Goal: Information Seeking & Learning: Learn about a topic

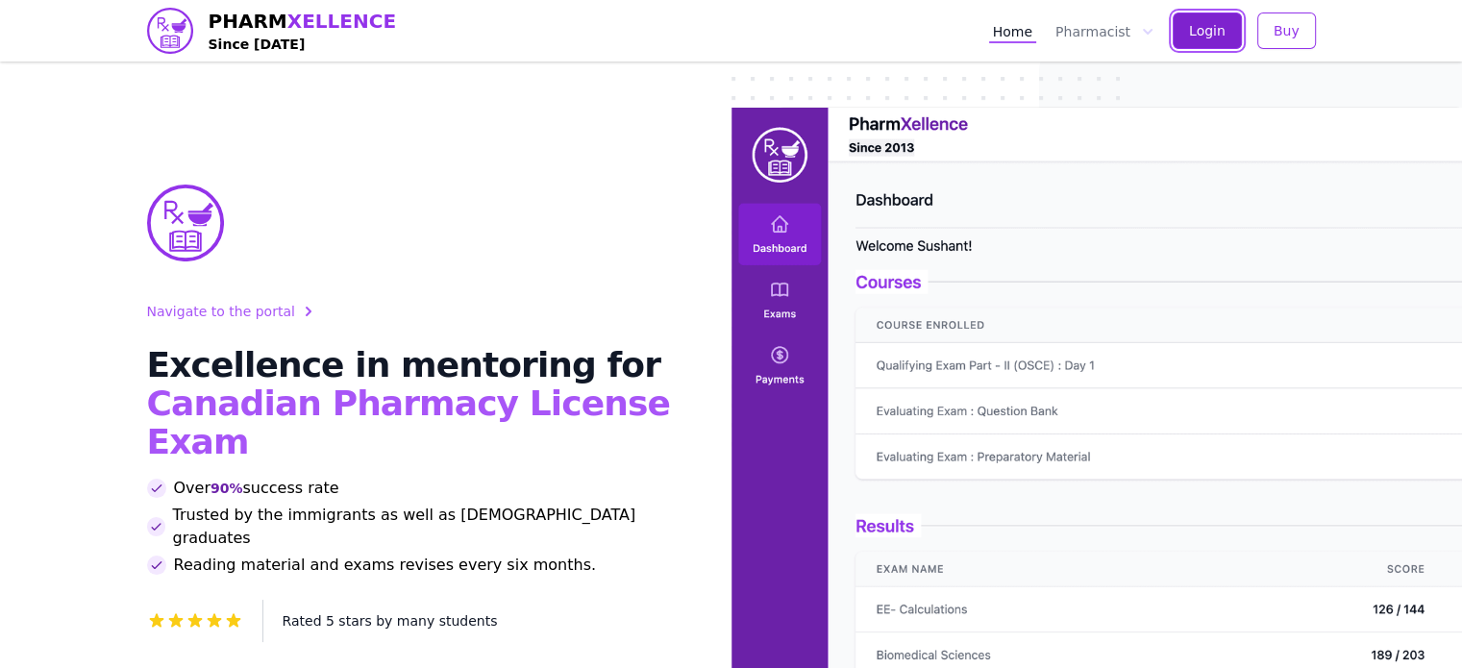
click at [1187, 28] on button "Login" at bounding box center [1206, 30] width 69 height 37
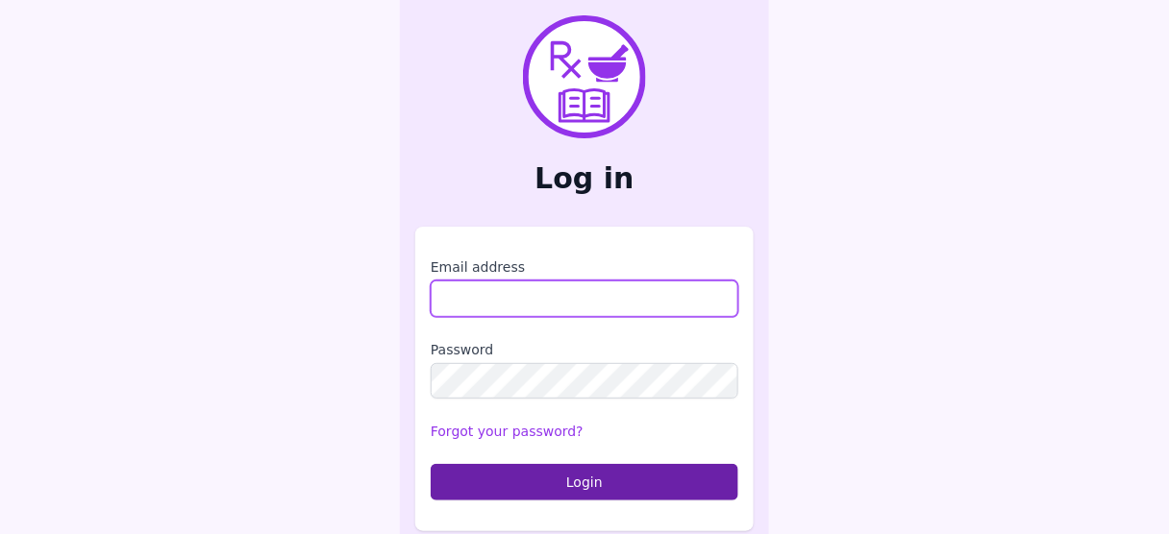
click at [588, 294] on input "Email address" at bounding box center [585, 299] width 308 height 37
type input "**********"
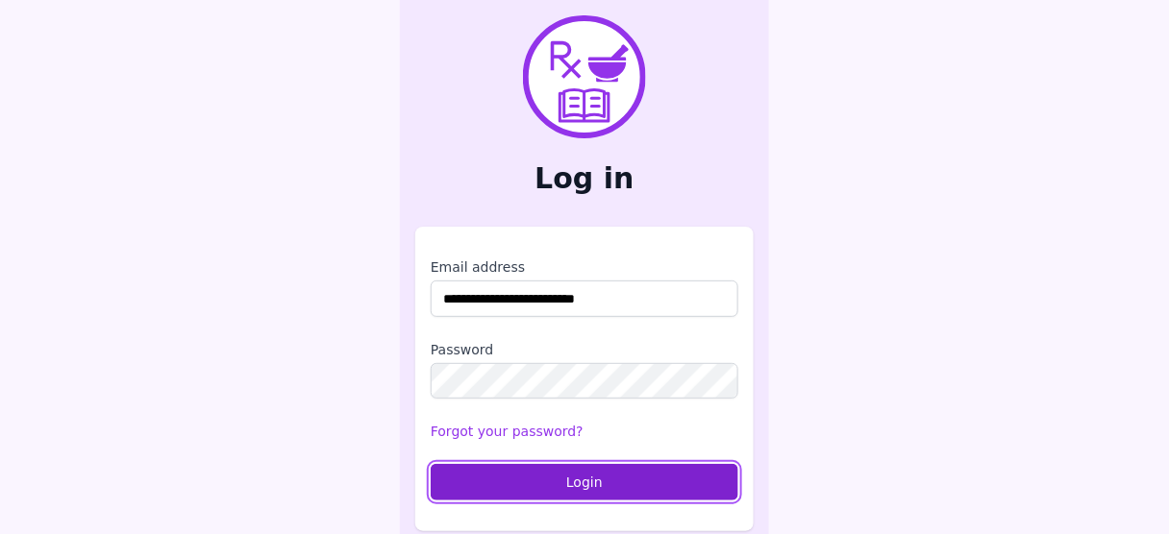
click at [598, 483] on button "Login" at bounding box center [585, 482] width 308 height 37
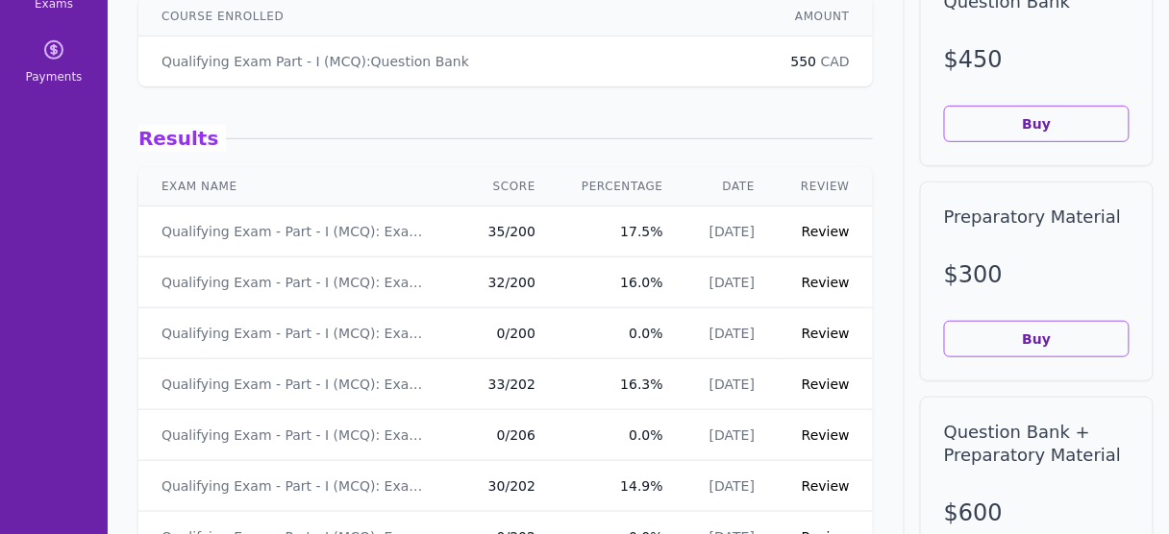
scroll to position [231, 0]
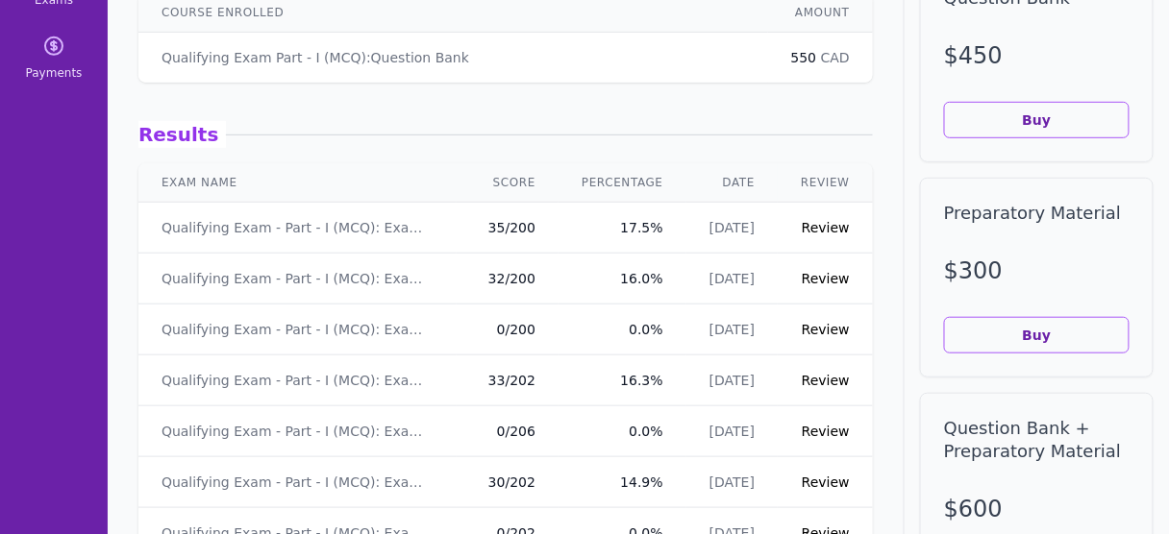
click at [821, 279] on link "Review" at bounding box center [825, 278] width 48 height 15
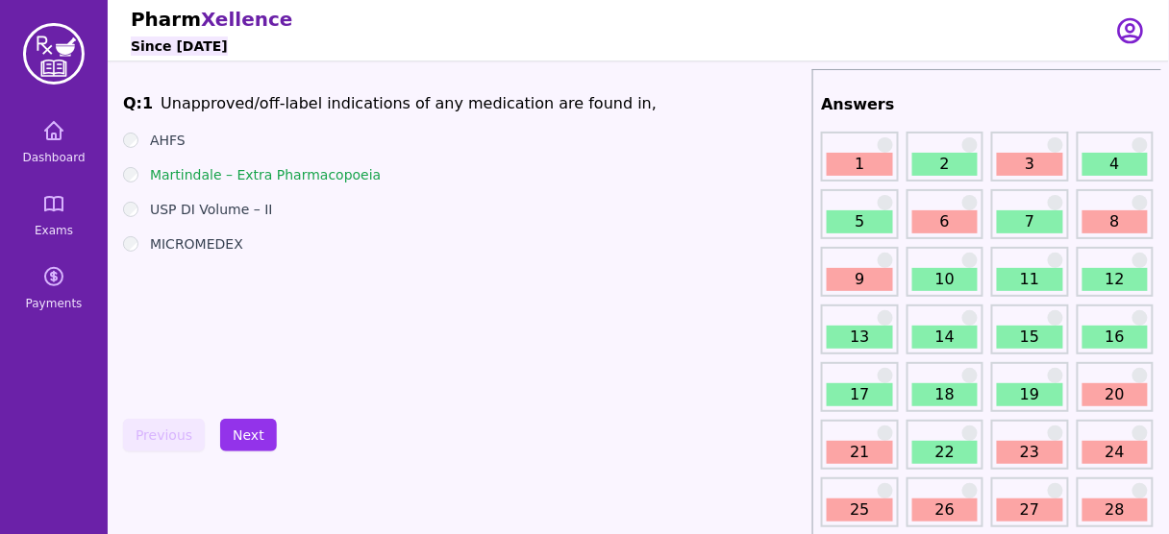
click at [862, 170] on link "1" at bounding box center [858, 164] width 65 height 23
click at [844, 158] on link "1" at bounding box center [858, 164] width 65 height 23
drag, startPoint x: 155, startPoint y: 103, endPoint x: 298, endPoint y: 99, distance: 143.2
click at [298, 99] on li "Unapproved/off-label indications of any medication are found in," at bounding box center [408, 103] width 496 height 23
click at [410, 375] on div "Q: 1 Unapproved/off-label indications of any medication are found in, AHFS Mart…" at bounding box center [463, 236] width 681 height 288
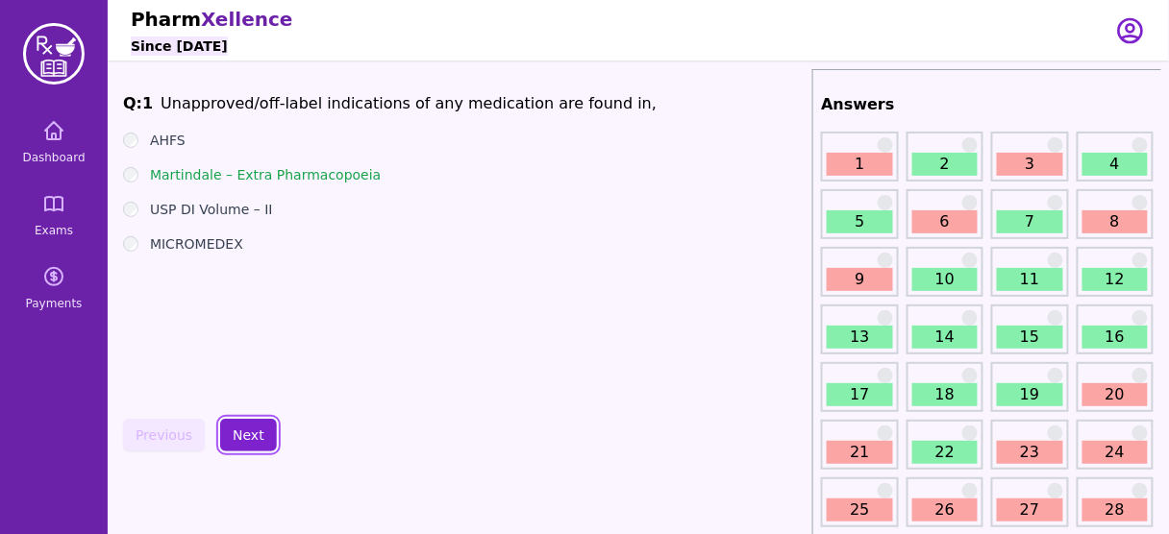
click at [231, 434] on button "Next" at bounding box center [248, 435] width 57 height 33
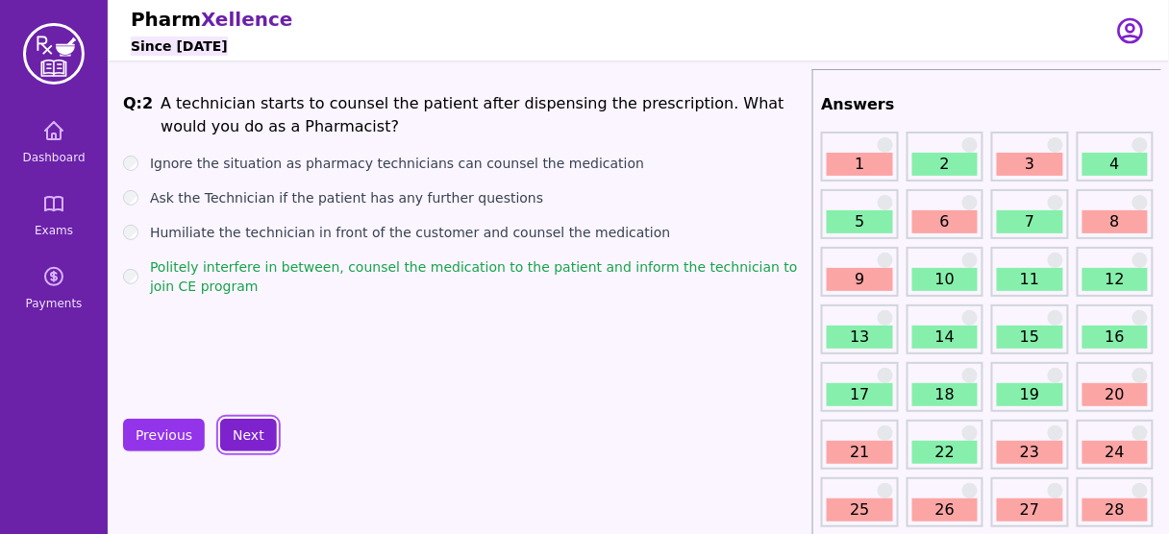
click at [232, 449] on button "Next" at bounding box center [248, 435] width 57 height 33
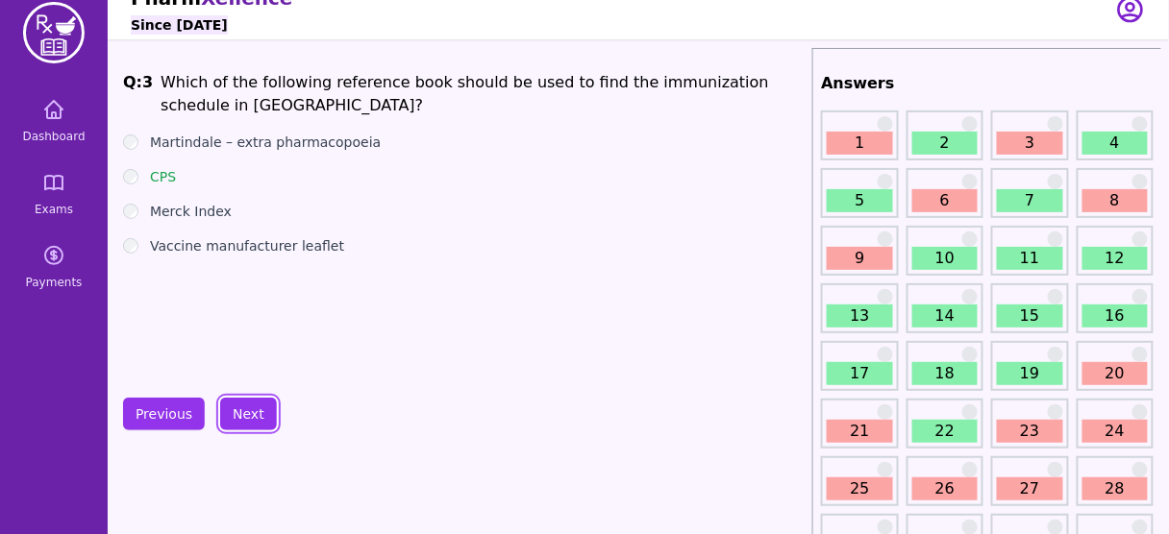
scroll to position [20, 0]
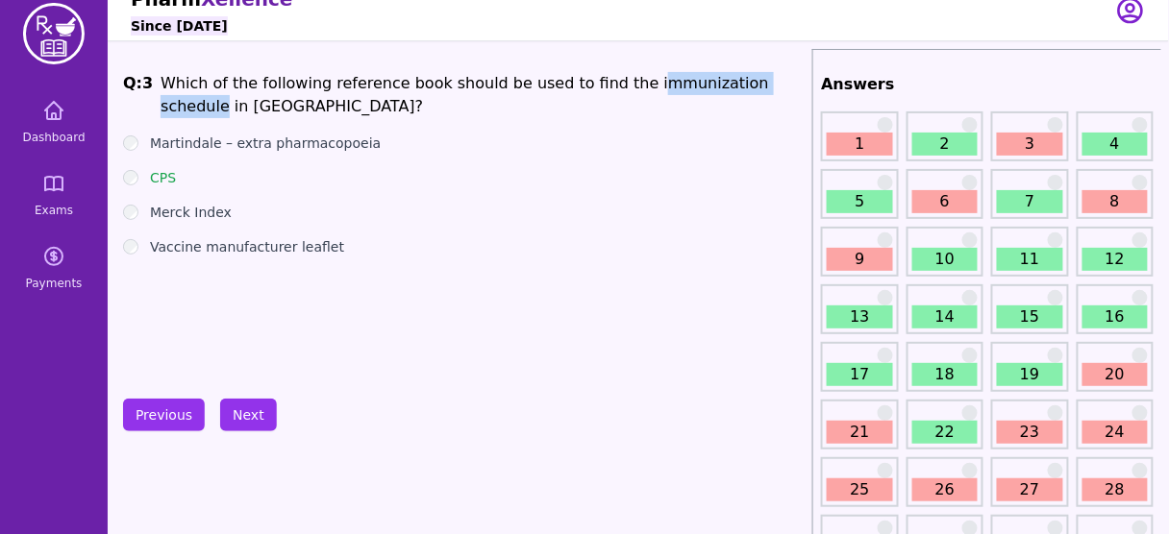
drag, startPoint x: 612, startPoint y: 70, endPoint x: 758, endPoint y: 86, distance: 147.0
click at [240, 412] on button "Next" at bounding box center [248, 415] width 57 height 33
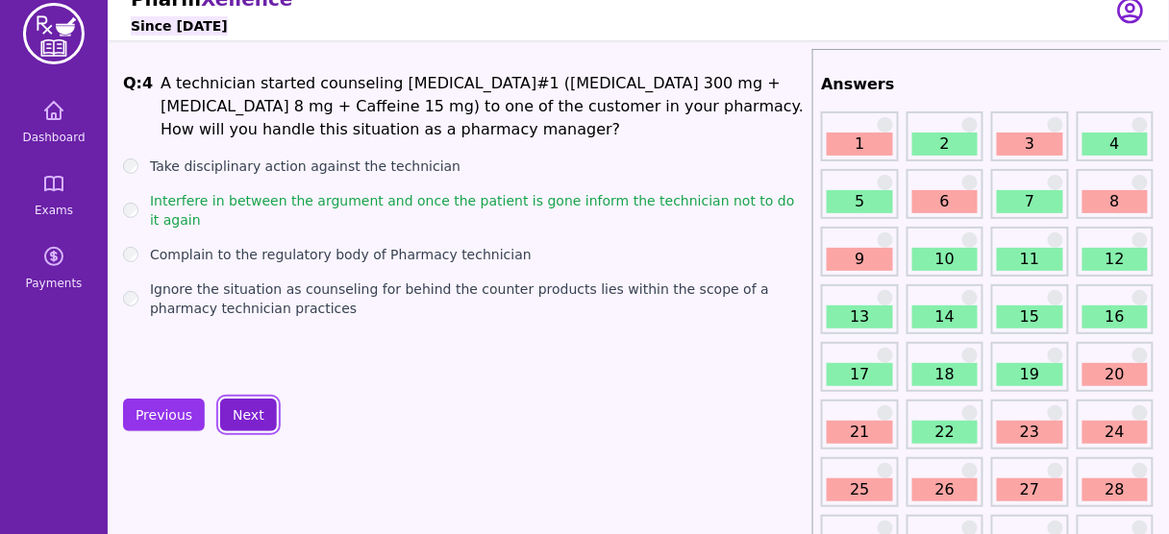
click at [248, 403] on button "Next" at bounding box center [248, 415] width 57 height 33
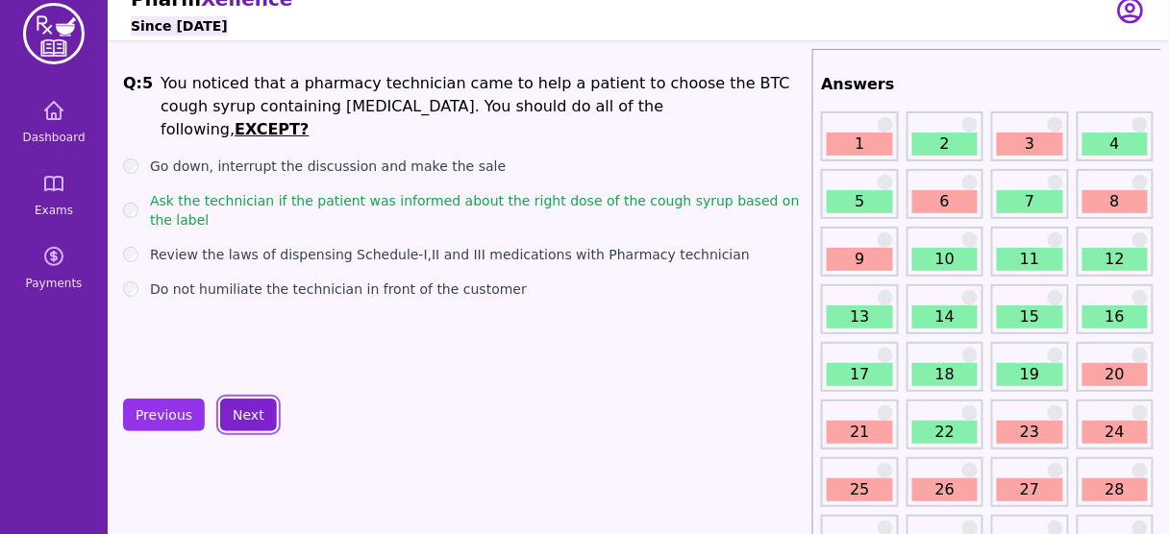
click at [242, 423] on button "Next" at bounding box center [248, 415] width 57 height 33
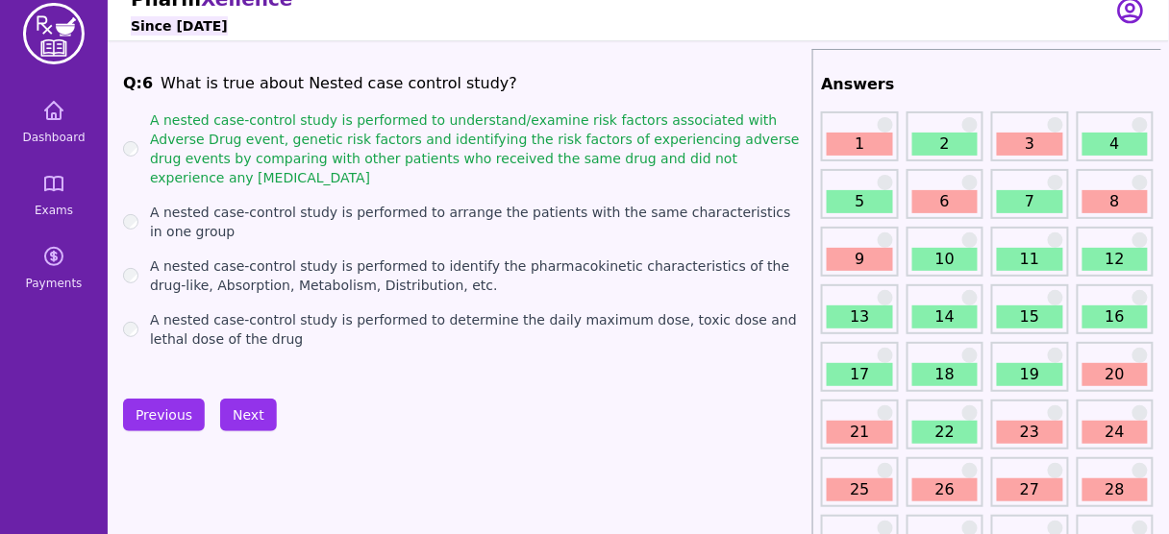
click at [138, 150] on div "A nested case-control study is performed to understand/examine risk factors ass…" at bounding box center [463, 149] width 681 height 77
click at [242, 399] on button "Next" at bounding box center [248, 415] width 57 height 33
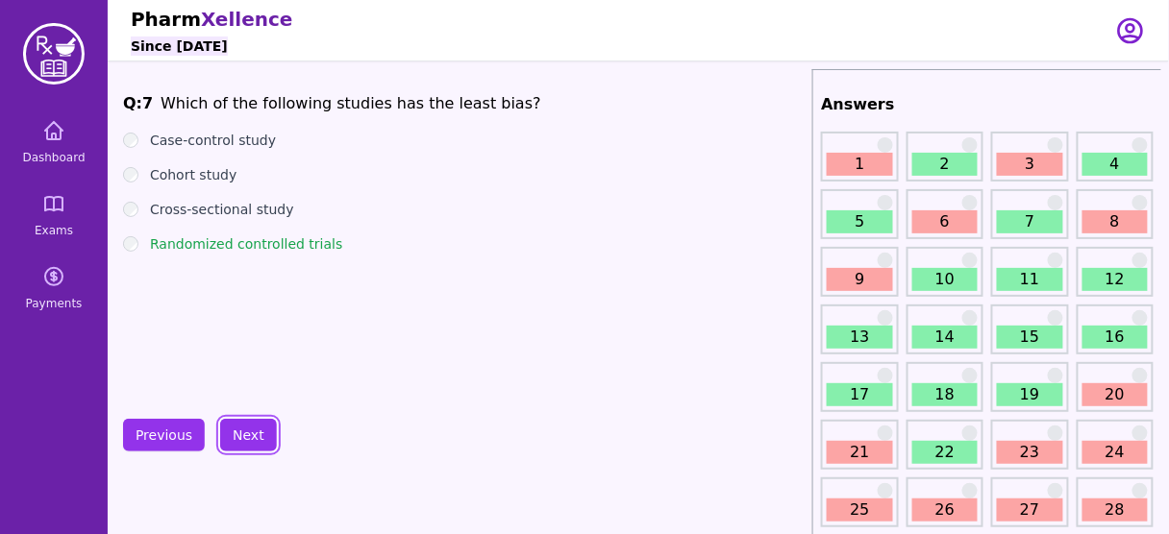
scroll to position [3, 0]
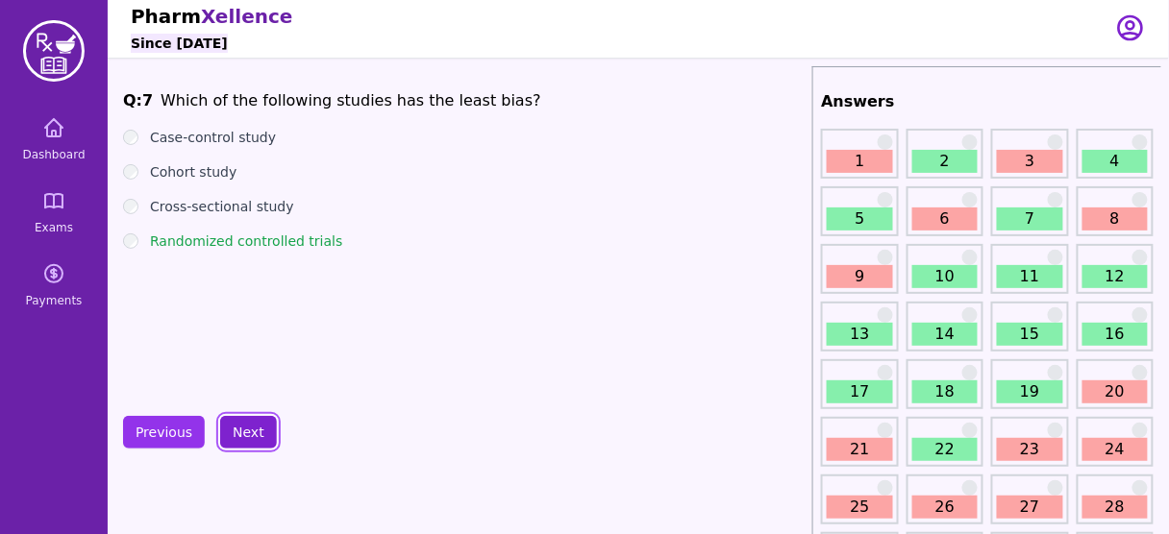
click at [259, 445] on button "Next" at bounding box center [248, 432] width 57 height 33
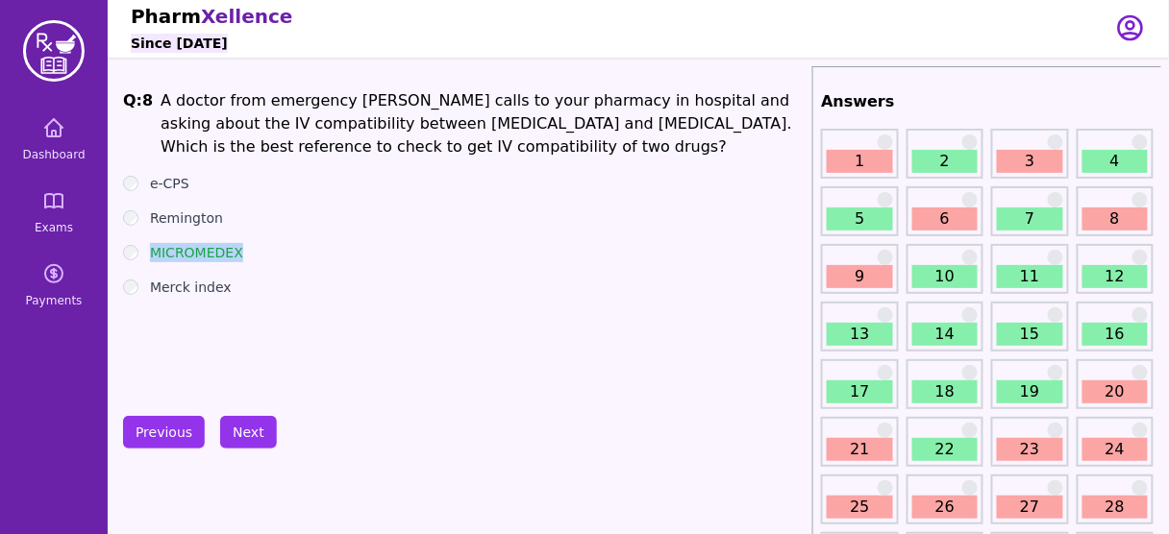
click at [135, 252] on div "MICROMEDEX" at bounding box center [463, 252] width 681 height 19
click at [299, 244] on div "MICROMEDEX" at bounding box center [463, 252] width 681 height 19
click at [249, 422] on button "Next" at bounding box center [248, 432] width 57 height 33
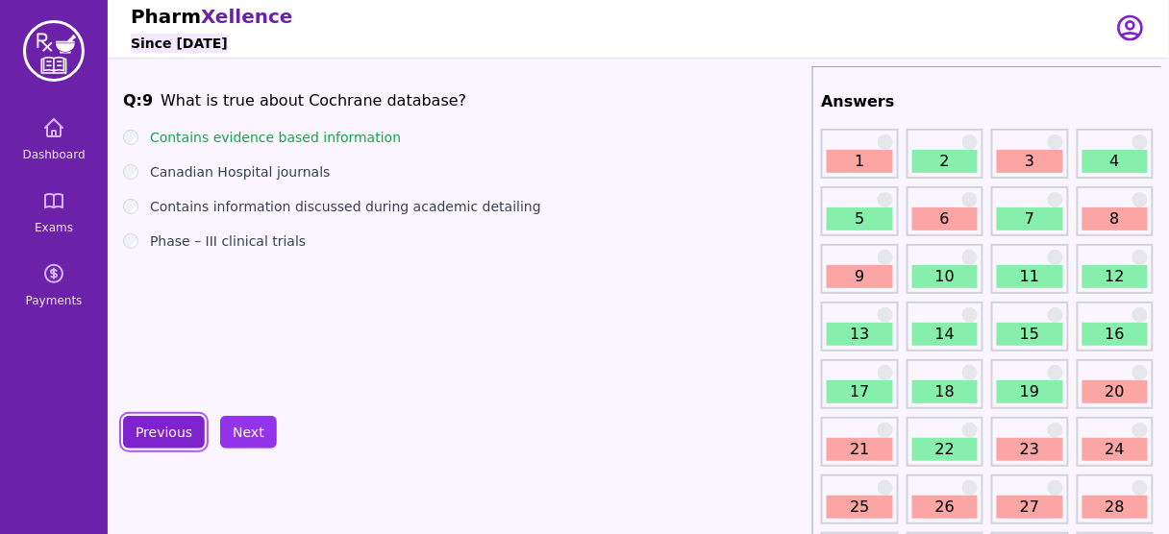
click at [166, 426] on button "Previous" at bounding box center [164, 432] width 82 height 33
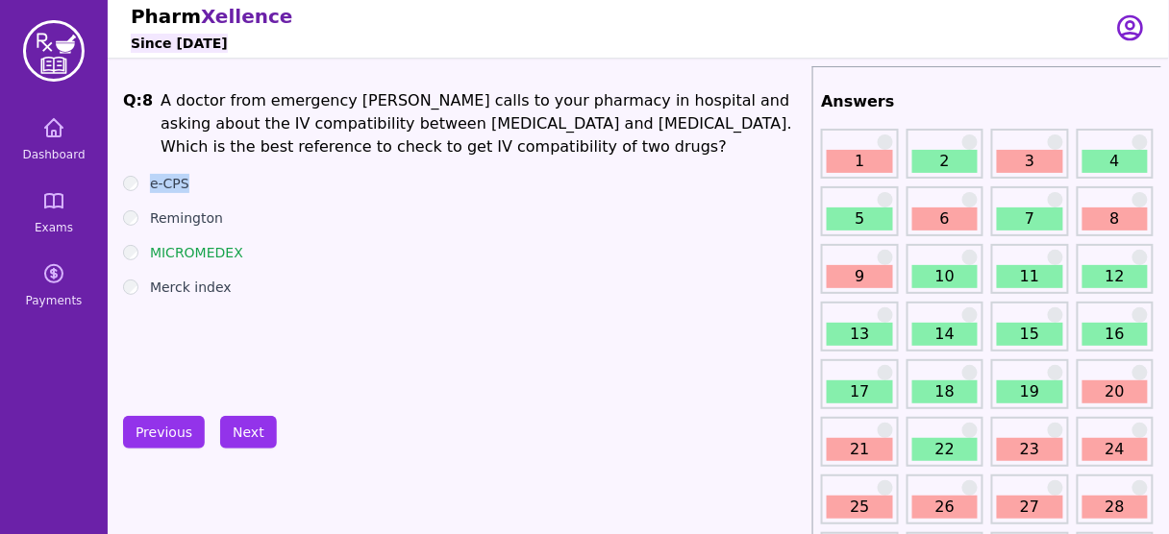
drag, startPoint x: 194, startPoint y: 184, endPoint x: 148, endPoint y: 186, distance: 46.2
click at [148, 186] on div "e-CPS" at bounding box center [463, 183] width 681 height 19
drag, startPoint x: 747, startPoint y: 99, endPoint x: 239, endPoint y: 130, distance: 508.3
click at [239, 130] on li "A doctor from emergency ward calls to your pharmacy in hospital and asking abou…" at bounding box center [482, 123] width 644 height 69
copy li "IV compatibility"
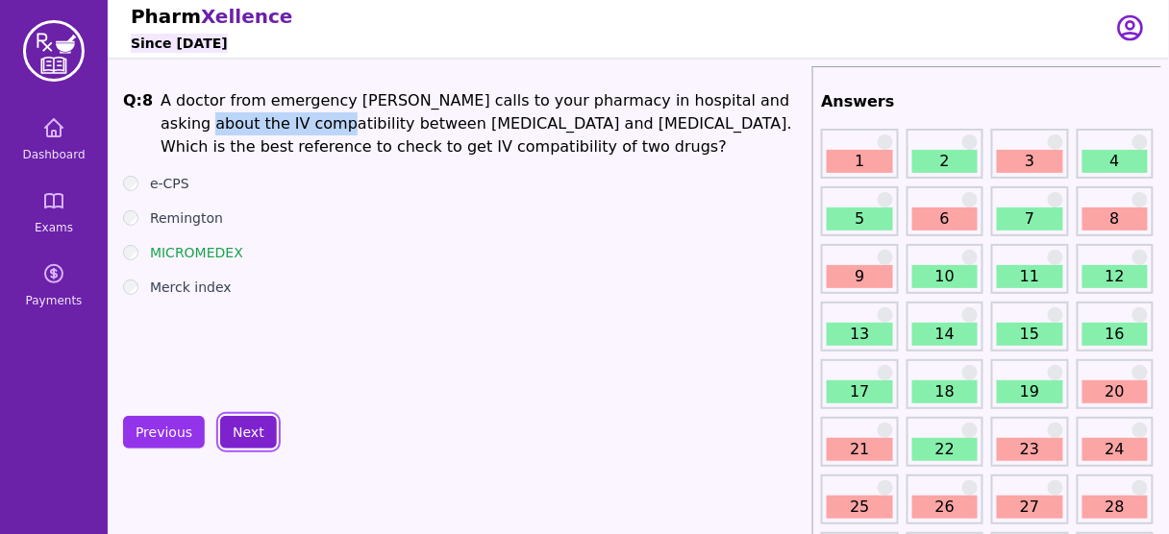
click at [227, 422] on button "Next" at bounding box center [248, 432] width 57 height 33
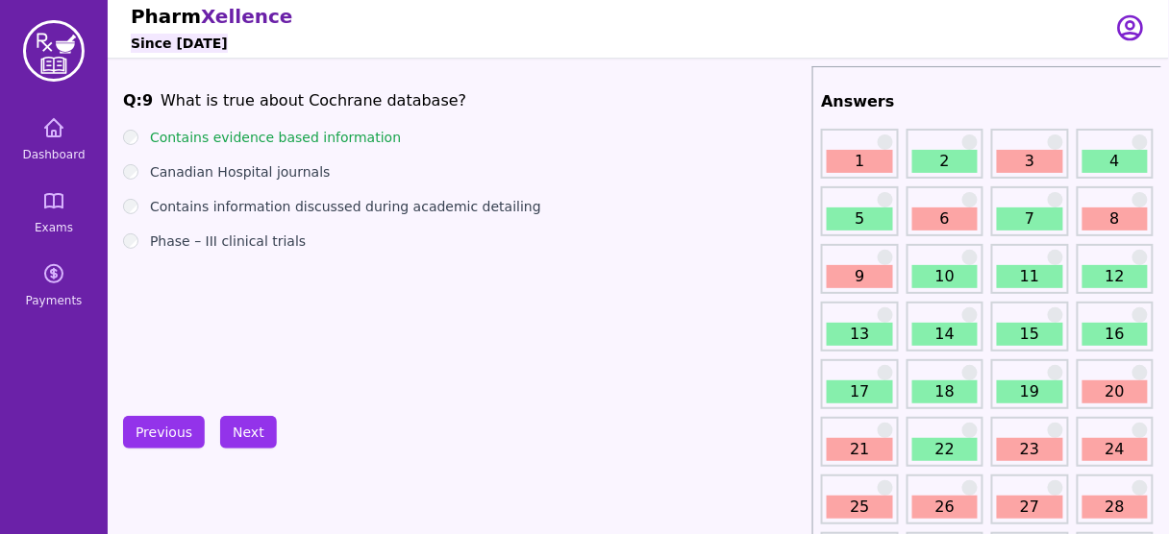
click at [340, 89] on li "What is true about Cochrane database?" at bounding box center [313, 100] width 306 height 23
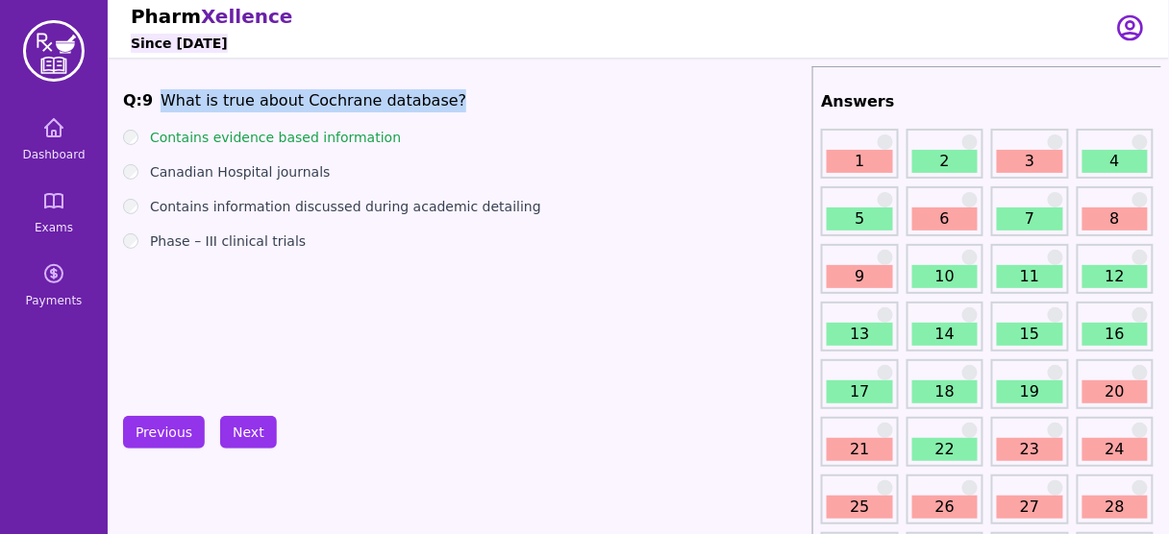
click at [340, 89] on li "What is true about Cochrane database?" at bounding box center [313, 100] width 306 height 23
click at [328, 107] on li "What is true about Cochrane database?" at bounding box center [313, 100] width 306 height 23
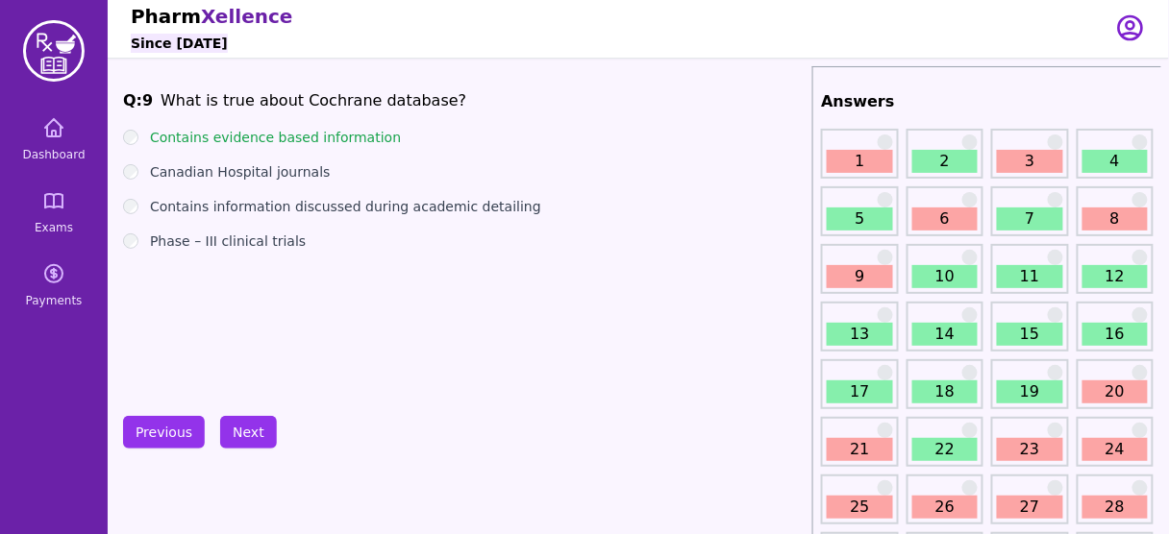
click at [263, 242] on label "Phase – III clinical trials" at bounding box center [228, 241] width 156 height 19
click at [247, 420] on button "Next" at bounding box center [248, 432] width 57 height 33
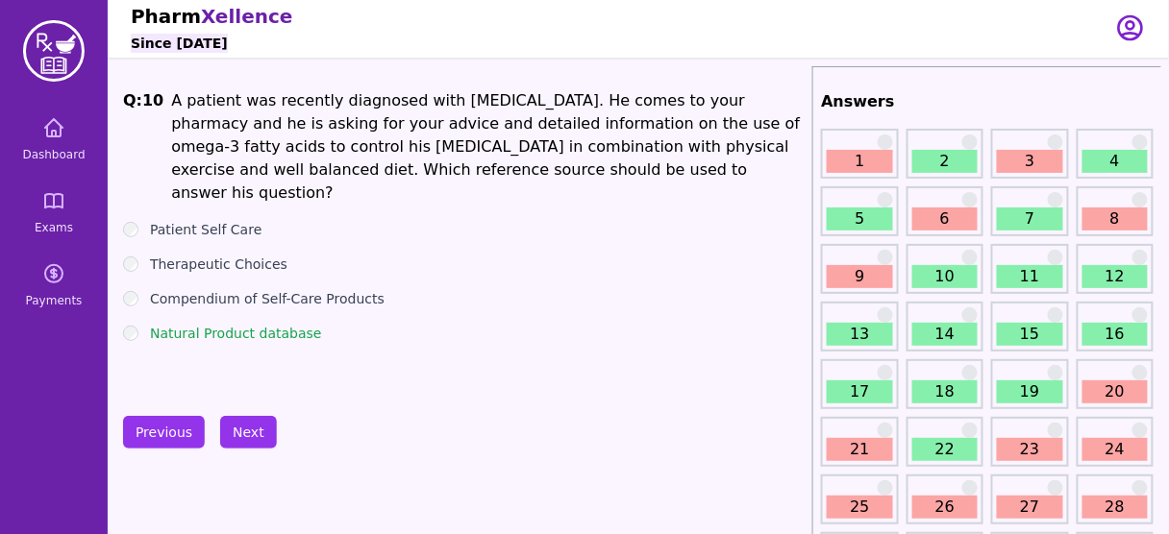
click at [288, 324] on label "Natural Product database" at bounding box center [236, 333] width 172 height 19
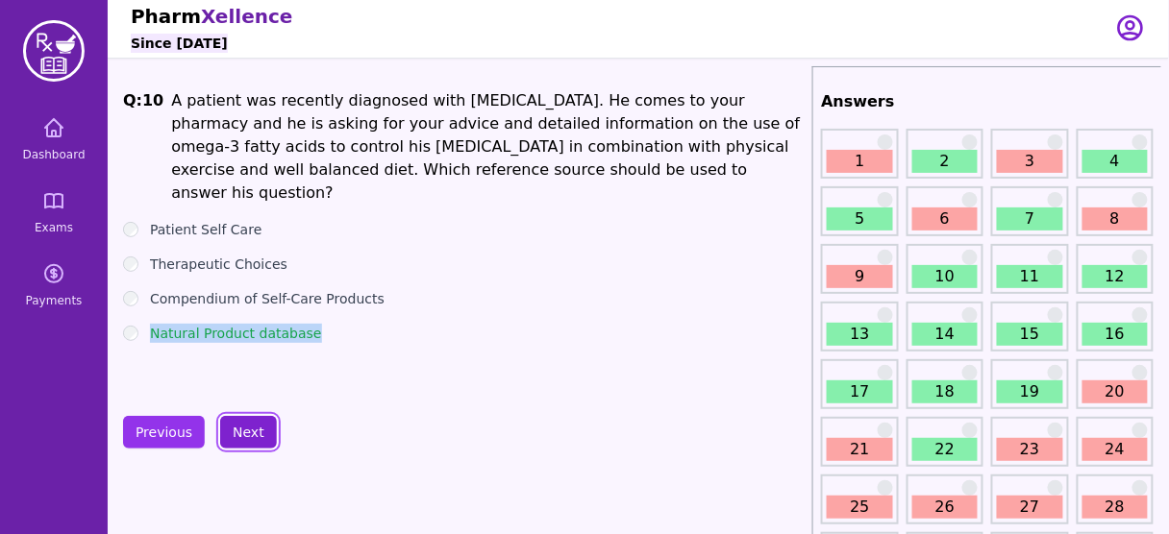
click at [257, 423] on button "Next" at bounding box center [248, 432] width 57 height 33
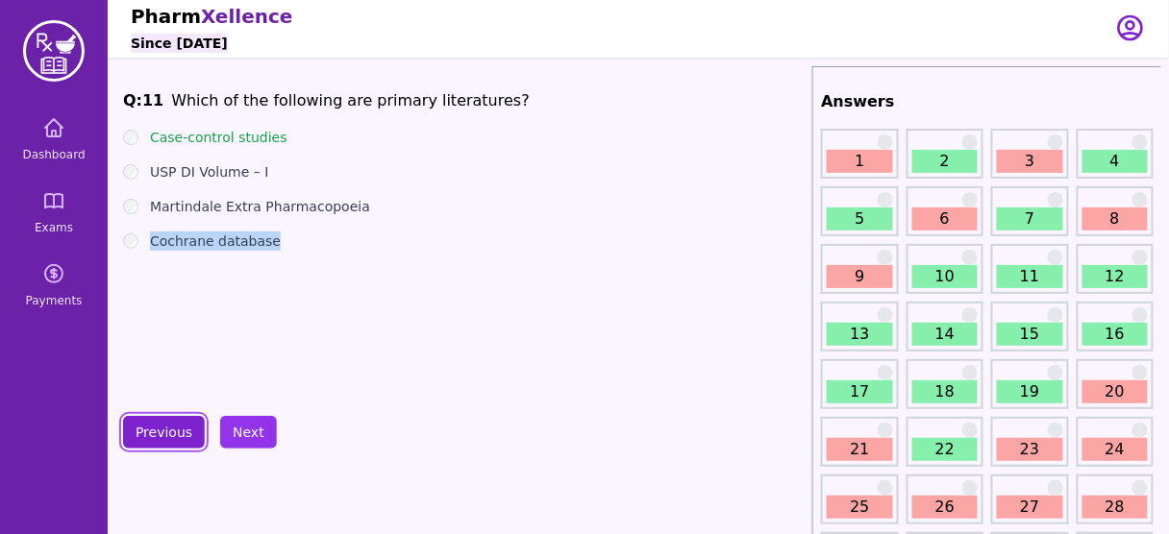
click at [170, 418] on button "Previous" at bounding box center [164, 432] width 82 height 33
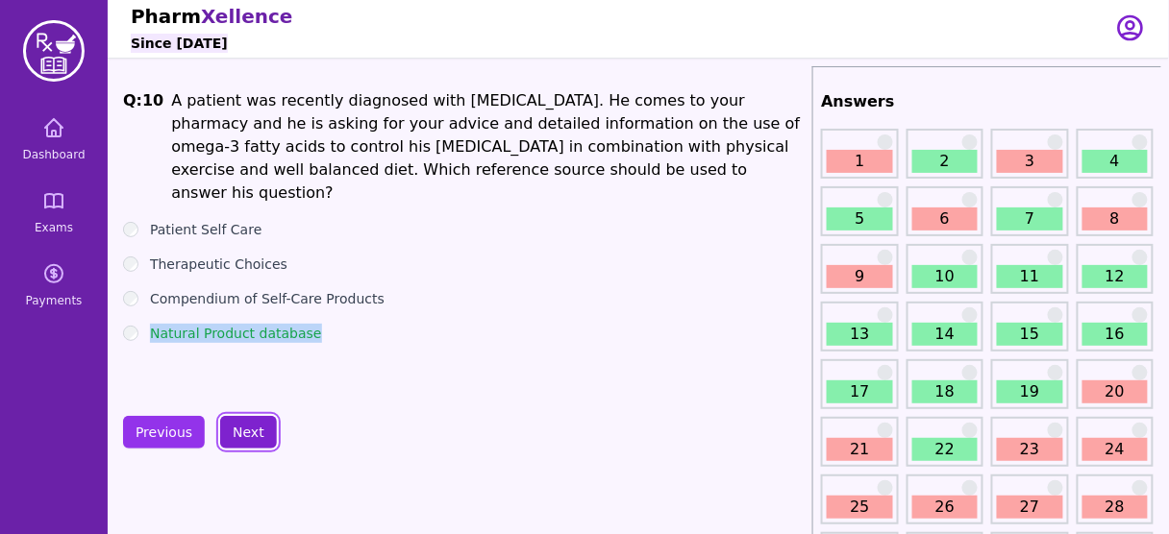
click at [241, 423] on button "Next" at bounding box center [248, 432] width 57 height 33
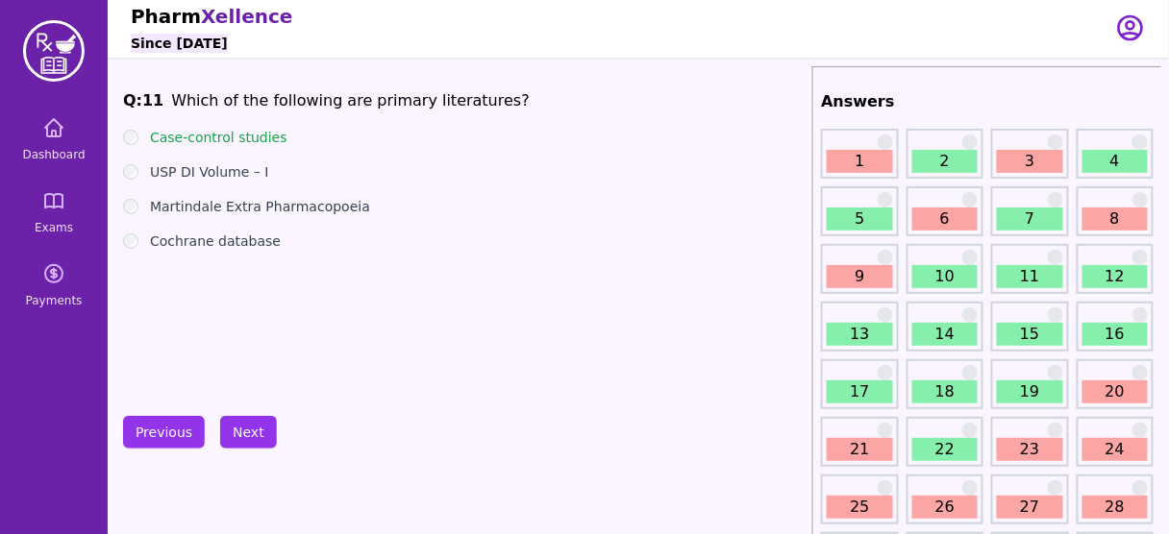
click at [403, 148] on ul "Case-control studies USP DI Volume – I Martindale Extra Pharmacopoeia Cochrane …" at bounding box center [463, 189] width 681 height 123
click at [254, 417] on button "Next" at bounding box center [248, 432] width 57 height 33
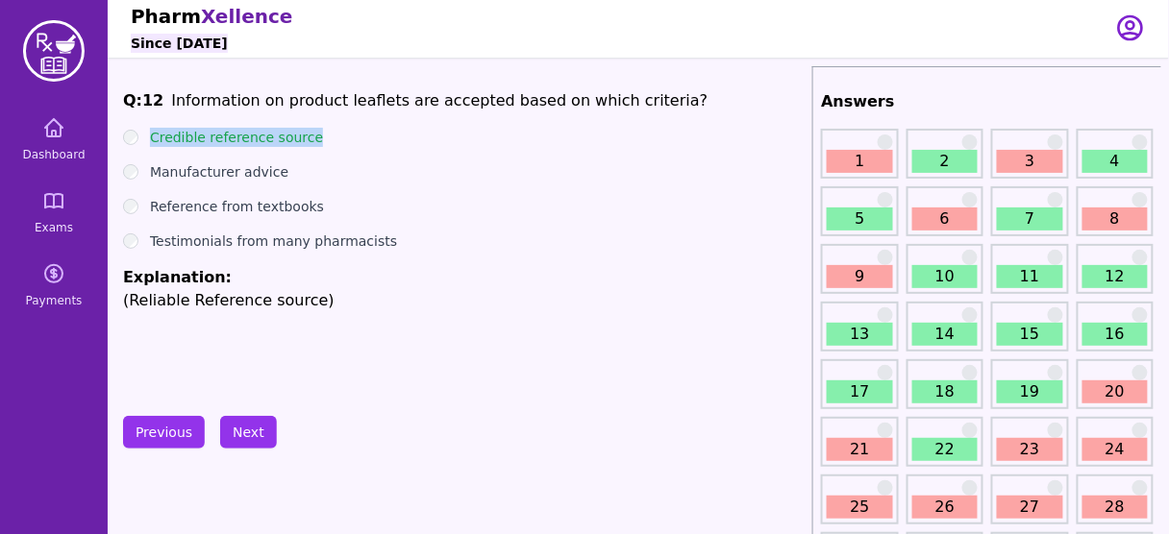
drag, startPoint x: 318, startPoint y: 132, endPoint x: 148, endPoint y: 135, distance: 170.1
click at [148, 135] on div "Credible reference source" at bounding box center [463, 137] width 681 height 19
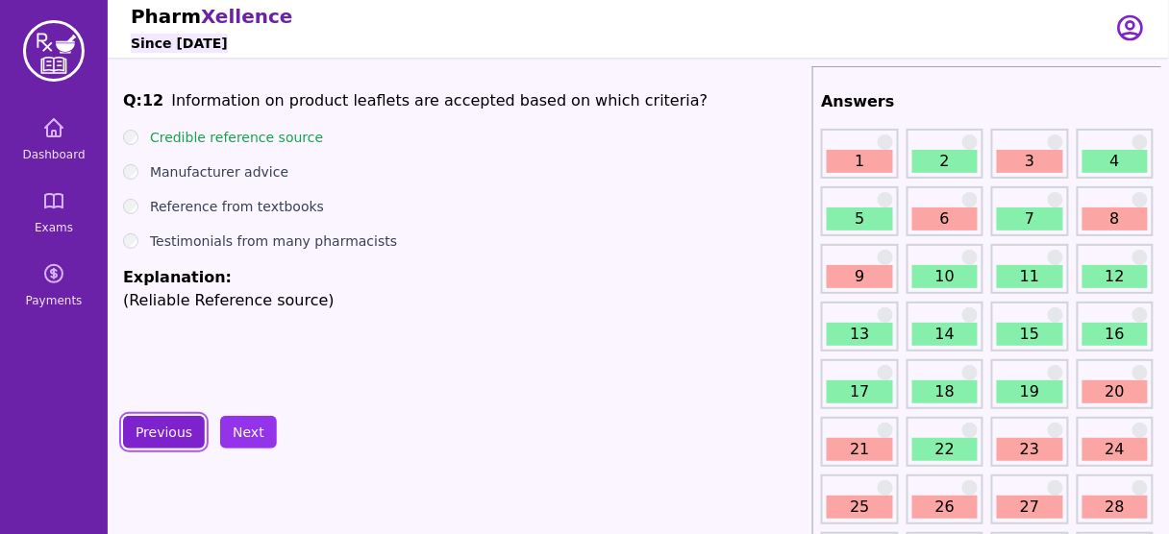
click at [160, 429] on button "Previous" at bounding box center [164, 432] width 82 height 33
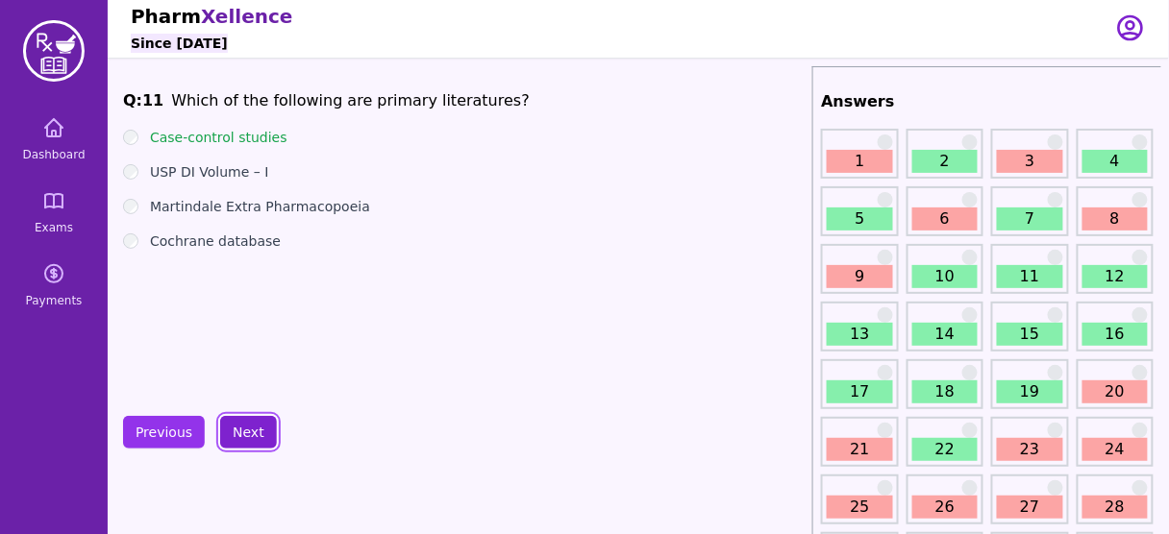
click at [244, 435] on button "Next" at bounding box center [248, 432] width 57 height 33
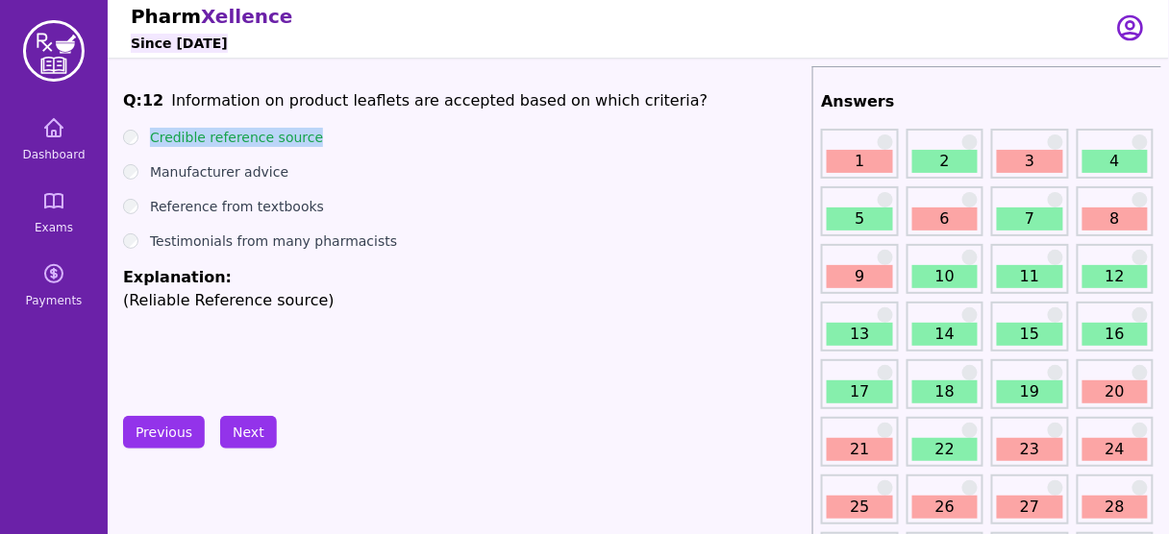
drag, startPoint x: 317, startPoint y: 135, endPoint x: 148, endPoint y: 137, distance: 169.2
click at [148, 137] on div "Credible reference source" at bounding box center [463, 137] width 681 height 19
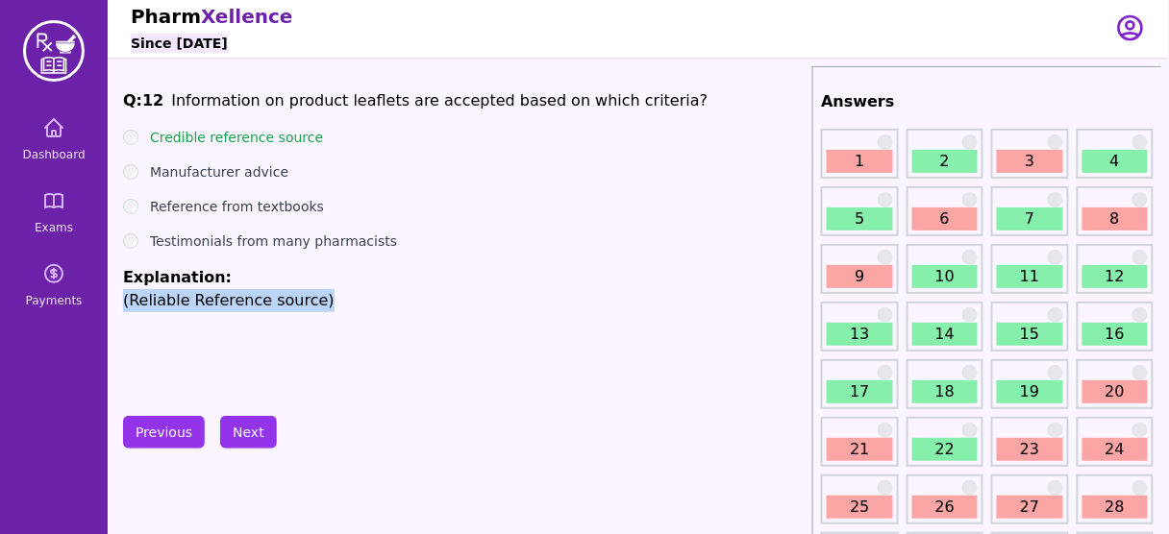
drag, startPoint x: 309, startPoint y: 300, endPoint x: 121, endPoint y: 302, distance: 188.4
click at [319, 351] on div "Q: 12 Information on product leaflets are accepted based on which criteria? Cre…" at bounding box center [463, 233] width 681 height 288
drag, startPoint x: 308, startPoint y: 307, endPoint x: 119, endPoint y: 309, distance: 189.3
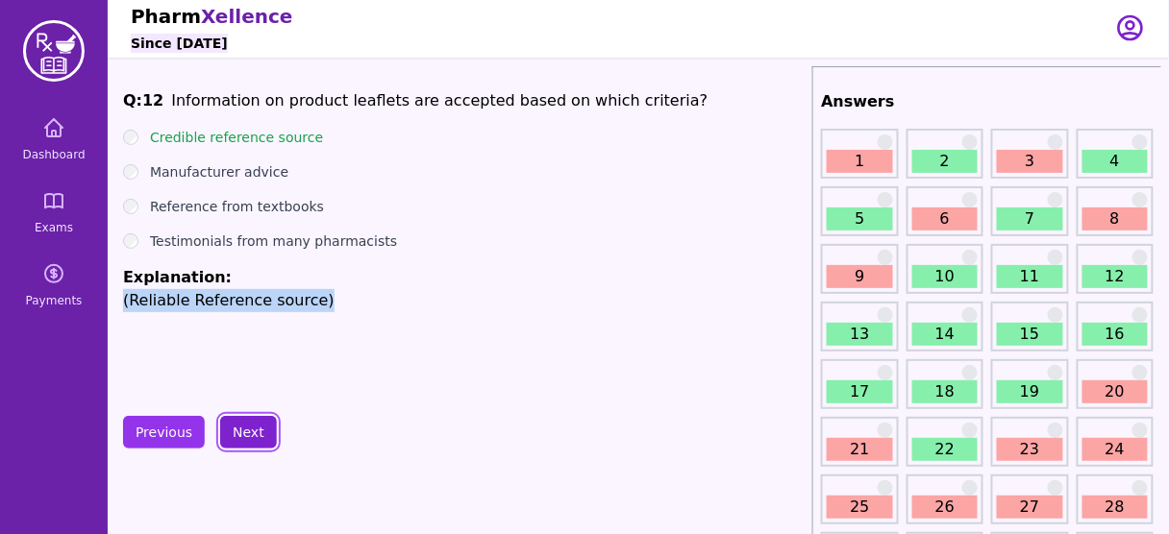
click at [247, 430] on button "Next" at bounding box center [248, 432] width 57 height 33
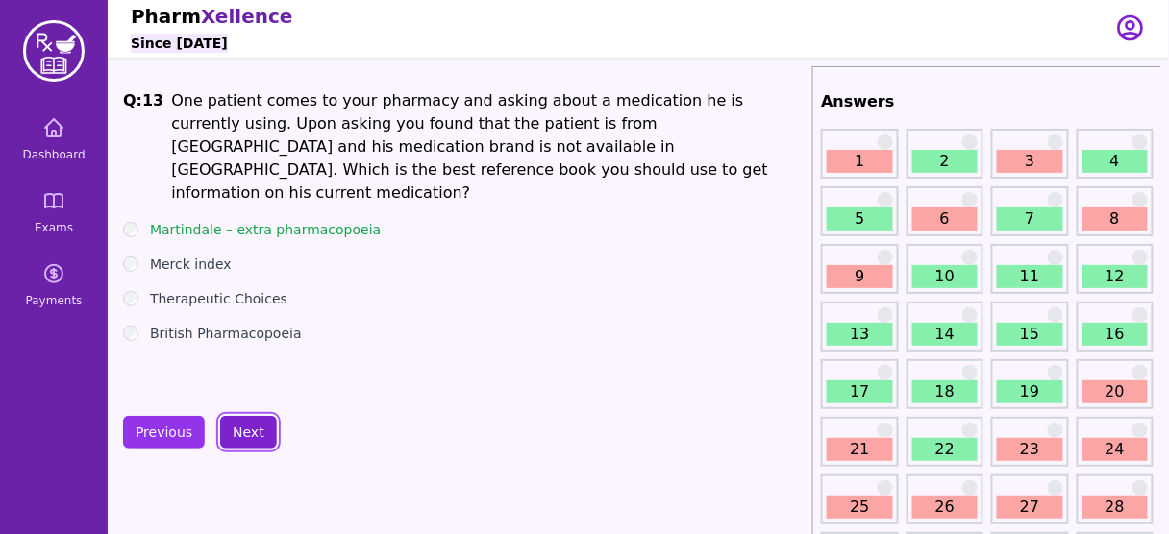
click at [244, 426] on button "Next" at bounding box center [248, 432] width 57 height 33
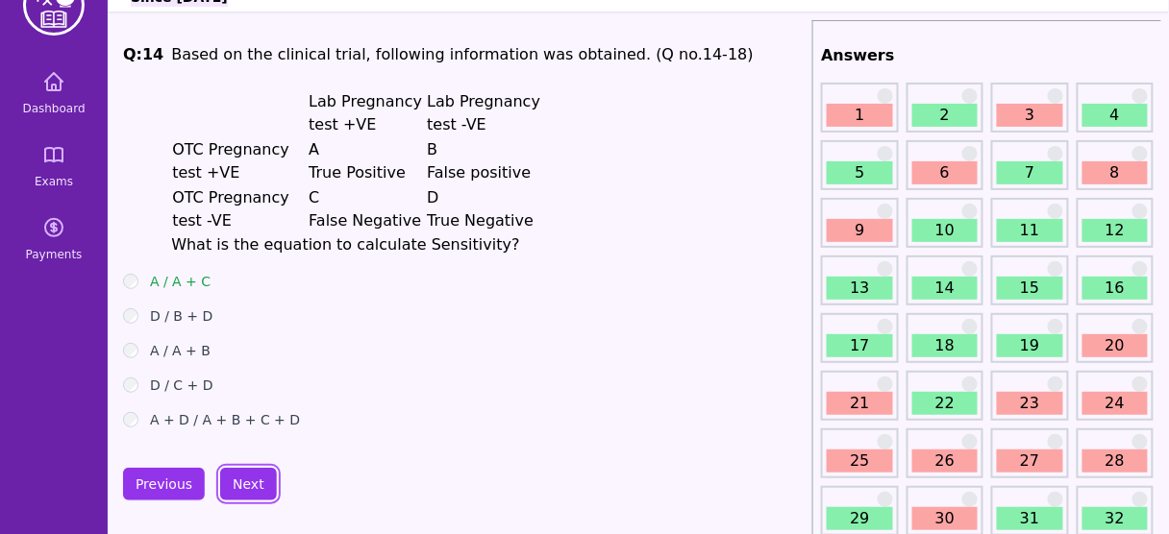
scroll to position [62, 0]
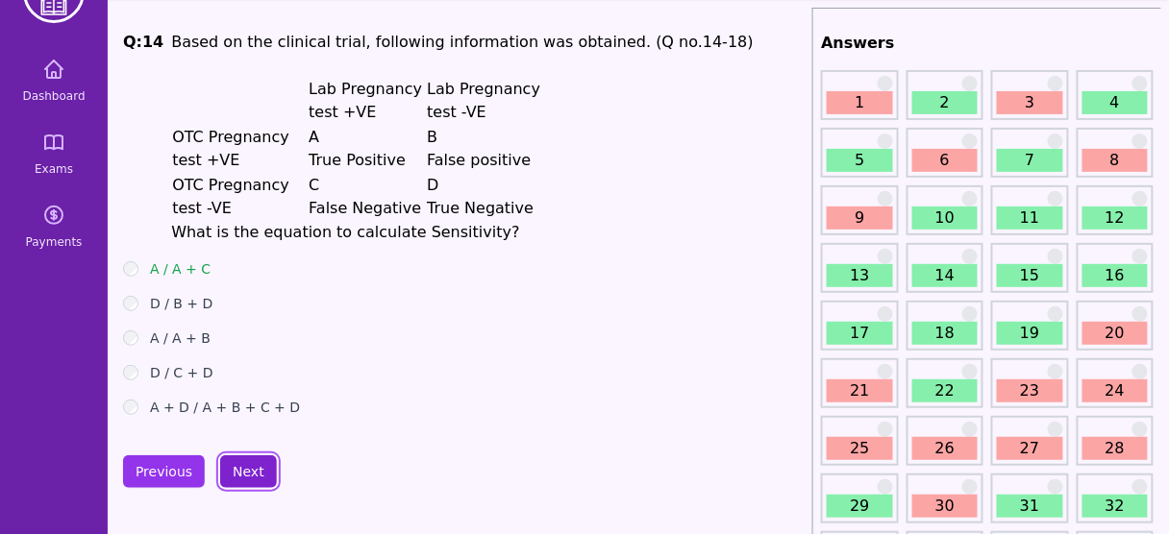
click at [235, 476] on button "Next" at bounding box center [248, 471] width 57 height 33
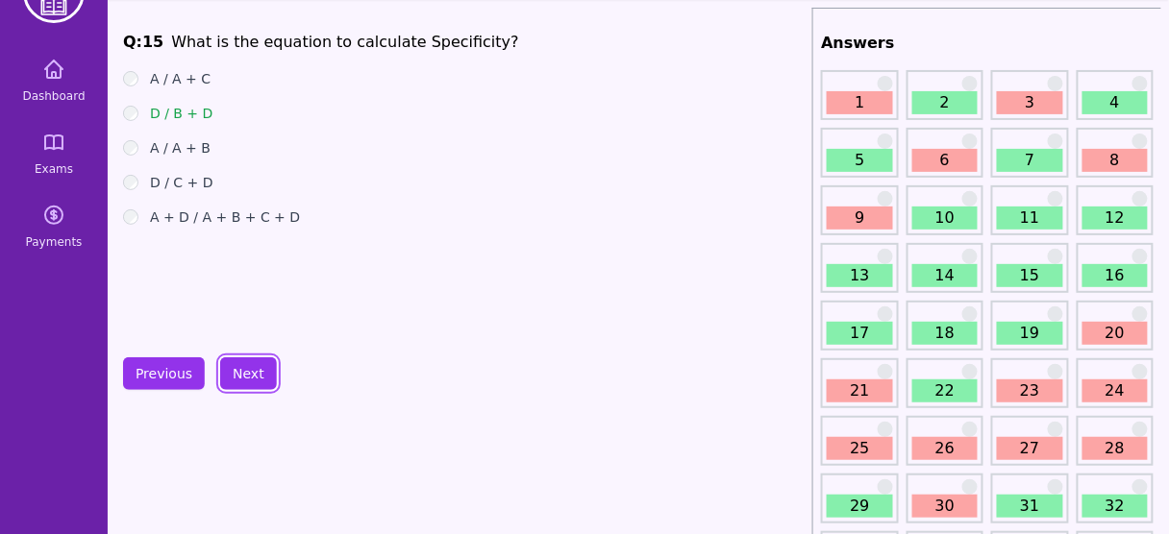
scroll to position [71, 0]
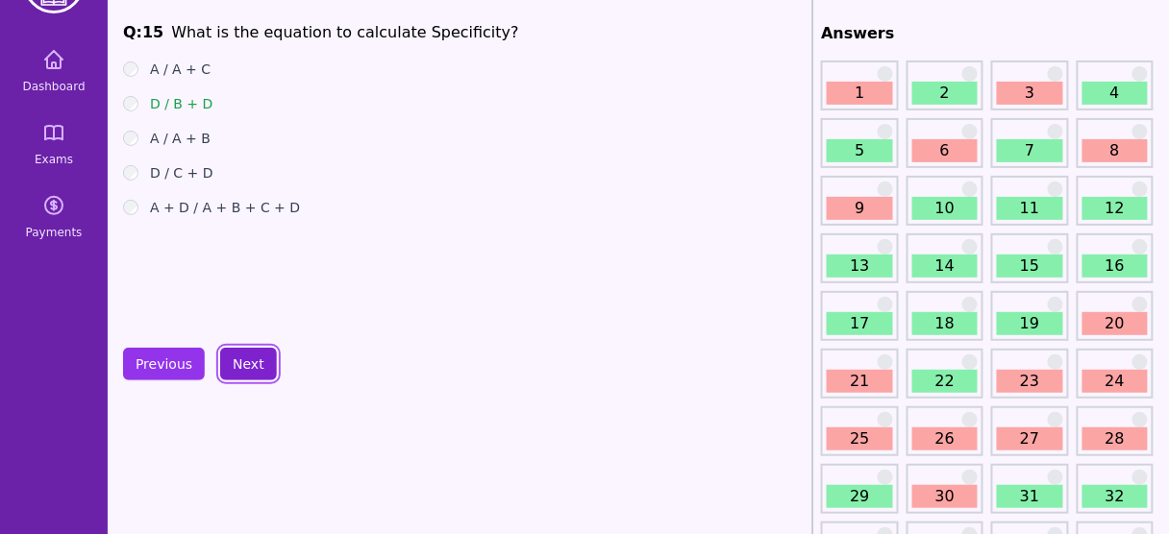
click at [248, 363] on button "Next" at bounding box center [248, 364] width 57 height 33
click at [229, 362] on button "Next" at bounding box center [248, 364] width 57 height 33
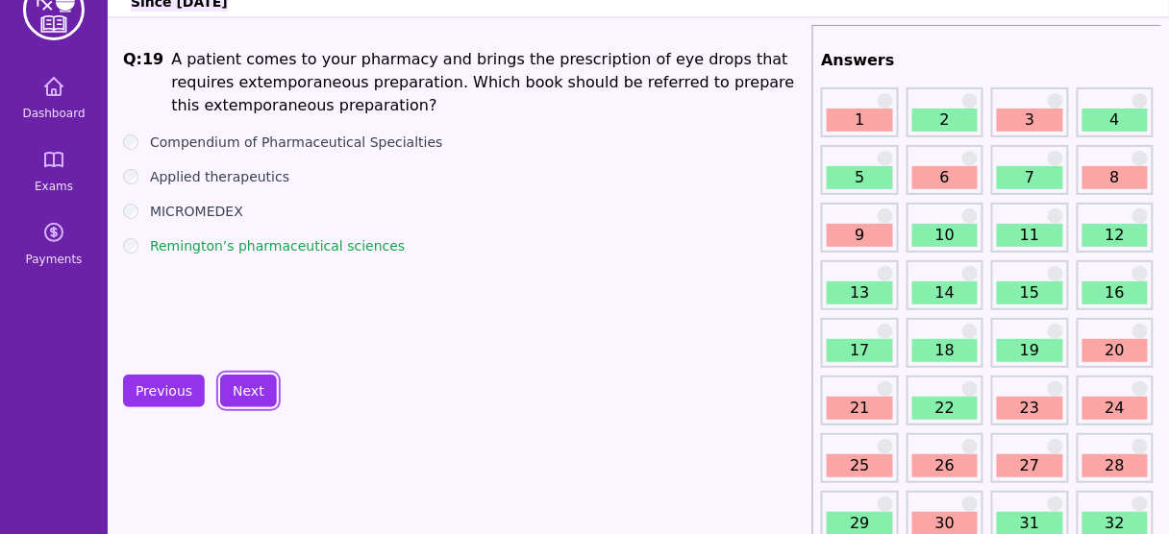
scroll to position [42, 0]
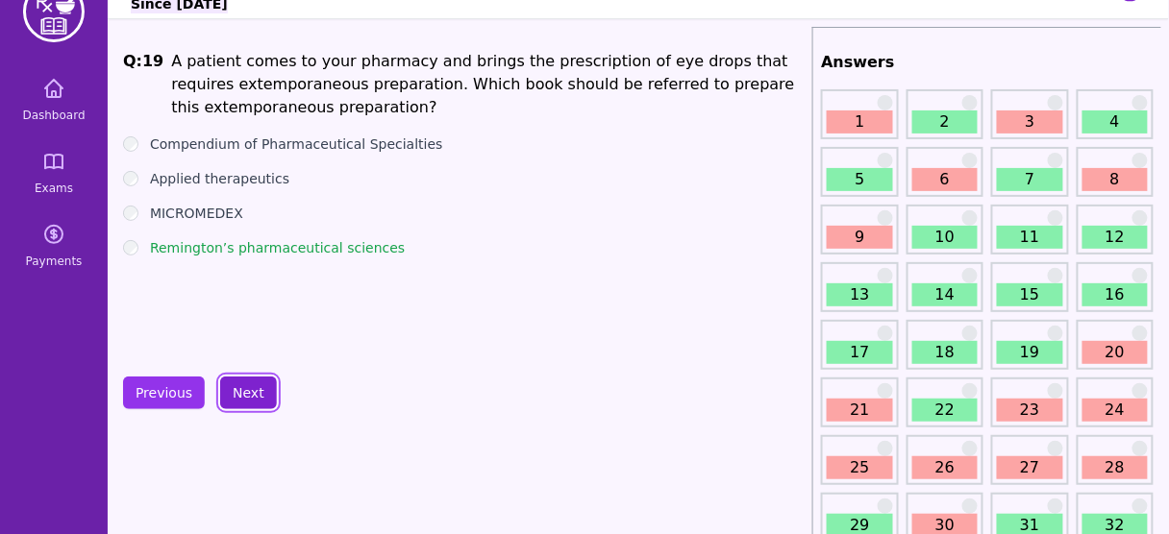
click at [237, 379] on button "Next" at bounding box center [248, 393] width 57 height 33
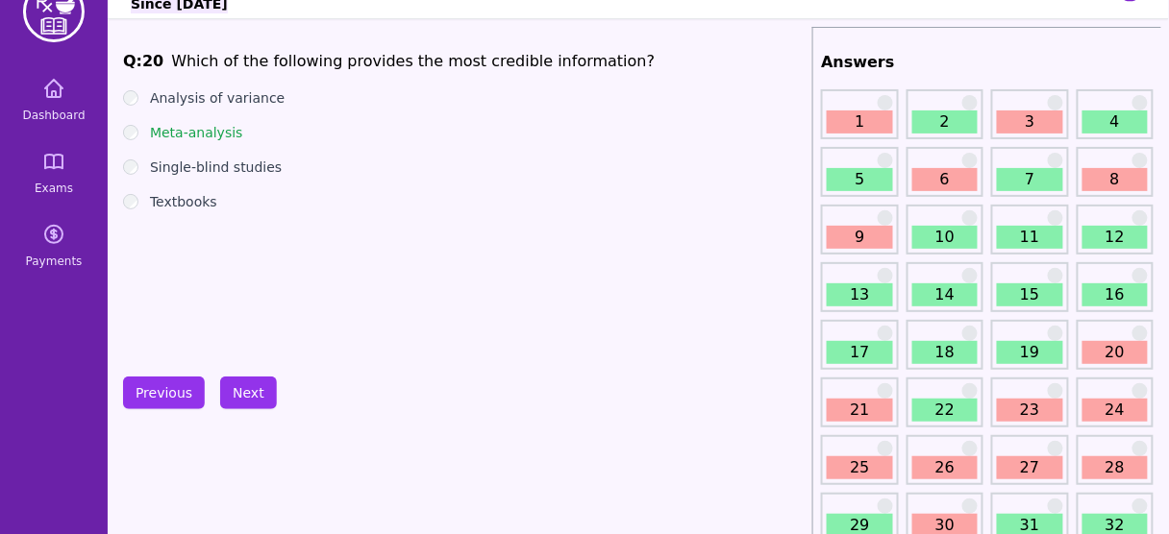
click at [470, 58] on li "Which of the following provides the most credible information?" at bounding box center [412, 61] width 483 height 23
click at [336, 260] on div "Q: 20 Which of the following provides the most credible information? Analysis o…" at bounding box center [463, 194] width 681 height 288
drag, startPoint x: 251, startPoint y: 144, endPoint x: 172, endPoint y: 152, distance: 79.2
click at [161, 146] on ul "Analysis of variance Meta-analysis Single-blind studies Textbooks" at bounding box center [463, 149] width 681 height 123
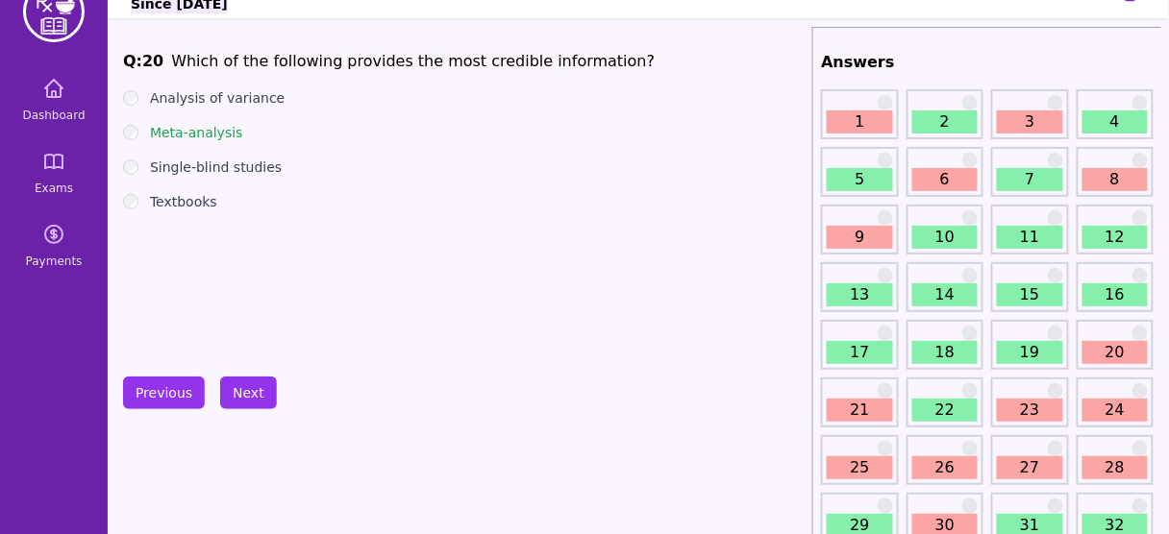
click at [260, 216] on div "Q: 20 Which of the following provides the most credible information? Analysis o…" at bounding box center [463, 194] width 681 height 288
drag, startPoint x: 215, startPoint y: 198, endPoint x: 154, endPoint y: 197, distance: 61.5
click at [154, 197] on div "Textbooks" at bounding box center [463, 201] width 681 height 19
drag, startPoint x: 237, startPoint y: 133, endPoint x: 168, endPoint y: 155, distance: 72.6
click at [160, 146] on ul "Analysis of variance Meta-analysis Single-blind studies Textbooks" at bounding box center [463, 149] width 681 height 123
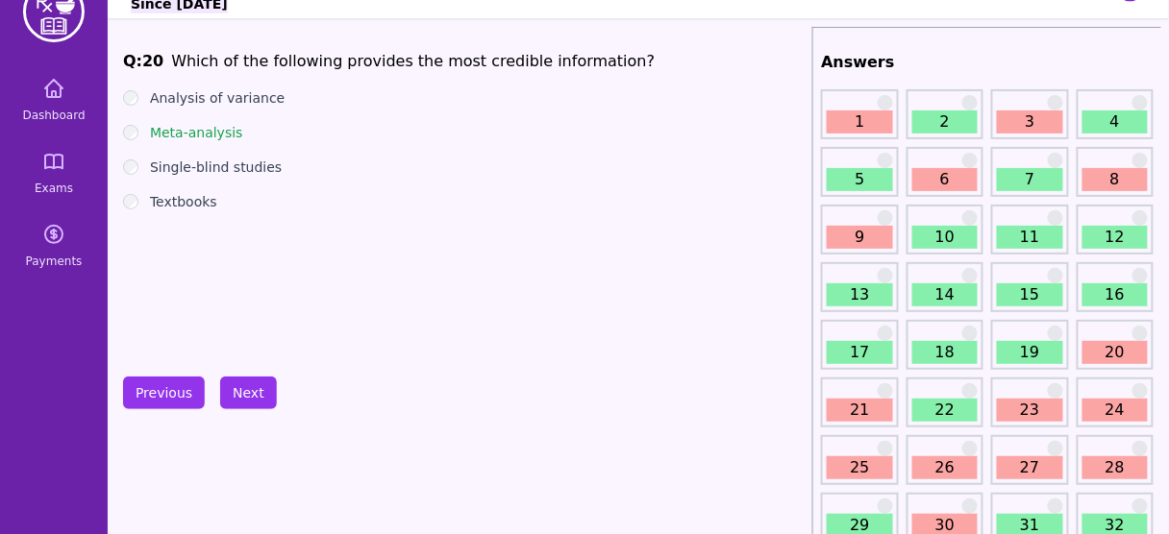
click at [239, 234] on div "Q: 20 Which of the following provides the most credible information? Analysis o…" at bounding box center [463, 194] width 681 height 288
click at [242, 381] on button "Next" at bounding box center [248, 393] width 57 height 33
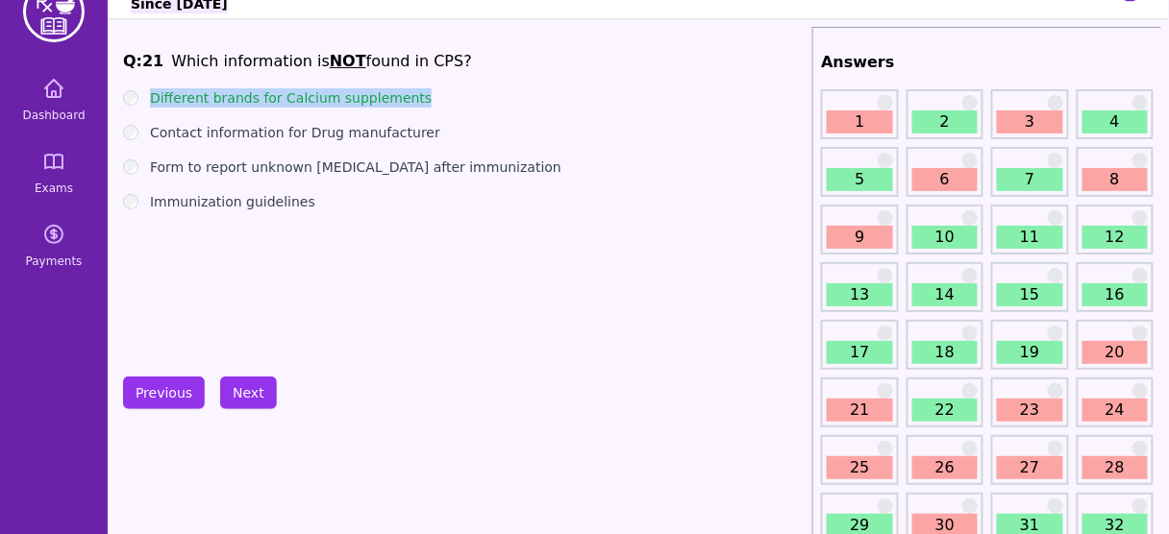
drag, startPoint x: 411, startPoint y: 87, endPoint x: 149, endPoint y: 99, distance: 262.6
click at [149, 99] on div "Different brands for Calcium supplements" at bounding box center [463, 97] width 681 height 19
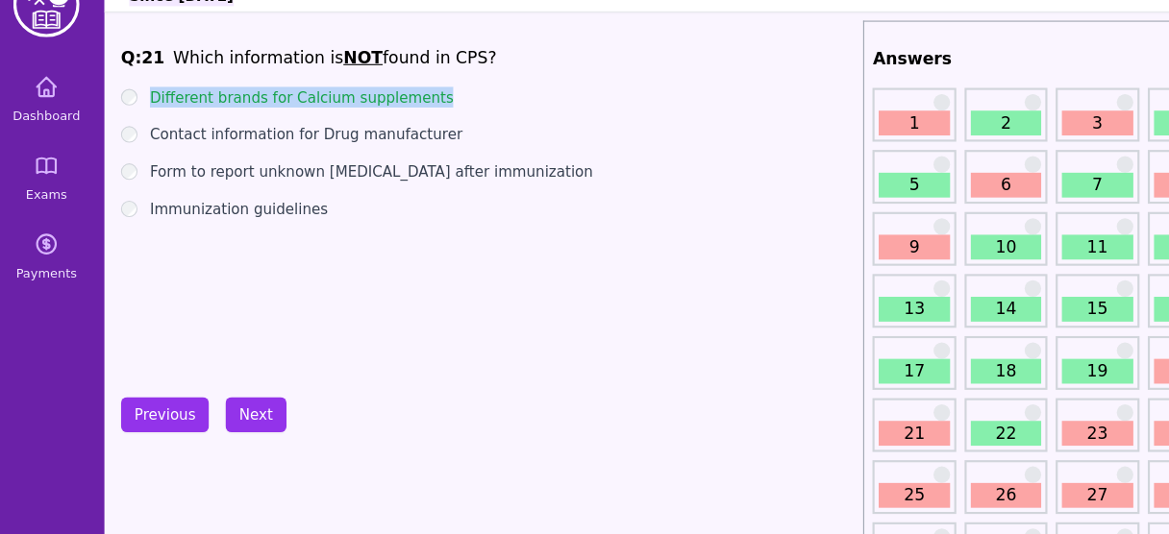
scroll to position [42, 0]
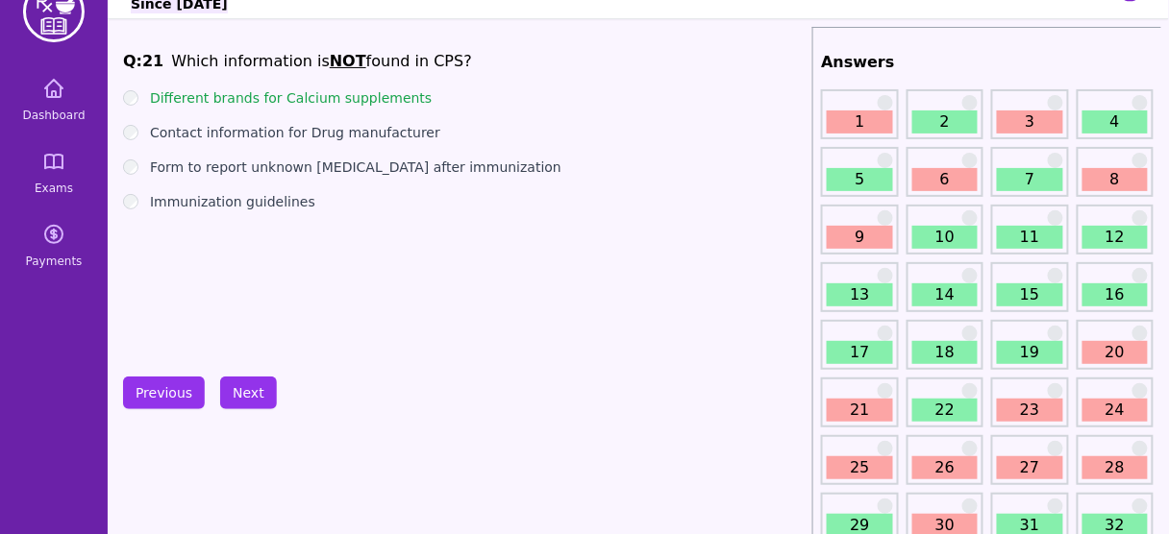
click at [352, 273] on div "Q: 21 Which information is NOT found in CPS? Different brands for Calcium suppl…" at bounding box center [463, 194] width 681 height 288
click at [258, 387] on button "Next" at bounding box center [248, 393] width 57 height 33
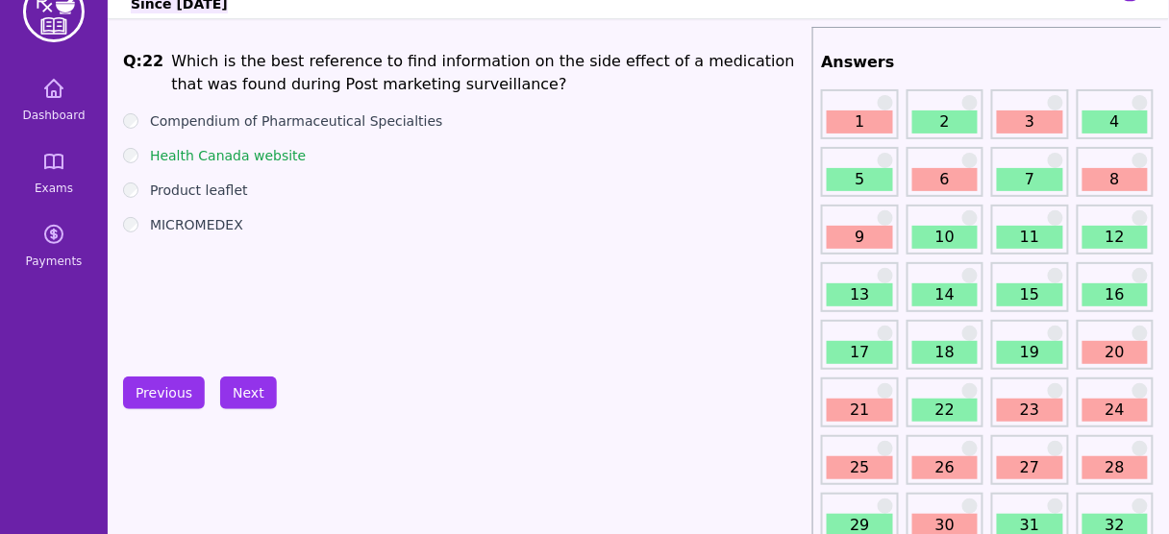
click at [426, 61] on li "Which is the best reference to find information on the side effect of a medicat…" at bounding box center [487, 73] width 633 height 46
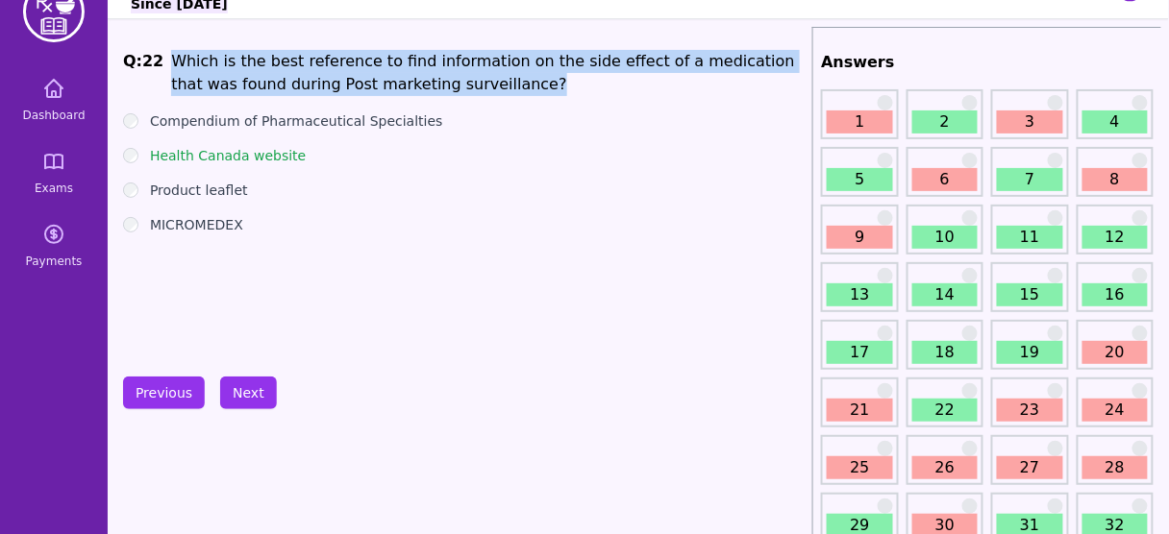
click at [426, 61] on li "Which is the best reference to find information on the side effect of a medicat…" at bounding box center [487, 73] width 633 height 46
click at [251, 385] on button "Next" at bounding box center [248, 393] width 57 height 33
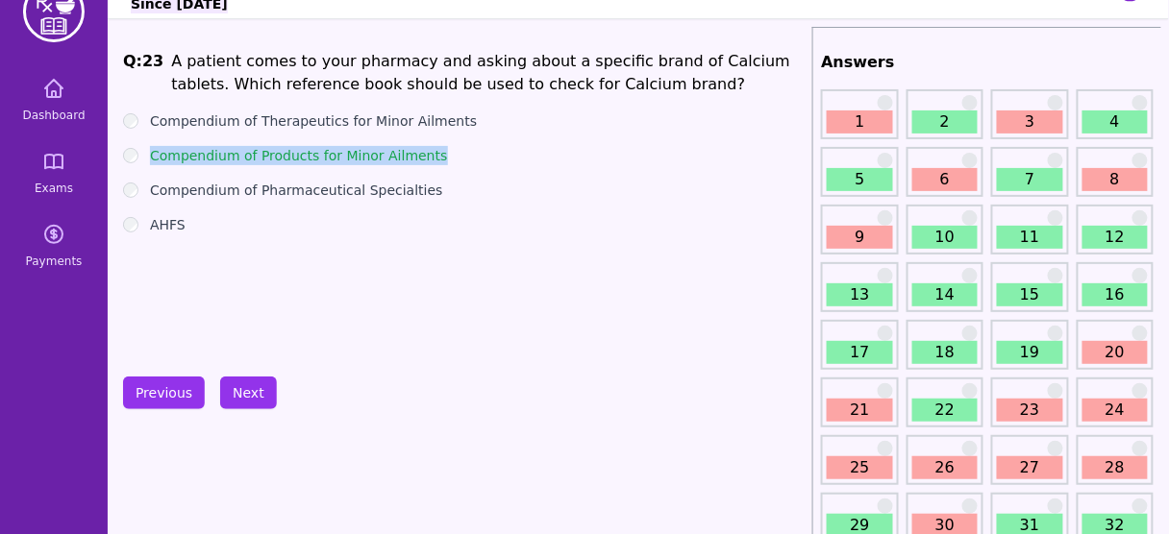
drag, startPoint x: 431, startPoint y: 151, endPoint x: 145, endPoint y: 155, distance: 285.4
click at [145, 155] on div "Compendium of Products for Minor Ailments" at bounding box center [463, 155] width 681 height 19
click at [321, 184] on label "Compendium of Pharmaceutical Specialties" at bounding box center [296, 190] width 293 height 19
drag, startPoint x: 431, startPoint y: 158, endPoint x: 148, endPoint y: 160, distance: 283.5
click at [148, 160] on div "Compendium of Products for Minor Ailments" at bounding box center [463, 155] width 681 height 19
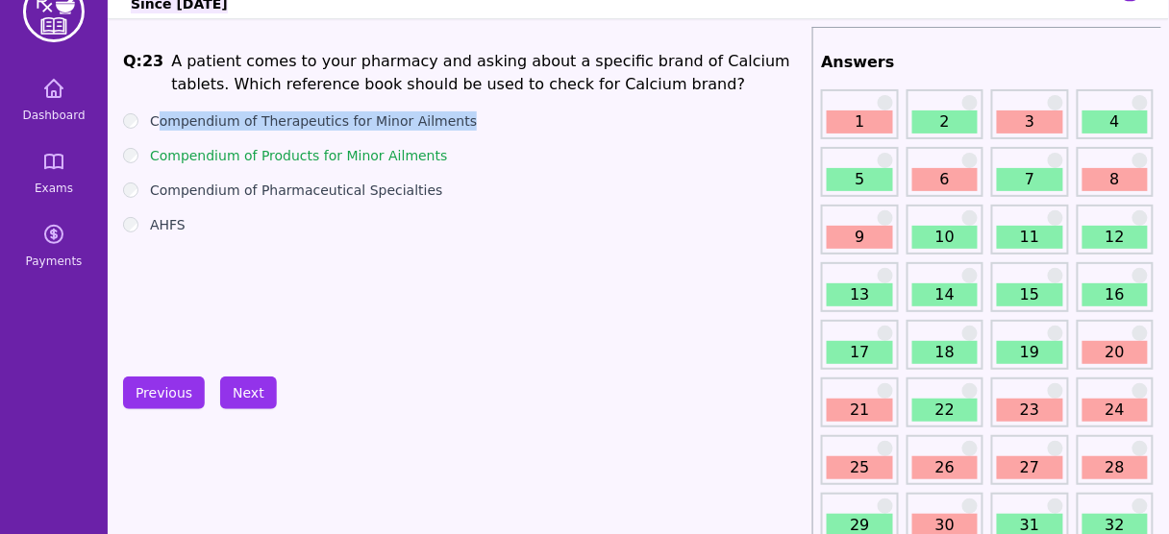
drag, startPoint x: 461, startPoint y: 115, endPoint x: 156, endPoint y: 117, distance: 305.6
click at [156, 117] on div "Compendium of Therapeutics for Minor Ailments" at bounding box center [463, 120] width 681 height 19
click at [444, 278] on div "Q: 23 A patient comes to your pharmacy and asking about a specific brand of Cal…" at bounding box center [463, 194] width 681 height 288
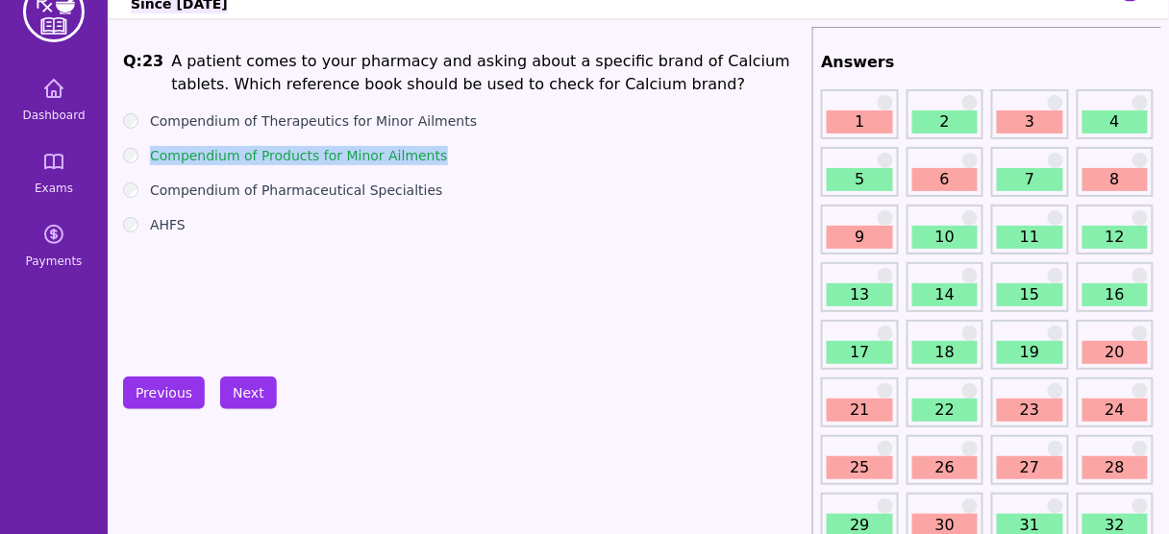
drag, startPoint x: 437, startPoint y: 163, endPoint x: 150, endPoint y: 151, distance: 287.6
click at [150, 151] on div "Compendium of Products for Minor Ailments" at bounding box center [463, 155] width 681 height 19
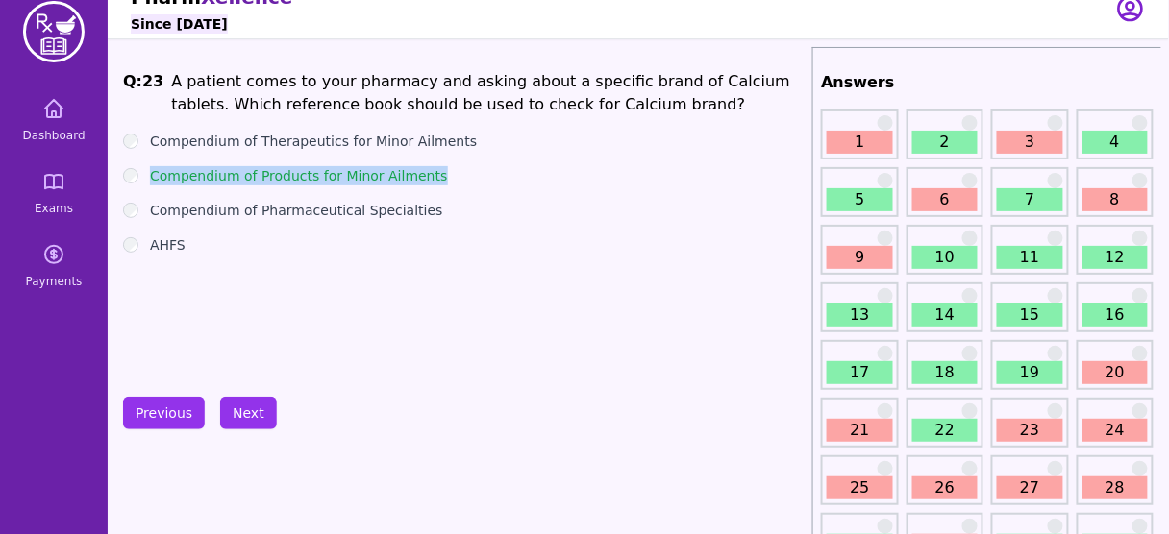
scroll to position [18, 0]
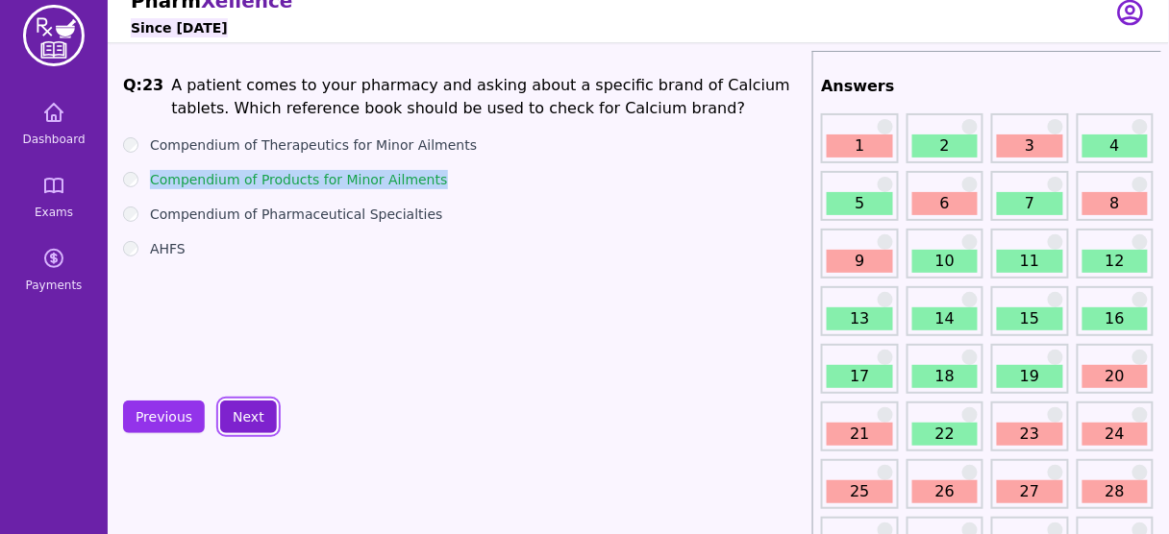
click at [249, 425] on button "Next" at bounding box center [248, 417] width 57 height 33
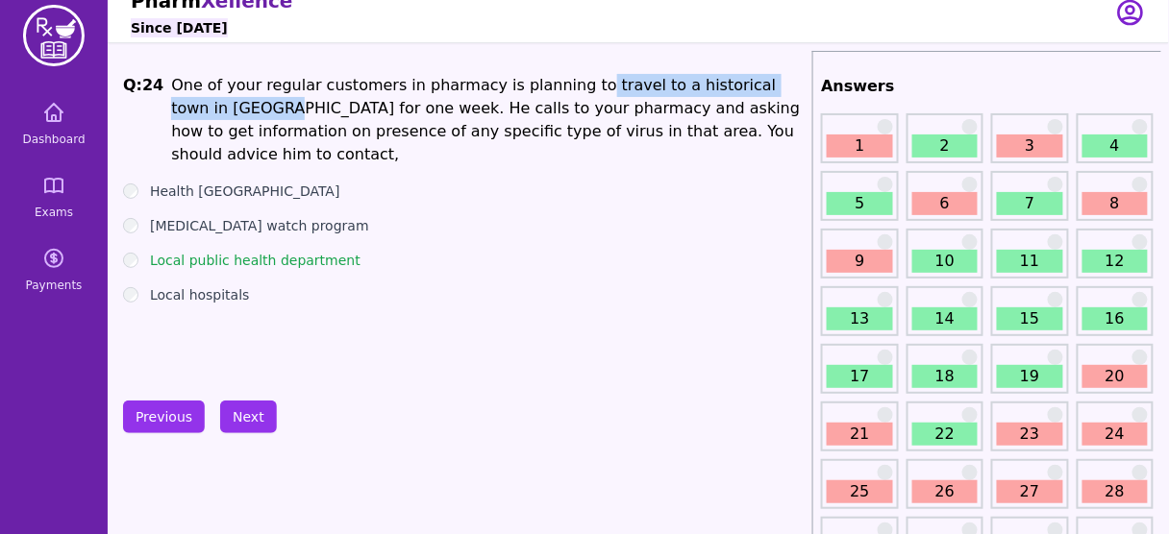
drag, startPoint x: 554, startPoint y: 83, endPoint x: 795, endPoint y: 89, distance: 241.3
click at [795, 89] on li "One of your regular customers in pharmacy is planning to travel to a historical…" at bounding box center [487, 120] width 633 height 92
click at [246, 406] on button "Next" at bounding box center [248, 417] width 57 height 33
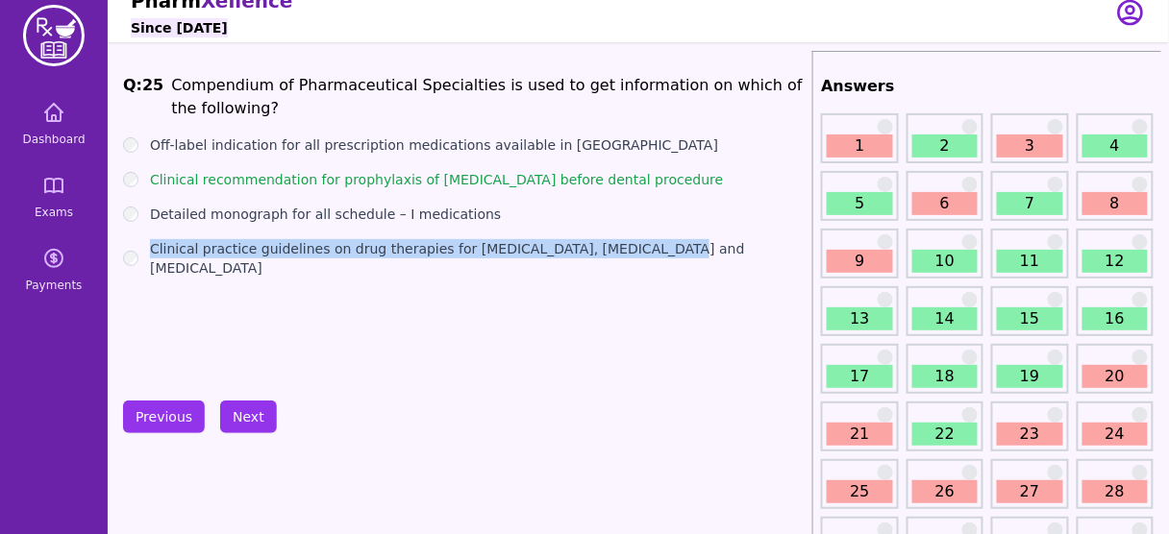
drag, startPoint x: 652, startPoint y: 250, endPoint x: 139, endPoint y: 256, distance: 513.2
click at [139, 256] on div "Clinical practice guidelines on drug therapies for Asthma, COPD and Hypertension" at bounding box center [463, 258] width 681 height 38
click at [310, 283] on div "Q: 25 Compendium of Pharmaceutical Specialties is used to get information on wh…" at bounding box center [463, 218] width 681 height 288
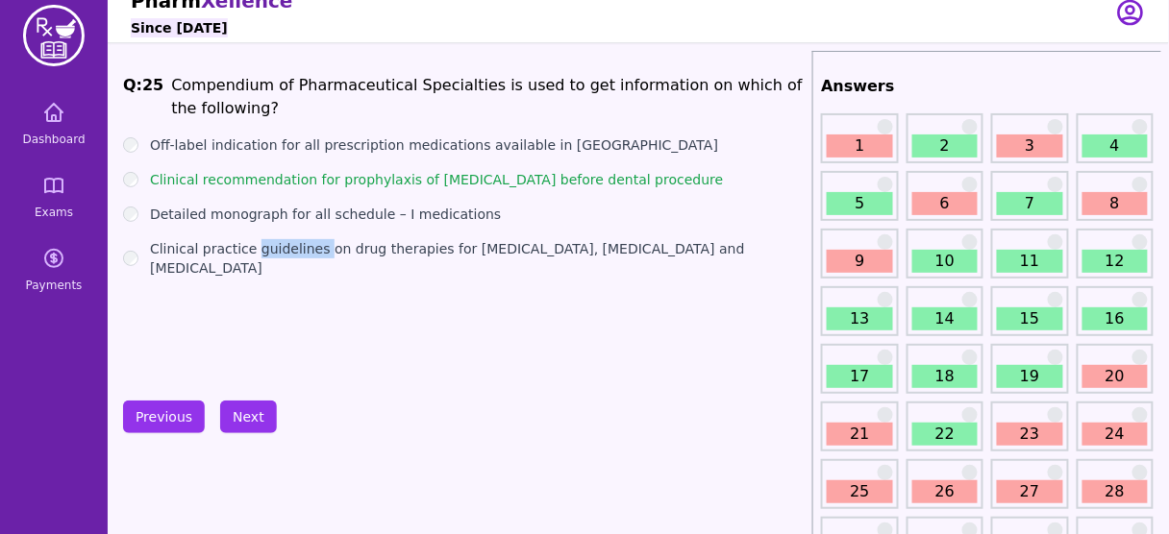
drag, startPoint x: 251, startPoint y: 254, endPoint x: 318, endPoint y: 265, distance: 68.2
click at [318, 265] on div "Q: 25 Compendium of Pharmaceutical Specialties is used to get information on wh…" at bounding box center [463, 218] width 681 height 288
click at [382, 189] on ul "Off-label indication for all prescription medications available in Canada Clini…" at bounding box center [463, 206] width 681 height 142
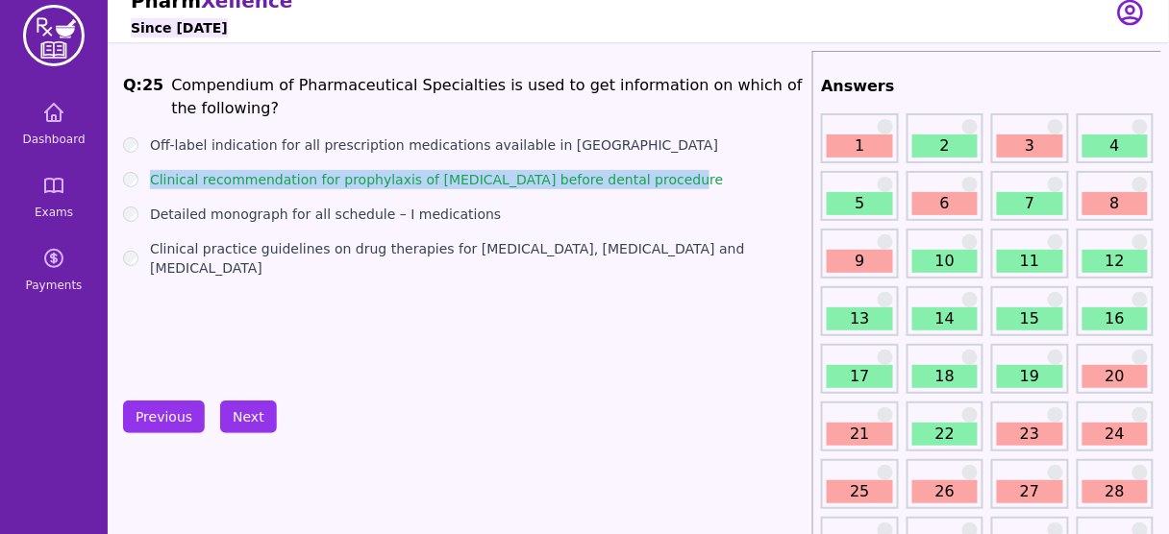
drag, startPoint x: 647, startPoint y: 185, endPoint x: 150, endPoint y: 182, distance: 496.8
click at [150, 182] on div "Clinical recommendation for prophylaxis of Endocarditis before dental procedure" at bounding box center [463, 179] width 681 height 19
click at [247, 408] on button "Next" at bounding box center [248, 417] width 57 height 33
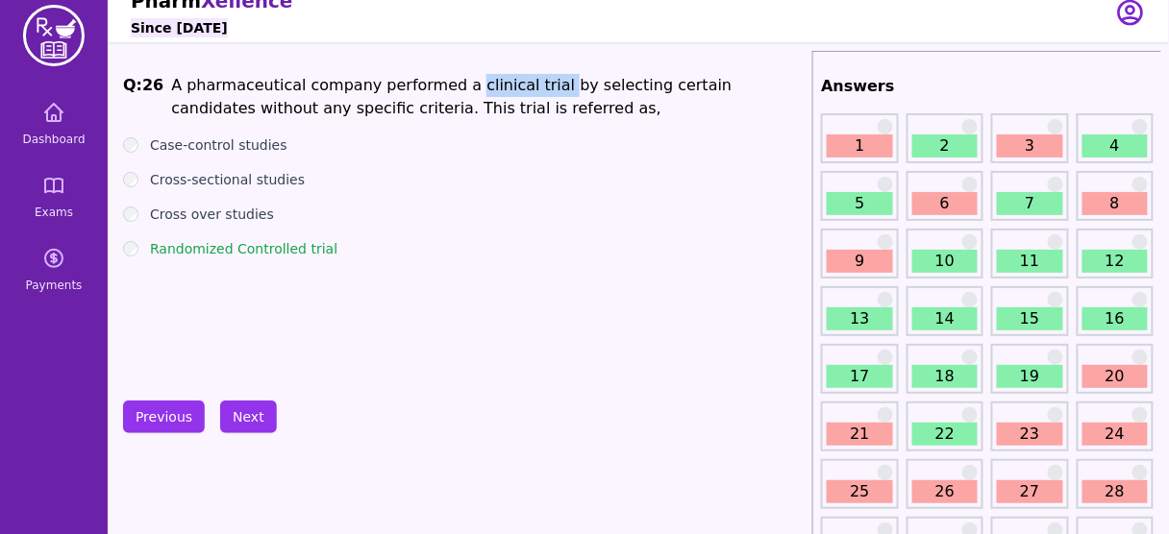
drag, startPoint x: 524, startPoint y: 88, endPoint x: 440, endPoint y: 77, distance: 84.4
click at [440, 77] on li "A pharmaceutical company performed a clinical trial by selecting certain candid…" at bounding box center [487, 97] width 633 height 46
click at [246, 416] on button "Next" at bounding box center [248, 417] width 57 height 33
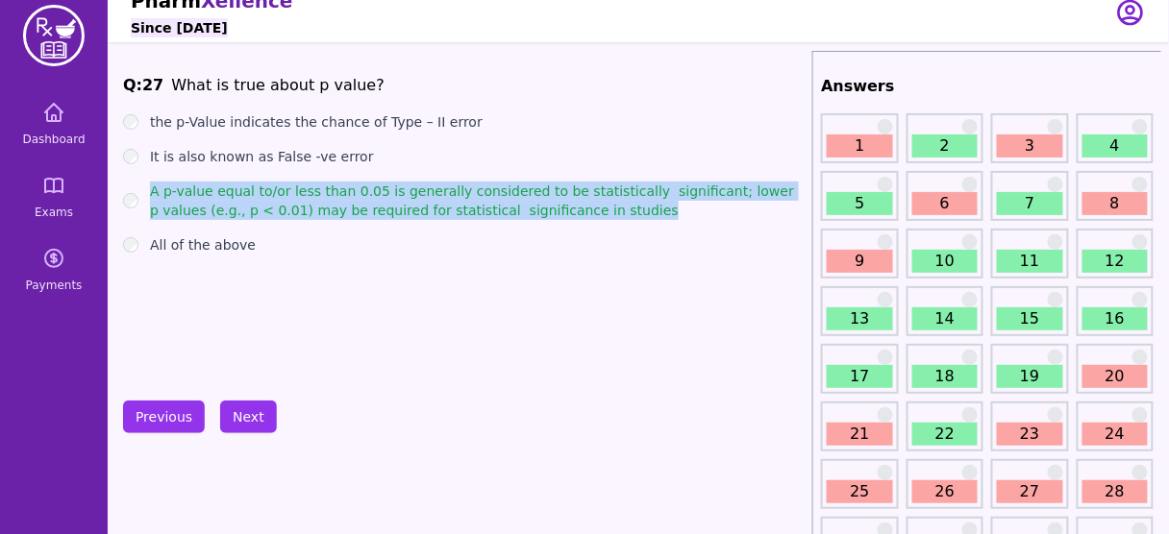
drag, startPoint x: 572, startPoint y: 211, endPoint x: 154, endPoint y: 187, distance: 418.7
click at [154, 187] on label "A p-value equal to/or less than 0.05 is generally considered to be statisticall…" at bounding box center [477, 201] width 654 height 38
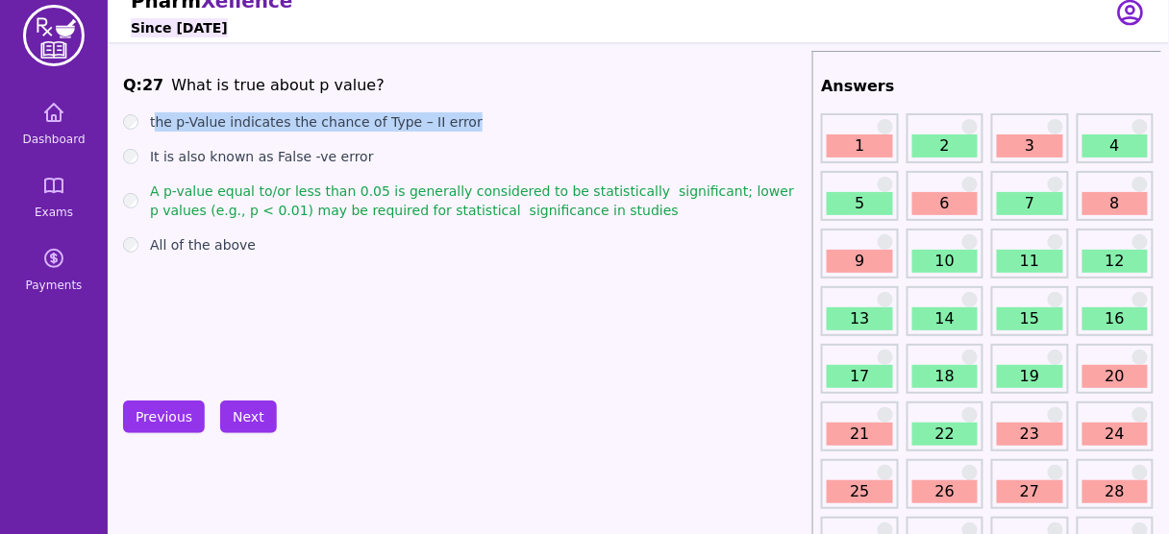
drag, startPoint x: 453, startPoint y: 120, endPoint x: 157, endPoint y: 120, distance: 296.0
click at [157, 120] on div "the p-Value indicates the chance of Type – II error" at bounding box center [463, 121] width 681 height 19
click at [249, 429] on button "Next" at bounding box center [248, 417] width 57 height 33
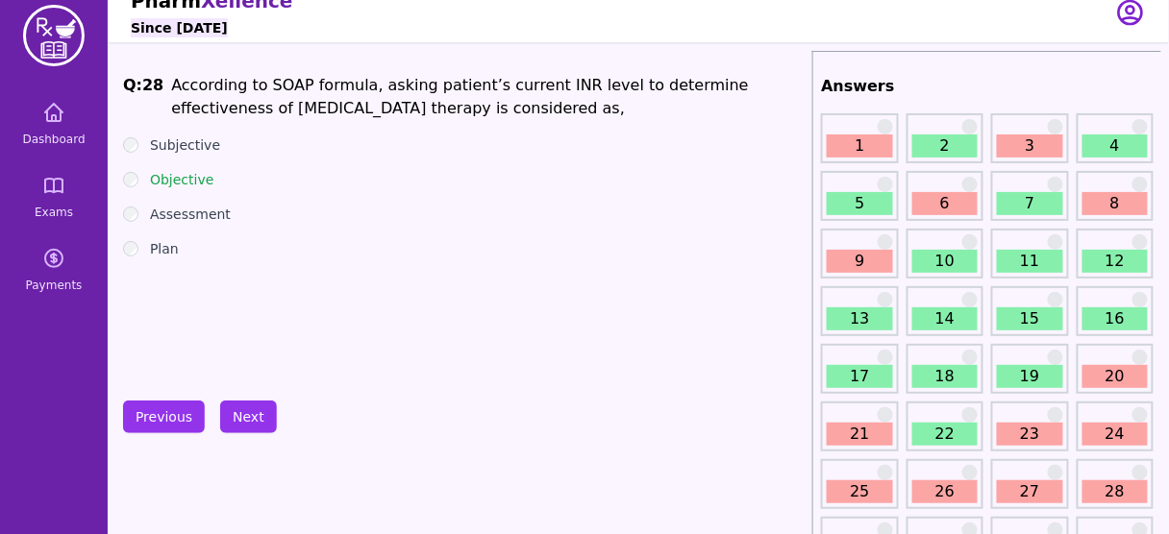
click at [139, 175] on div "Objective" at bounding box center [463, 179] width 681 height 19
click at [246, 412] on button "Next" at bounding box center [248, 417] width 57 height 33
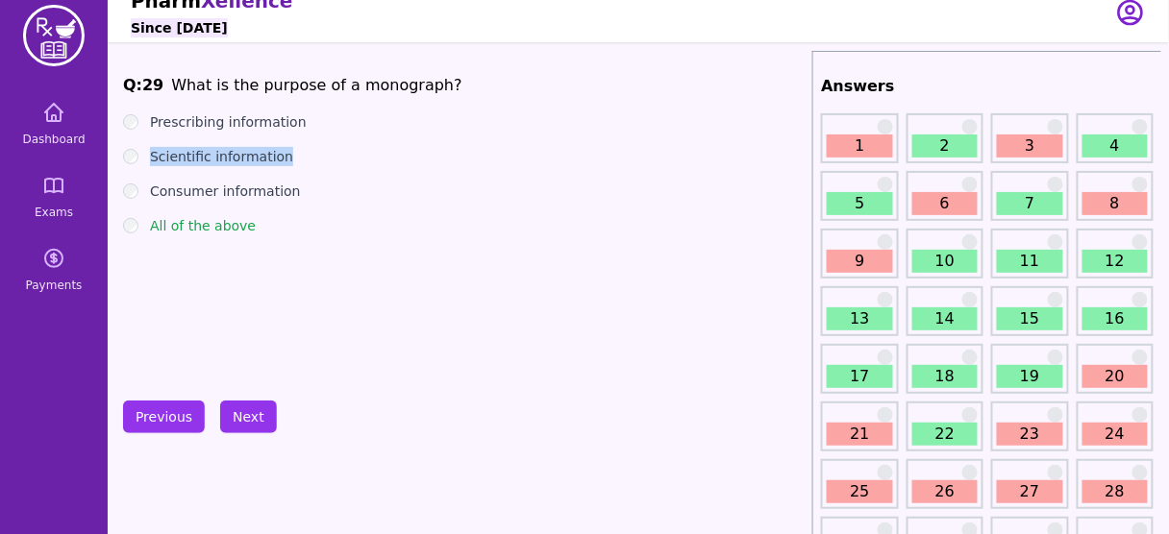
drag, startPoint x: 290, startPoint y: 157, endPoint x: 147, endPoint y: 150, distance: 143.3
click at [147, 150] on div "Scientific information" at bounding box center [463, 156] width 681 height 19
click at [245, 413] on button "Next" at bounding box center [248, 417] width 57 height 33
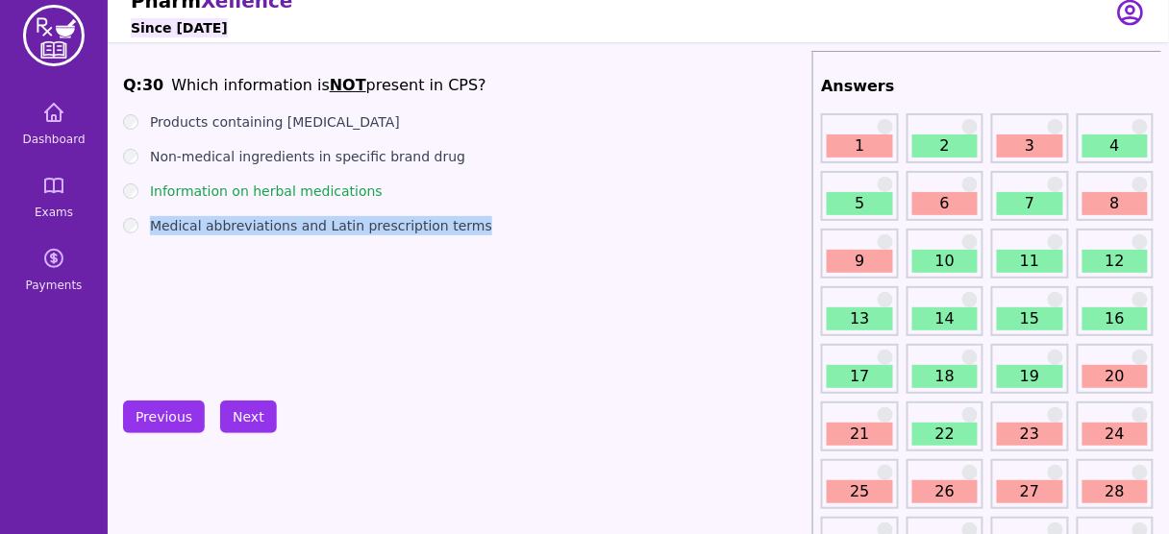
drag, startPoint x: 467, startPoint y: 234, endPoint x: 150, endPoint y: 229, distance: 317.2
click at [150, 229] on div "Medical abbreviations and Latin prescription terms" at bounding box center [463, 225] width 681 height 19
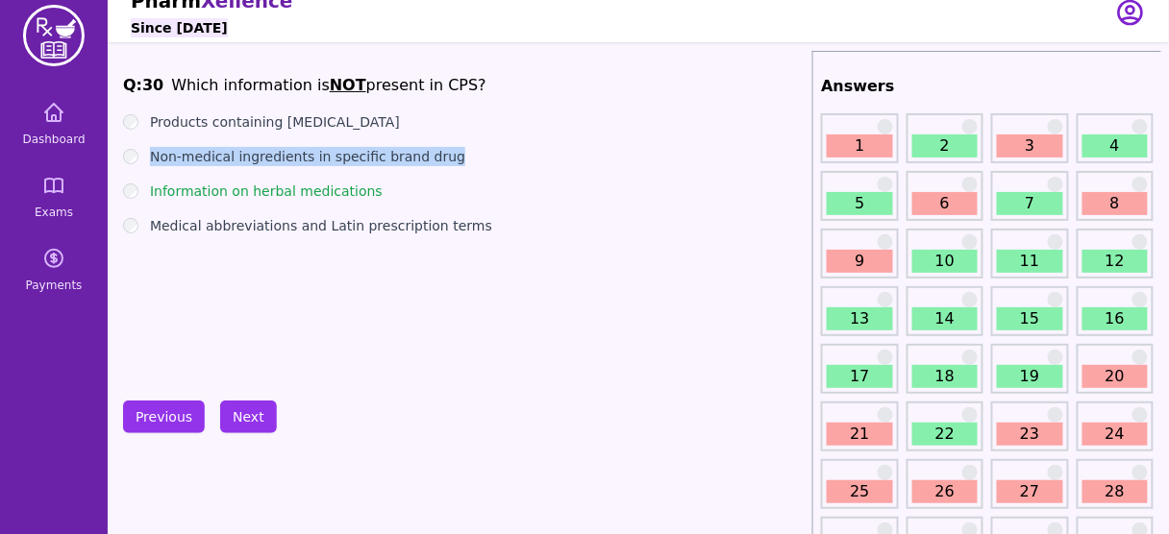
drag, startPoint x: 394, startPoint y: 141, endPoint x: 150, endPoint y: 160, distance: 244.8
click at [150, 160] on div "Non-medical ingredients in specific brand drug" at bounding box center [463, 156] width 681 height 19
click at [242, 412] on button "Next" at bounding box center [248, 417] width 57 height 33
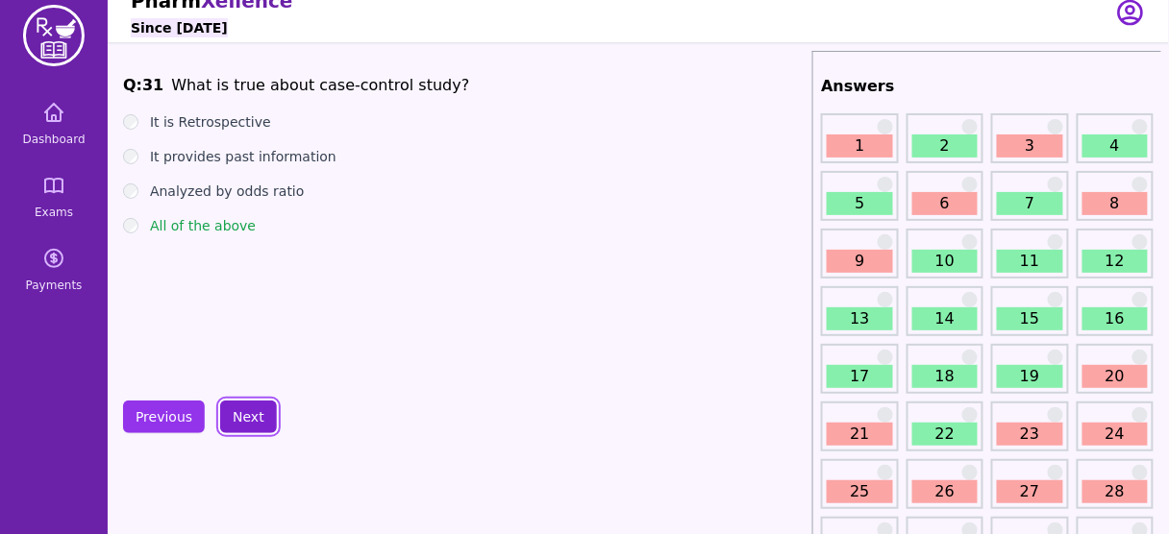
click at [247, 405] on button "Next" at bounding box center [248, 417] width 57 height 33
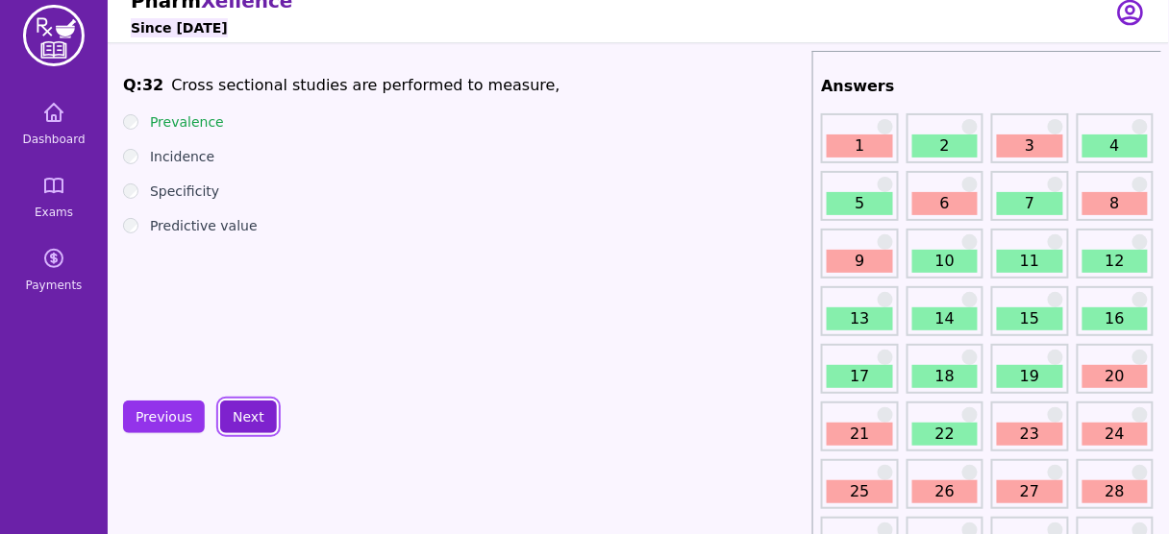
click at [247, 405] on button "Next" at bounding box center [248, 417] width 57 height 33
click at [228, 407] on button "Next" at bounding box center [248, 417] width 57 height 33
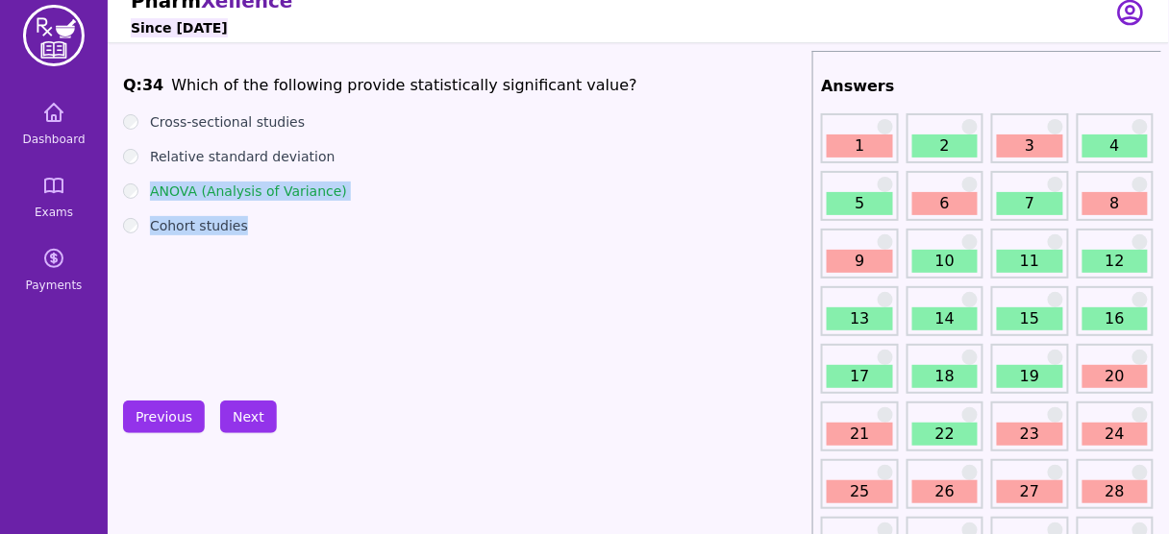
drag, startPoint x: 338, startPoint y: 203, endPoint x: 152, endPoint y: 194, distance: 186.6
click at [152, 194] on ul "Cross-sectional studies Relative standard deviation ANOVA (Analysis of Variance…" at bounding box center [463, 173] width 681 height 123
click at [258, 269] on div "Q: 34 Which of the following provide statistically significant value? Cross-sec…" at bounding box center [463, 218] width 681 height 288
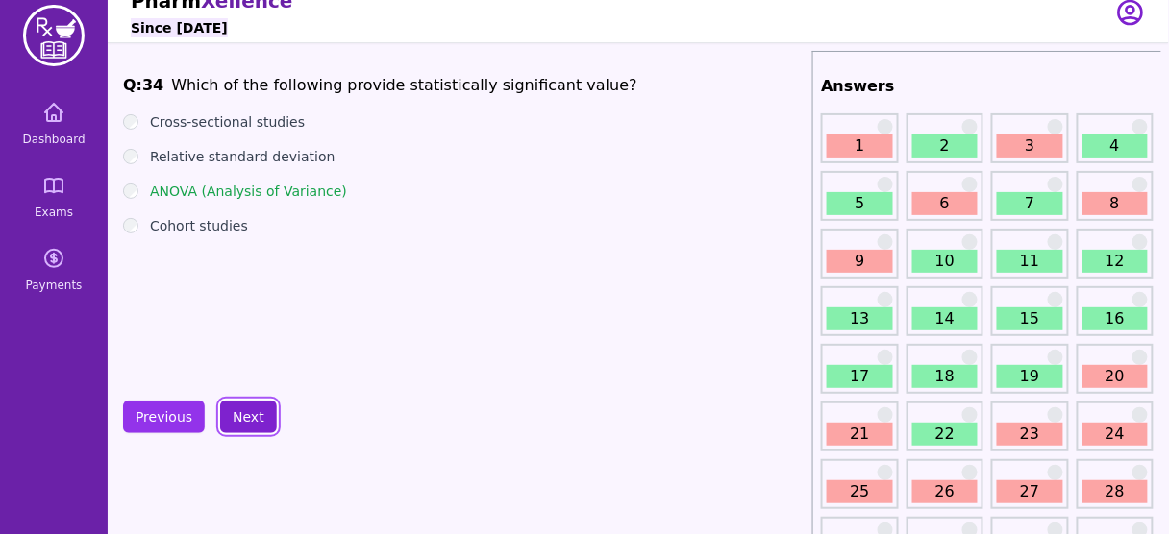
click at [239, 406] on button "Next" at bounding box center [248, 417] width 57 height 33
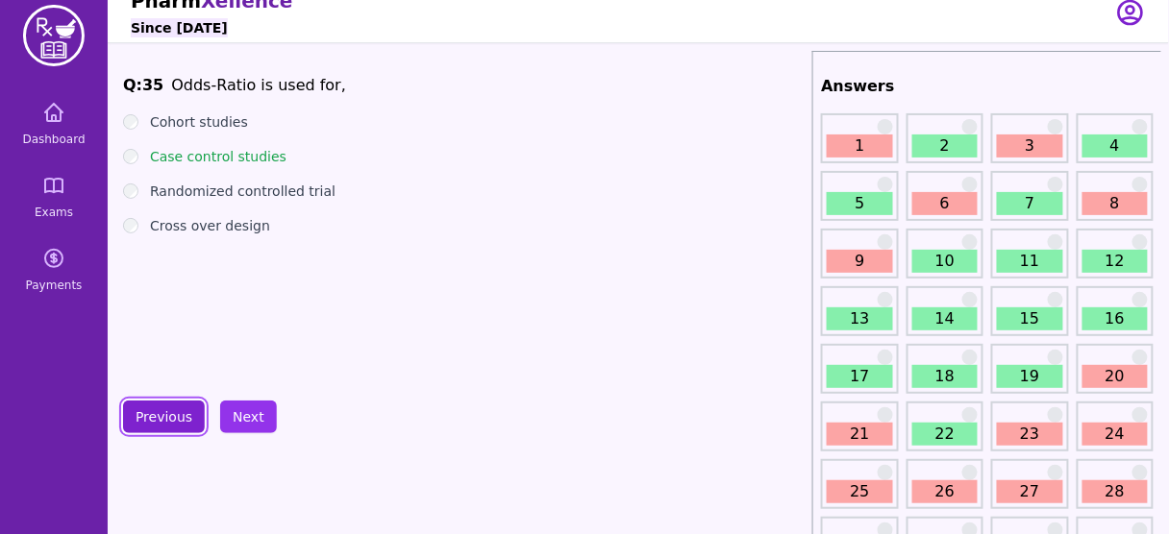
click at [160, 417] on button "Previous" at bounding box center [164, 417] width 82 height 33
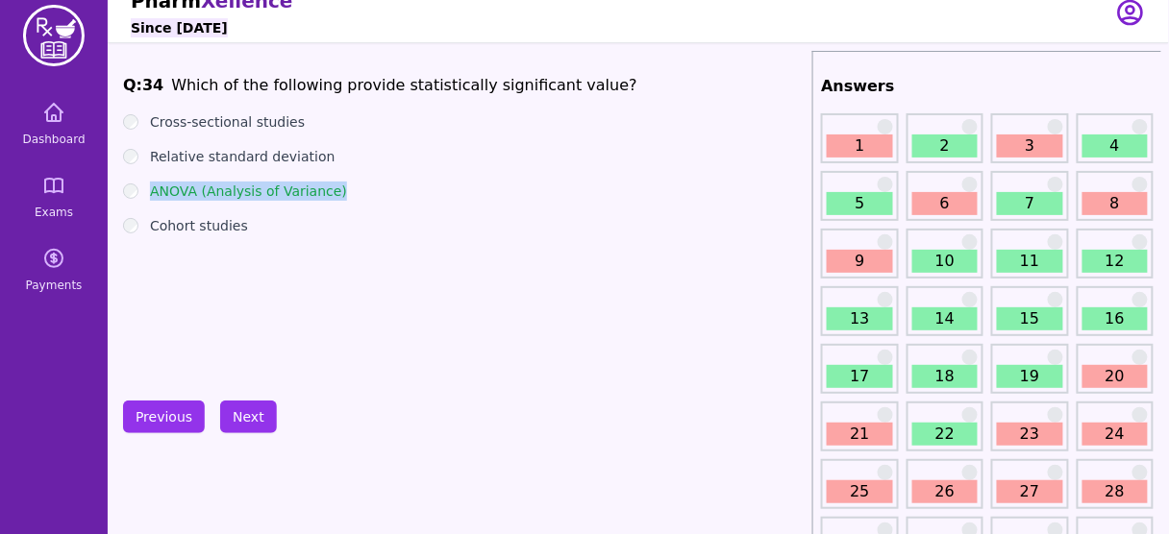
drag, startPoint x: 335, startPoint y: 192, endPoint x: 147, endPoint y: 186, distance: 188.4
click at [147, 186] on div "ANOVA (Analysis of Variance)" at bounding box center [463, 191] width 681 height 19
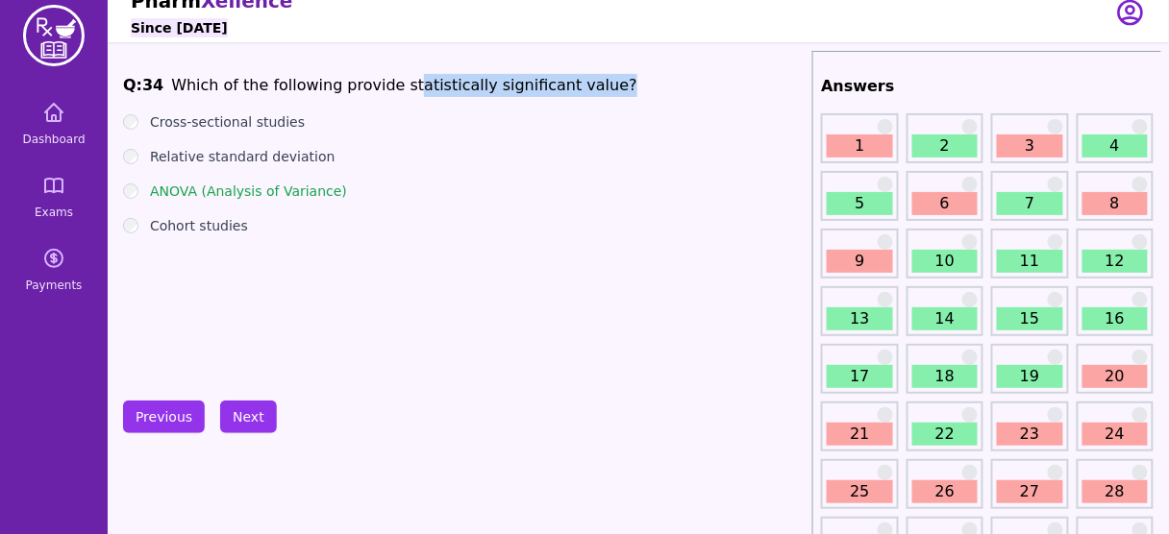
drag, startPoint x: 387, startPoint y: 95, endPoint x: 582, endPoint y: 86, distance: 195.3
click at [582, 86] on span "Q: 34 Which of the following provide statistically significant value?" at bounding box center [463, 85] width 681 height 23
click at [523, 86] on li "Which of the following provide statistically significant value?" at bounding box center [404, 85] width 466 height 23
drag, startPoint x: 392, startPoint y: 86, endPoint x: 608, endPoint y: 90, distance: 216.3
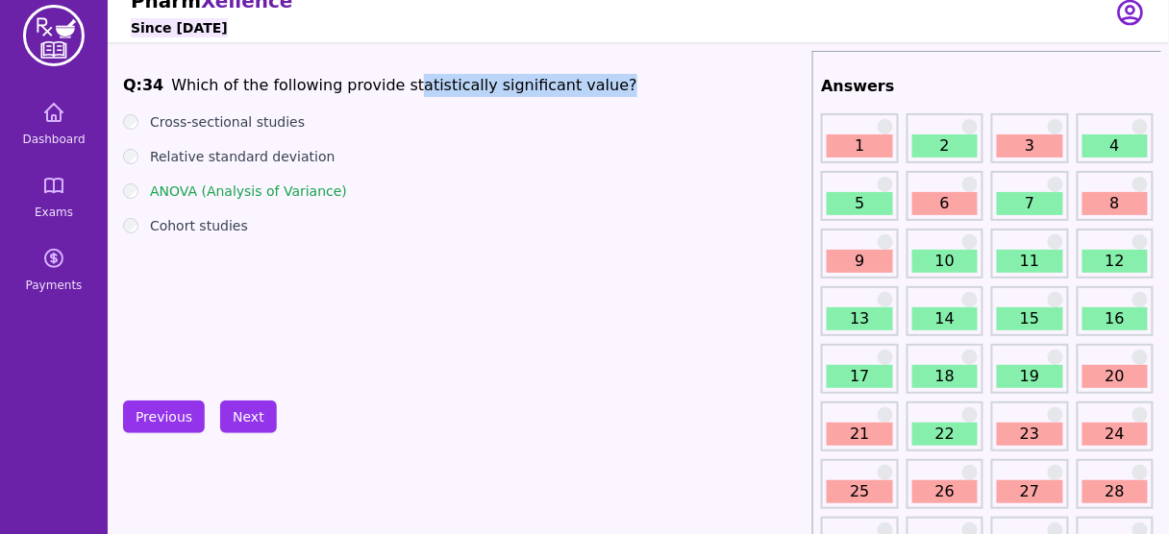
click at [608, 90] on span "Q: 34 Which of the following provide statistically significant value?" at bounding box center [463, 85] width 681 height 23
click at [499, 104] on div "Q: 34 Which of the following provide statistically significant value? Cross-sec…" at bounding box center [463, 218] width 681 height 288
drag, startPoint x: 578, startPoint y: 83, endPoint x: 161, endPoint y: 86, distance: 417.1
click at [161, 86] on span "Q: 34 Which of the following provide statistically significant value?" at bounding box center [463, 85] width 681 height 23
copy li "Which of the following provide statistically significant value?"
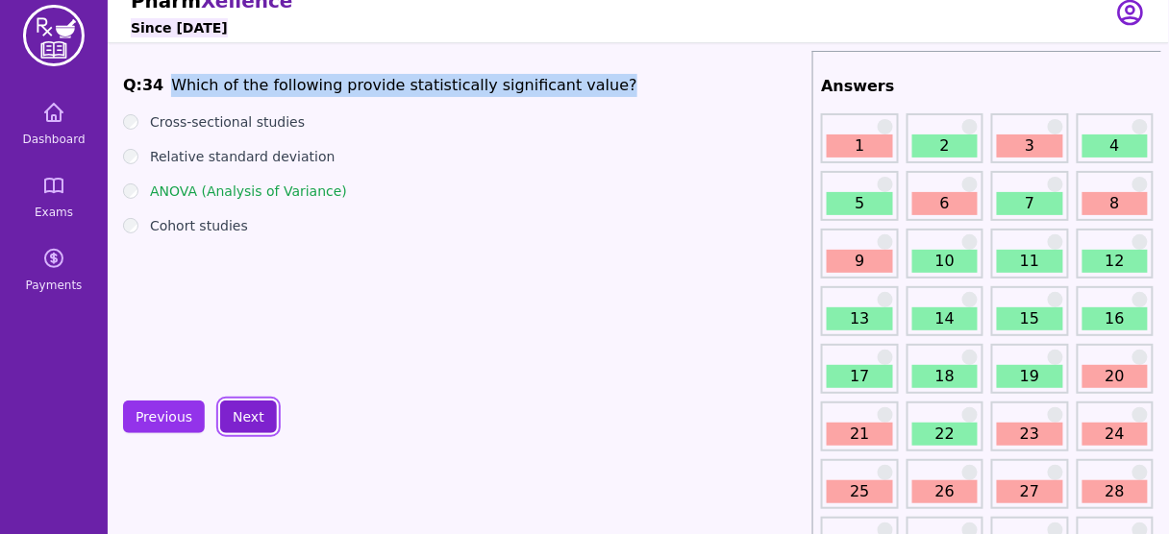
click at [244, 418] on button "Next" at bounding box center [248, 417] width 57 height 33
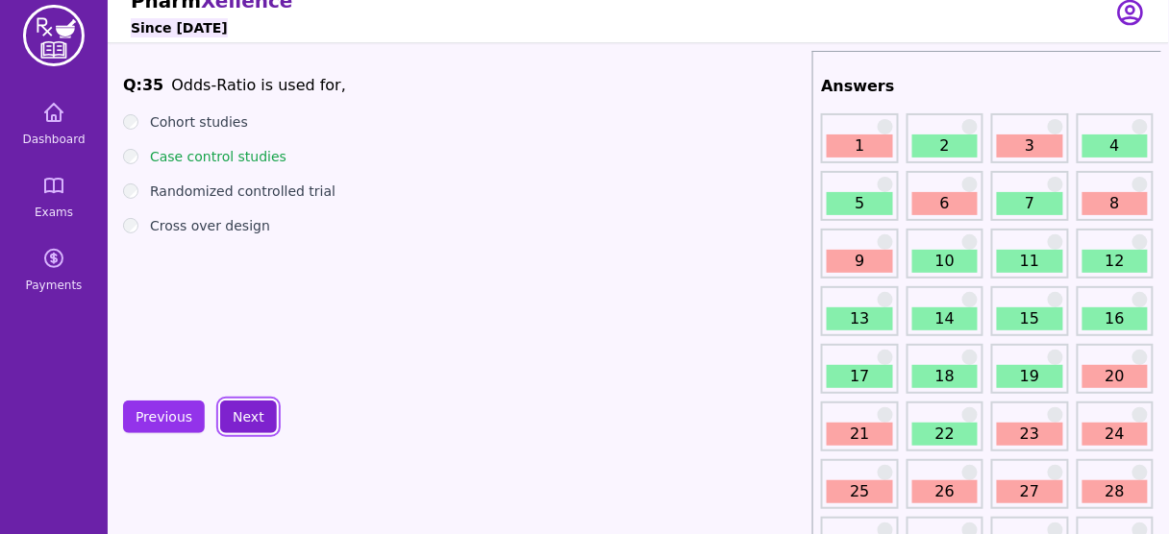
click at [233, 406] on button "Next" at bounding box center [248, 417] width 57 height 33
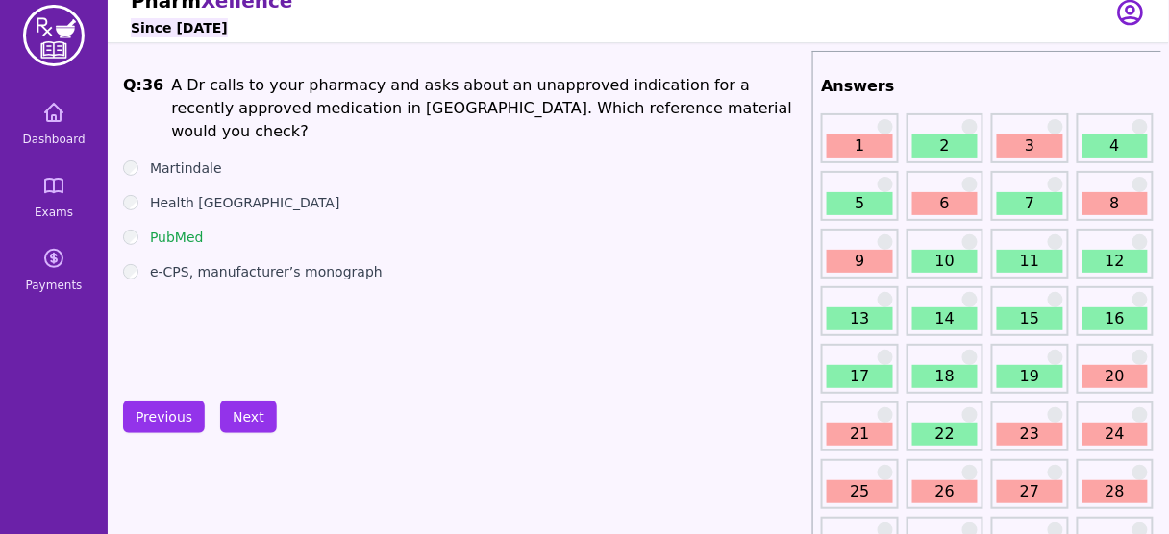
click at [177, 228] on label "PubMed" at bounding box center [177, 237] width 54 height 19
click at [484, 102] on li "A Dr calls to your pharmacy and asks about an unapproved indication for a recen…" at bounding box center [487, 108] width 633 height 69
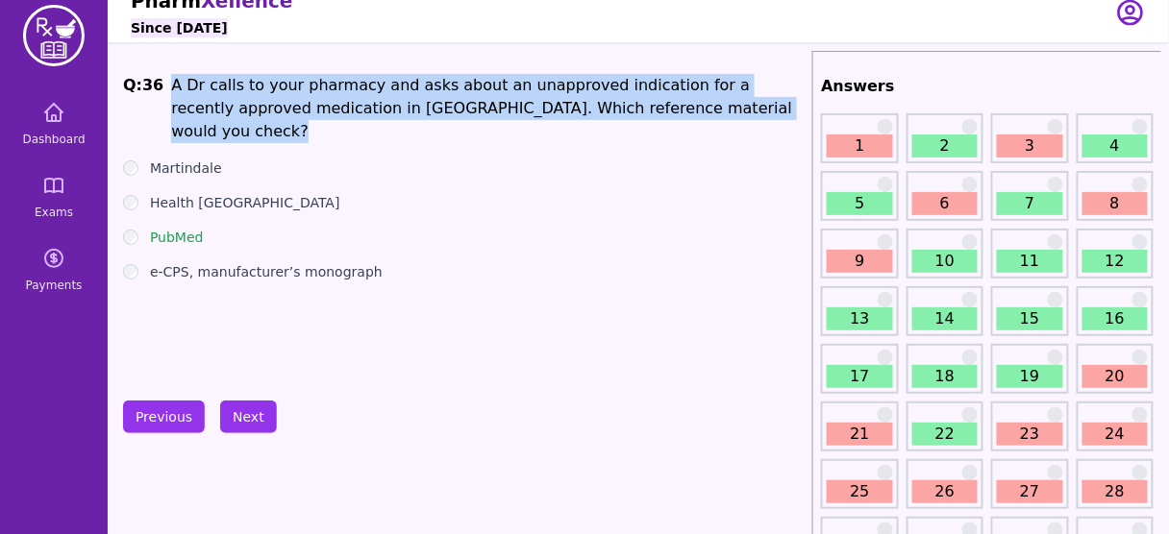
click at [484, 102] on li "A Dr calls to your pharmacy and asks about an unapproved indication for a recen…" at bounding box center [487, 108] width 633 height 69
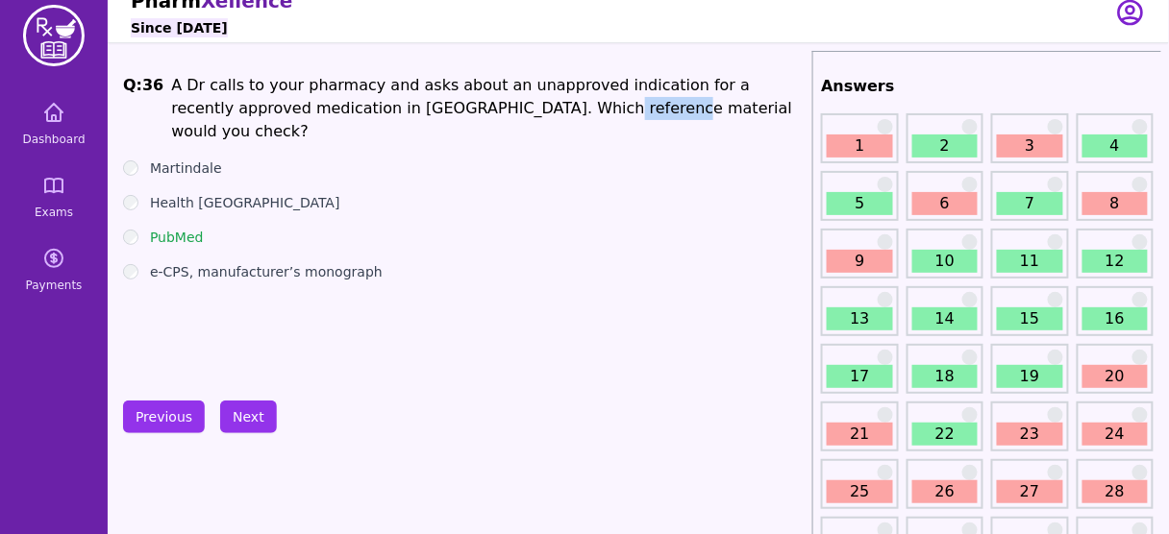
click at [484, 102] on li "A Dr calls to your pharmacy and asks about an unapproved indication for a recen…" at bounding box center [487, 108] width 633 height 69
click at [529, 85] on li "A Dr calls to your pharmacy and asks about an unapproved indication for a recen…" at bounding box center [487, 108] width 633 height 69
drag, startPoint x: 200, startPoint y: 216, endPoint x: 149, endPoint y: 219, distance: 51.0
click at [150, 228] on label "PubMed" at bounding box center [177, 237] width 54 height 19
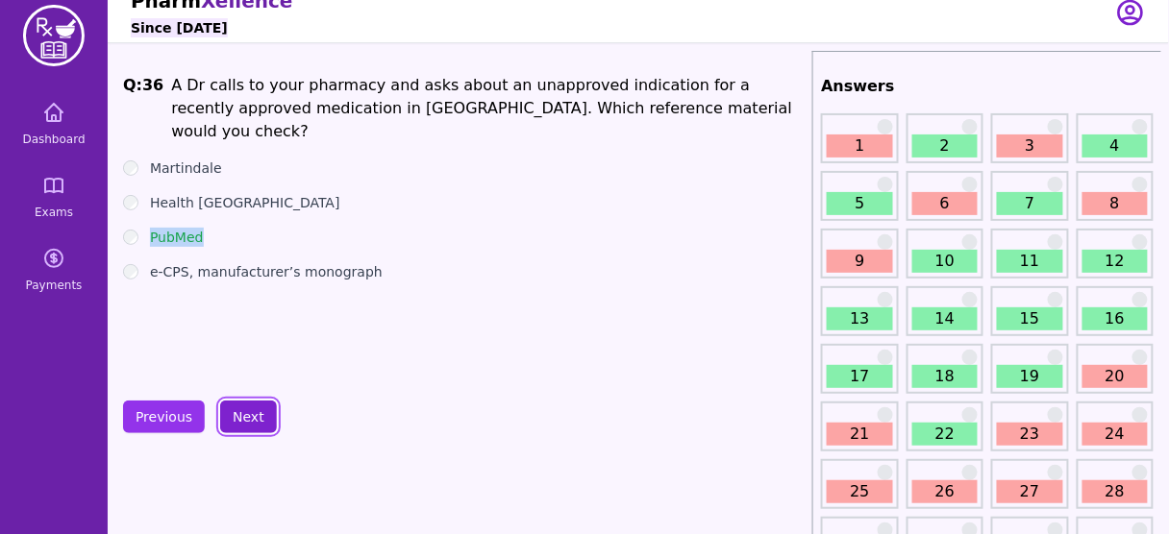
click at [248, 411] on button "Next" at bounding box center [248, 417] width 57 height 33
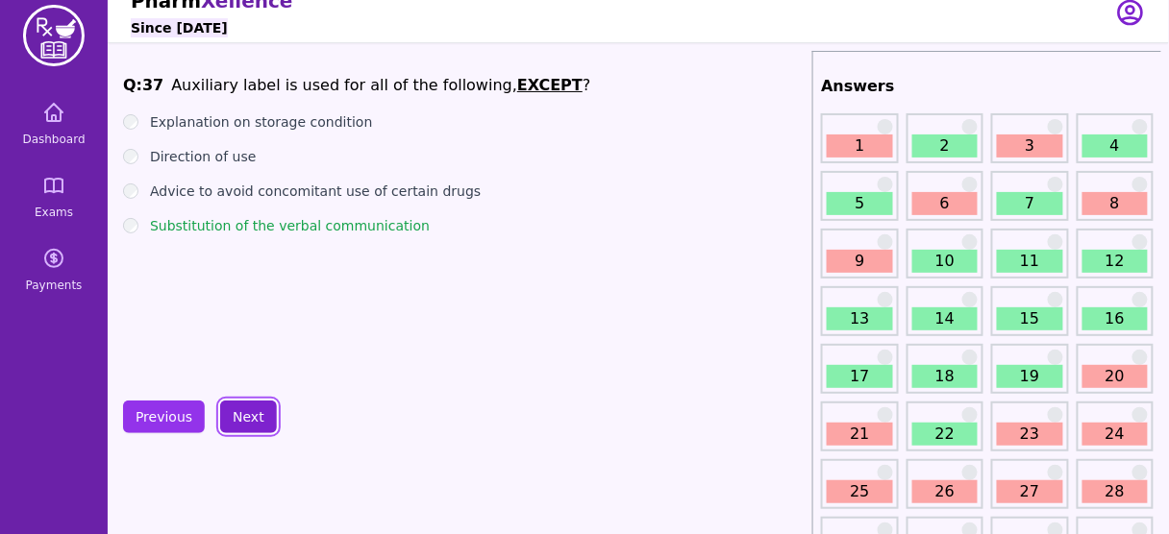
click at [237, 411] on button "Next" at bounding box center [248, 417] width 57 height 33
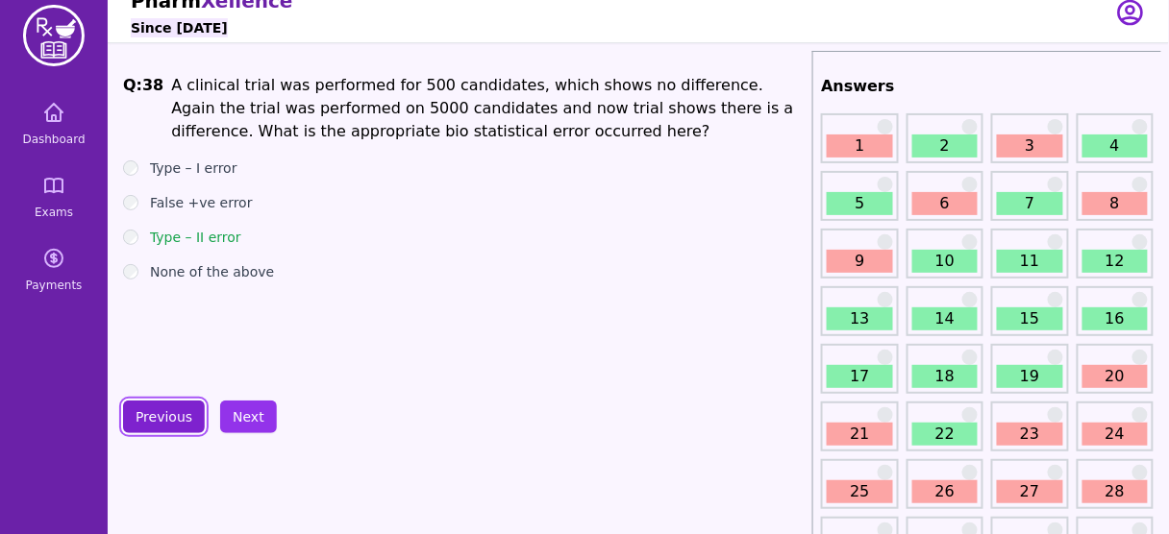
click at [161, 412] on button "Previous" at bounding box center [164, 417] width 82 height 33
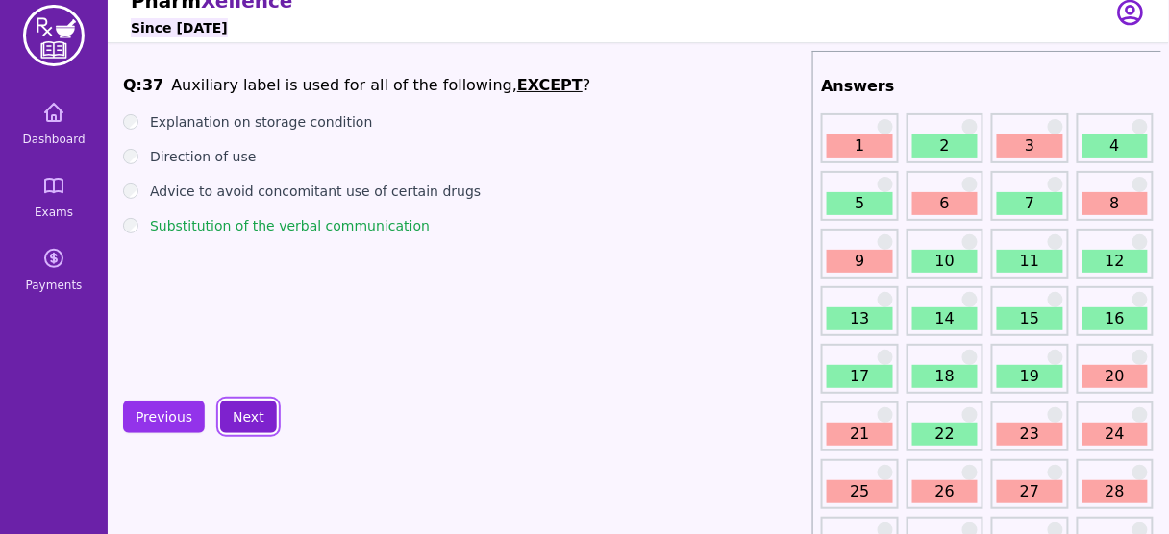
click at [255, 421] on button "Next" at bounding box center [248, 417] width 57 height 33
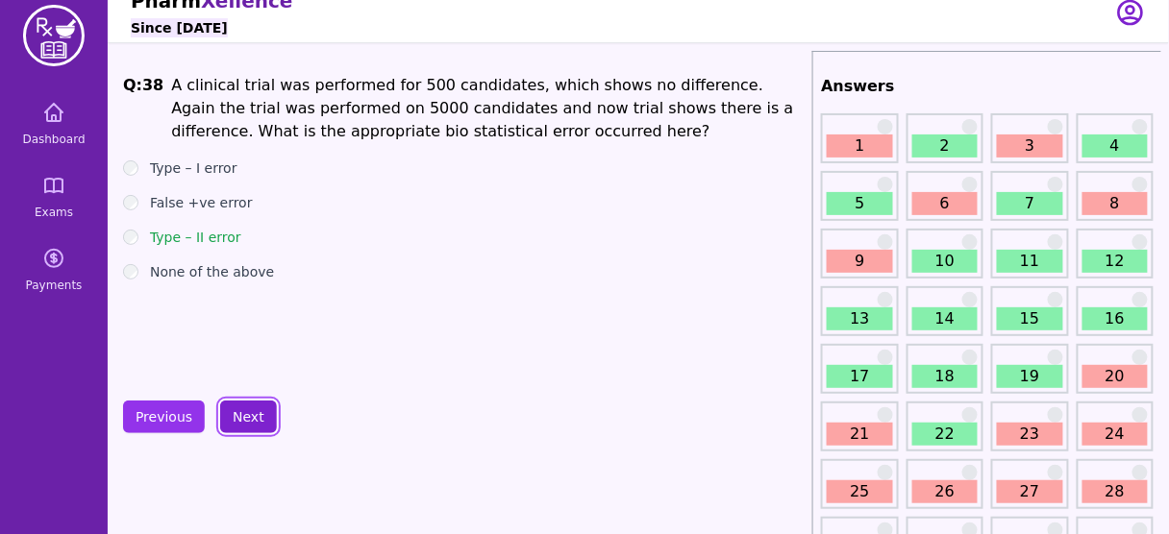
click at [246, 420] on button "Next" at bounding box center [248, 417] width 57 height 33
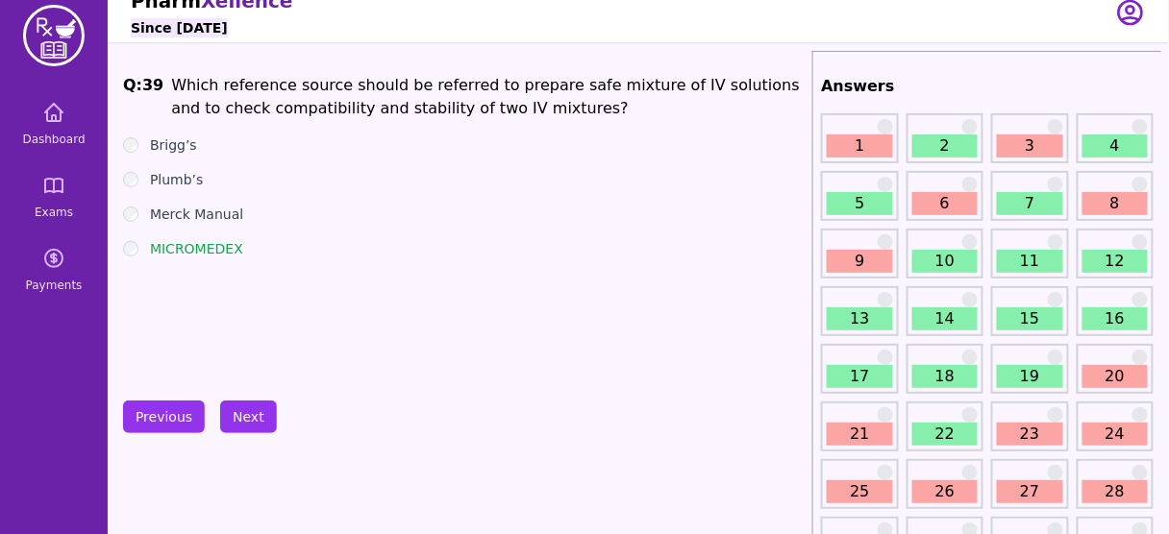
click at [616, 85] on li "Which reference source should be referred to prepare safe mixture of IV solutio…" at bounding box center [487, 97] width 633 height 46
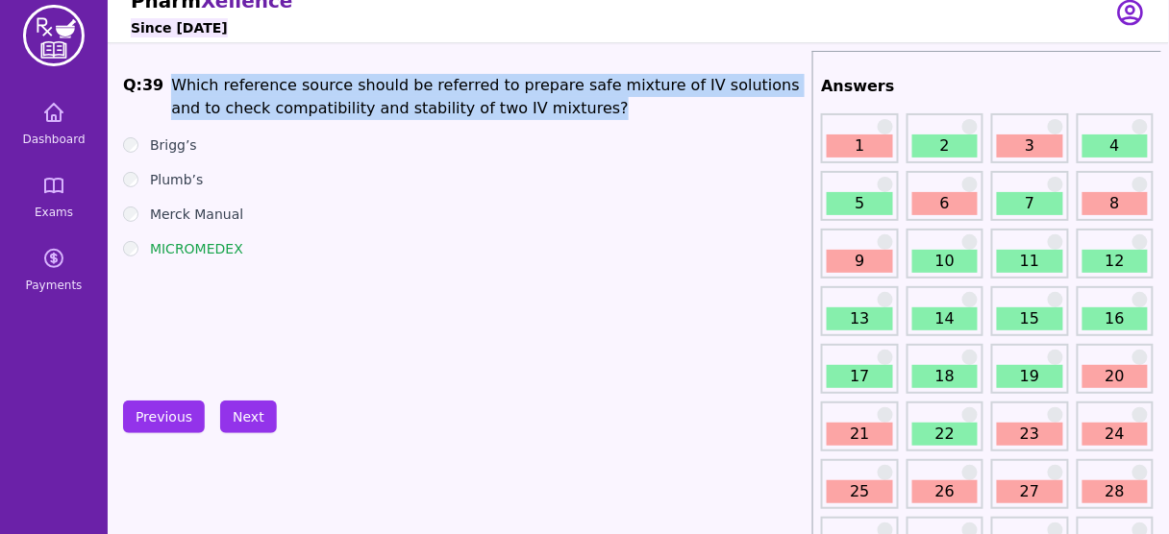
click at [616, 85] on li "Which reference source should be referred to prepare safe mixture of IV solutio…" at bounding box center [487, 97] width 633 height 46
click at [240, 415] on button "Next" at bounding box center [248, 417] width 57 height 33
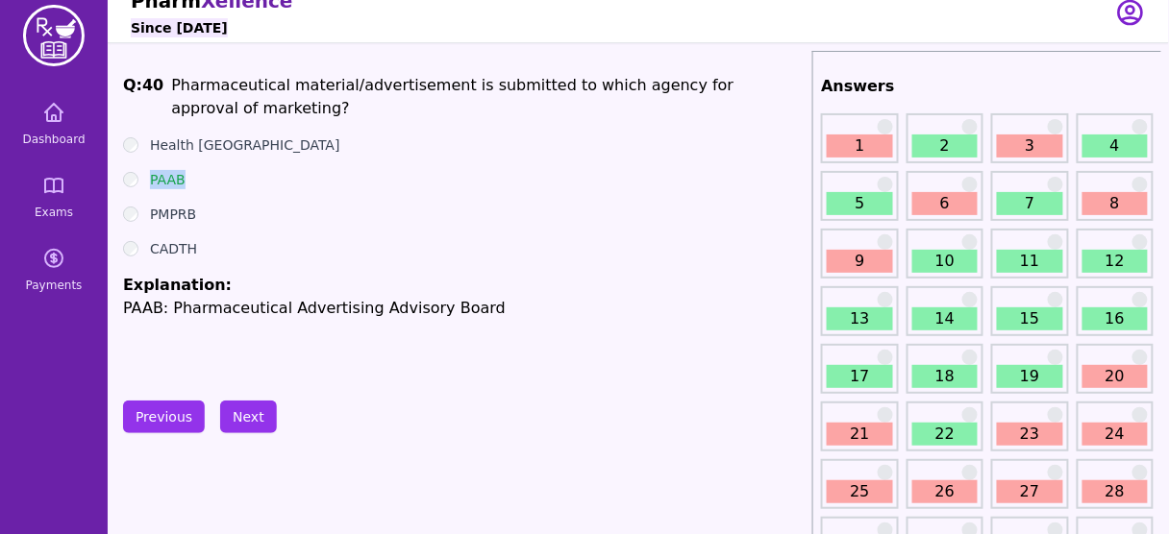
click at [128, 182] on div "PAAB" at bounding box center [463, 179] width 681 height 19
click at [243, 413] on button "Next" at bounding box center [248, 417] width 57 height 33
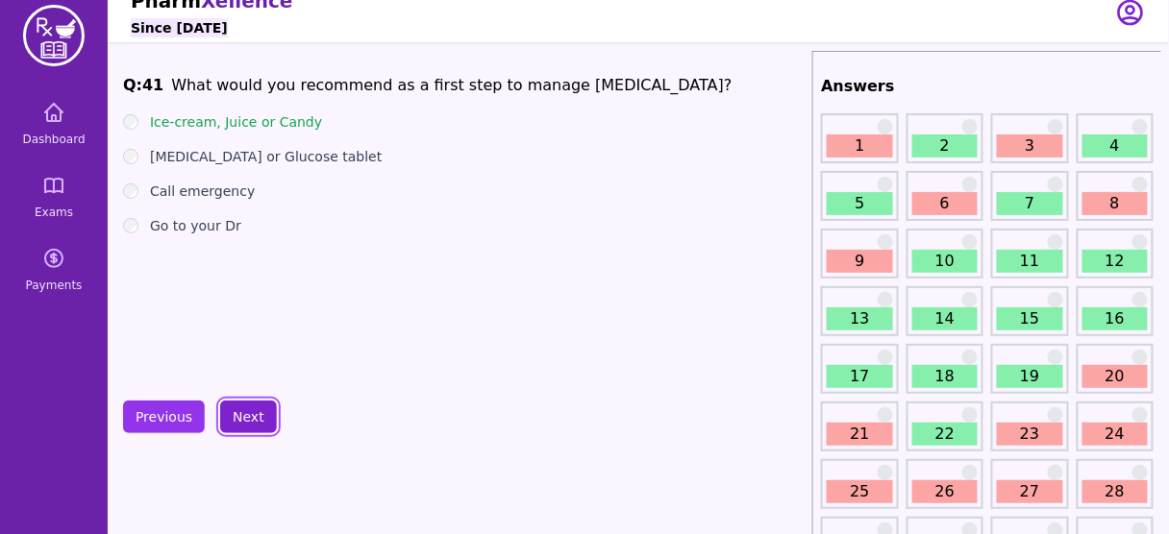
click at [249, 416] on button "Next" at bounding box center [248, 417] width 57 height 33
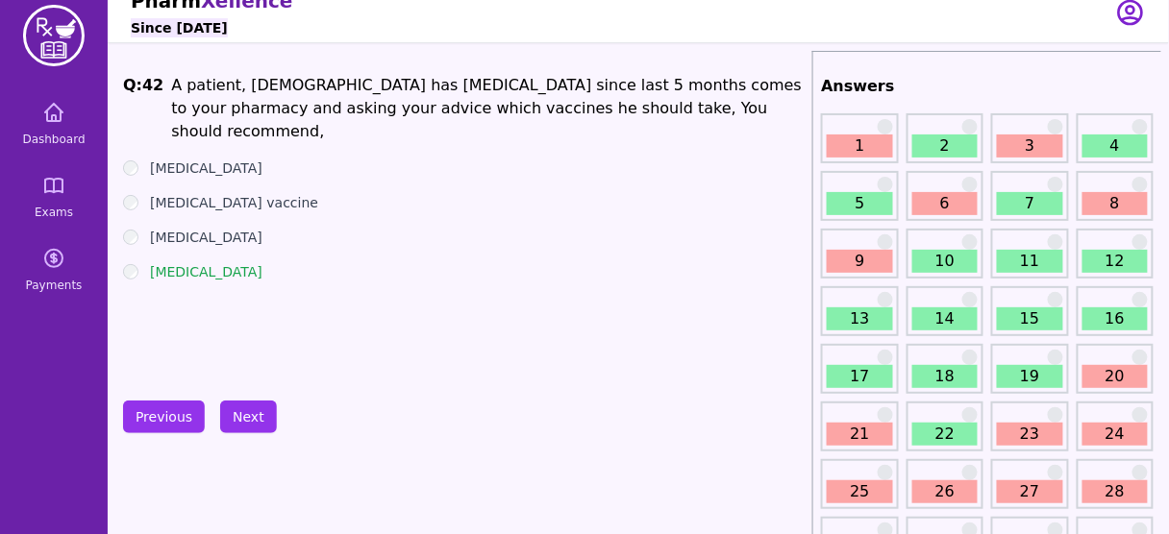
click at [230, 238] on ul "Tetanus Vaccine Meningococcal vaccine Herpes-zoster vaccine Pneumococcal Vaccine" at bounding box center [463, 220] width 681 height 123
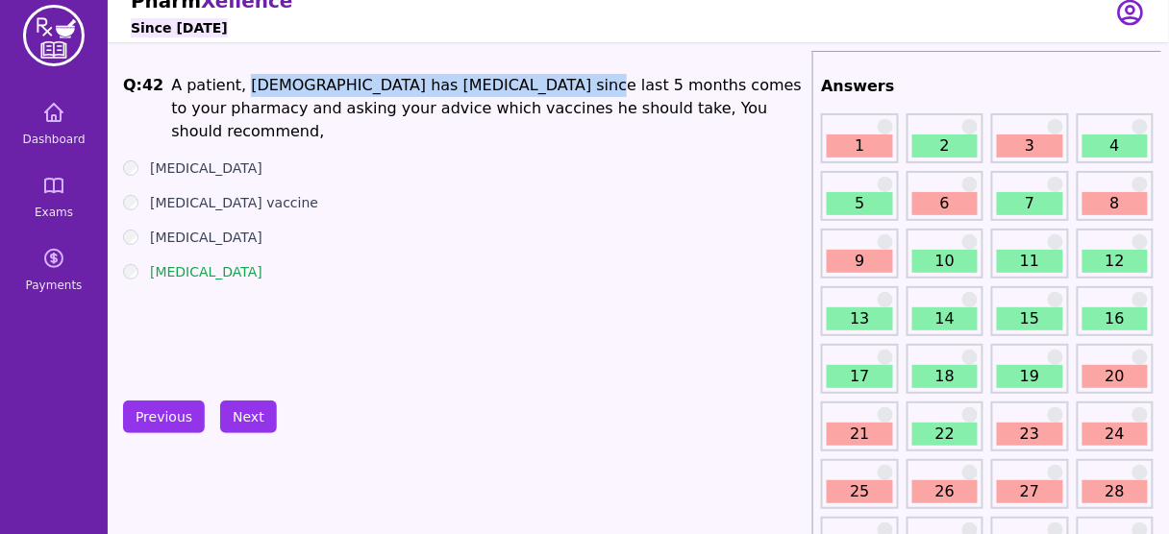
drag, startPoint x: 232, startPoint y: 88, endPoint x: 526, endPoint y: 87, distance: 294.1
click at [526, 87] on li "A patient, 60 years old has COPD since last 5 months comes to your pharmacy and…" at bounding box center [487, 108] width 633 height 69
click at [250, 419] on button "Next" at bounding box center [248, 417] width 57 height 33
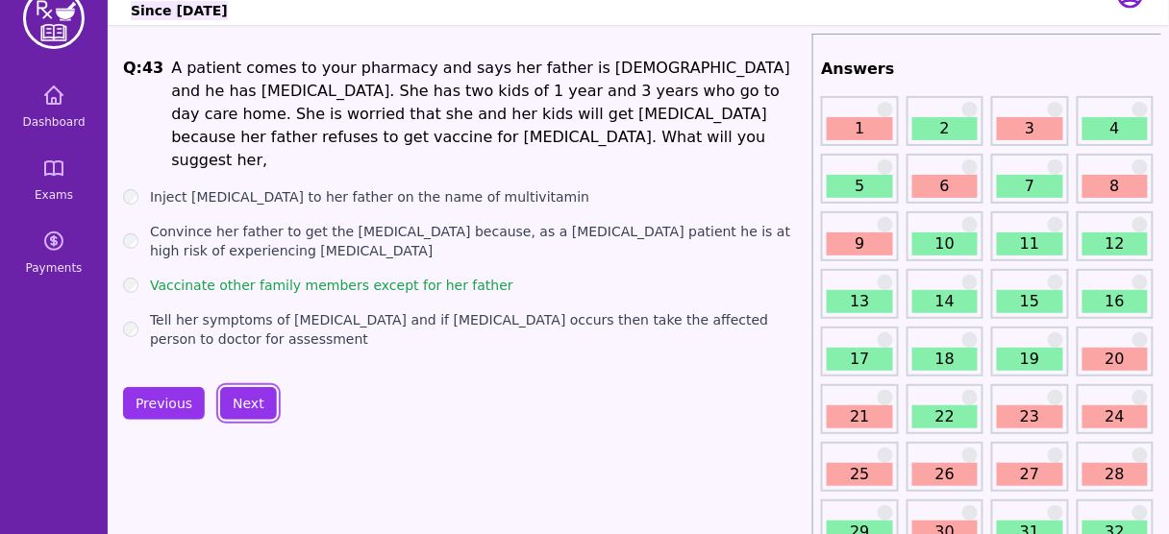
scroll to position [43, 0]
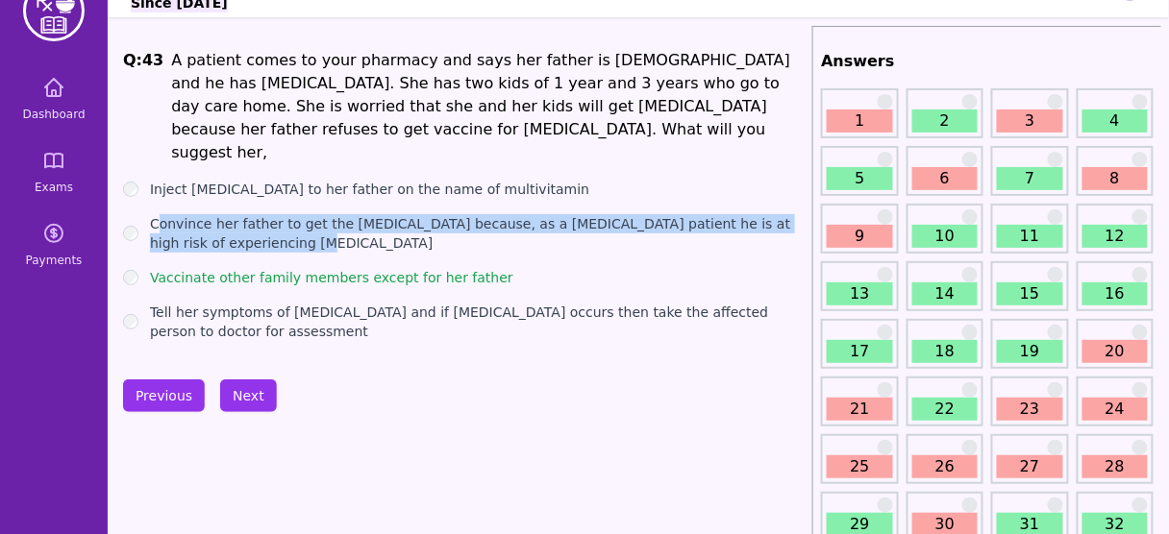
drag, startPoint x: 154, startPoint y: 195, endPoint x: 304, endPoint y: 221, distance: 152.1
click at [304, 221] on label "Convince her father to get the Influenza vaccine because, as a COPD patient he …" at bounding box center [477, 233] width 654 height 38
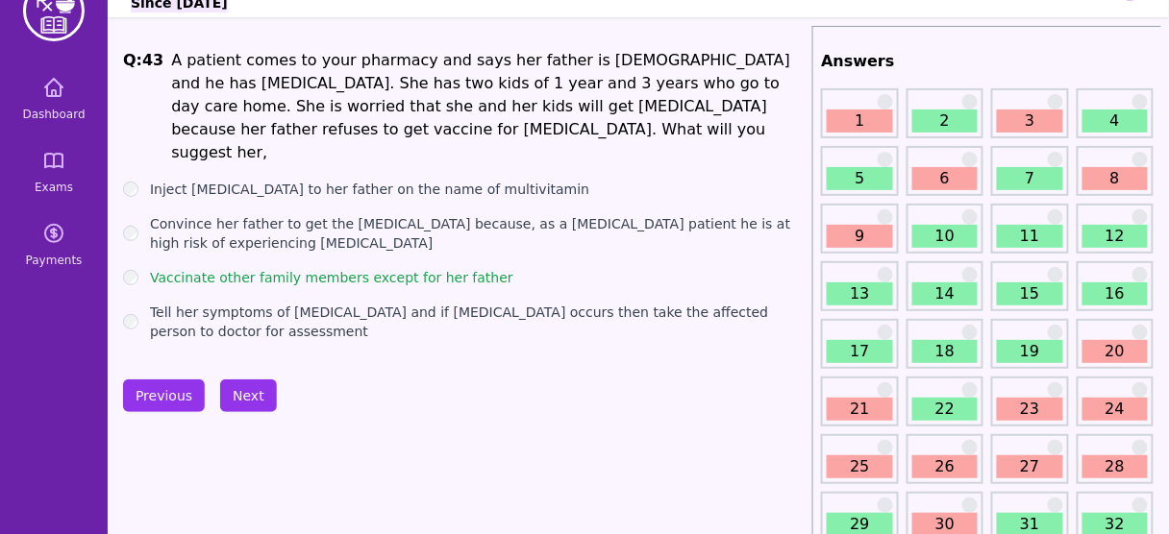
click at [395, 334] on div "Q: 43 A patient comes to your pharmacy and says her father is 70 years old and …" at bounding box center [463, 195] width 681 height 292
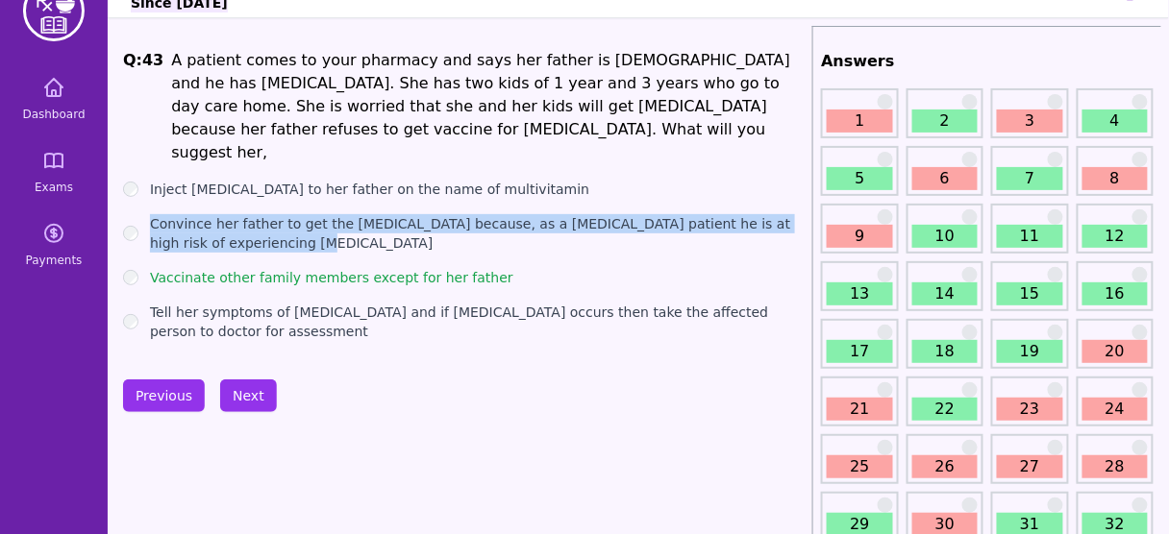
drag, startPoint x: 288, startPoint y: 219, endPoint x: 149, endPoint y: 204, distance: 140.2
click at [150, 214] on label "Convince her father to get the Influenza vaccine because, as a COPD patient he …" at bounding box center [477, 233] width 654 height 38
click at [556, 214] on label "Convince her father to get the Influenza vaccine because, as a COPD patient he …" at bounding box center [477, 233] width 654 height 38
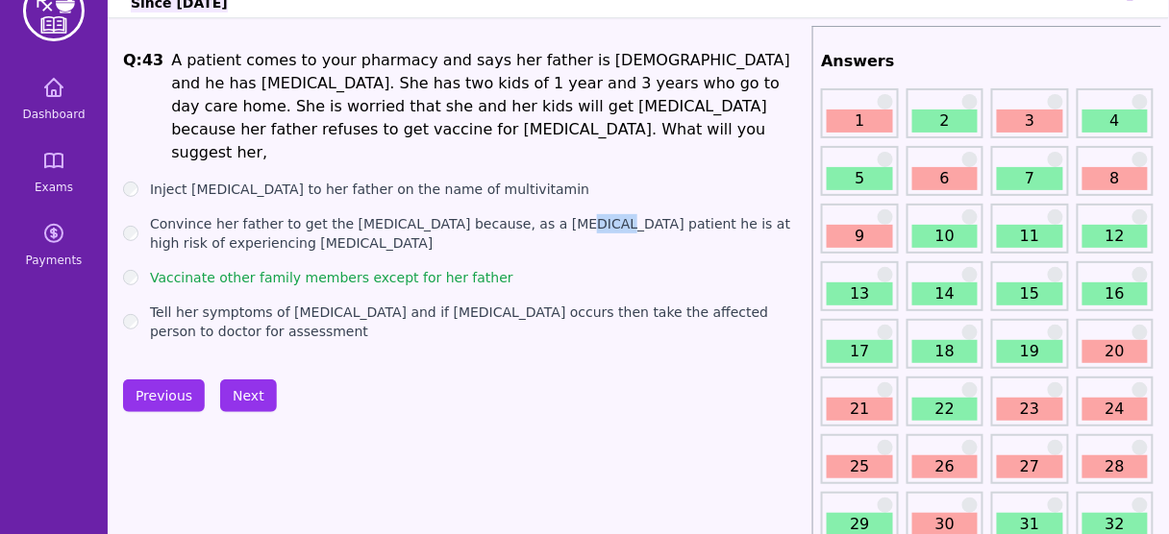
click at [556, 214] on label "Convince her father to get the Influenza vaccine because, as a COPD patient he …" at bounding box center [477, 233] width 654 height 38
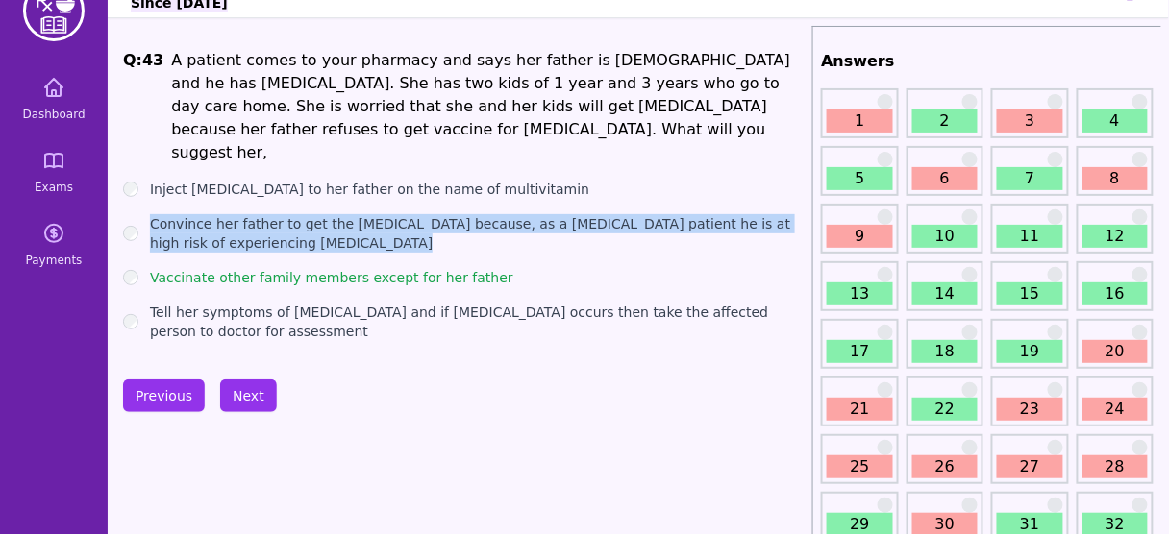
click at [556, 214] on label "Convince her father to get the Influenza vaccine because, as a COPD patient he …" at bounding box center [477, 233] width 654 height 38
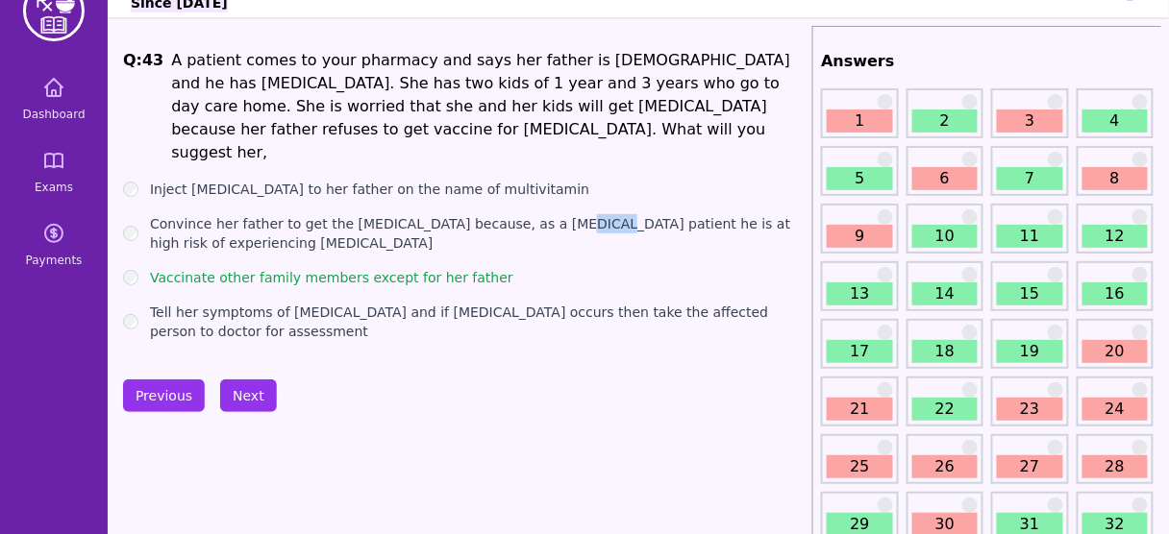
click at [556, 214] on label "Convince her father to get the Influenza vaccine because, as a COPD patient he …" at bounding box center [477, 233] width 654 height 38
click at [263, 216] on label "Convince her father to get the Influenza vaccine because, as a COPD patient he …" at bounding box center [477, 233] width 654 height 38
click at [569, 214] on label "Convince her father to get the Influenza vaccine because, as a COPD patient he …" at bounding box center [477, 233] width 654 height 38
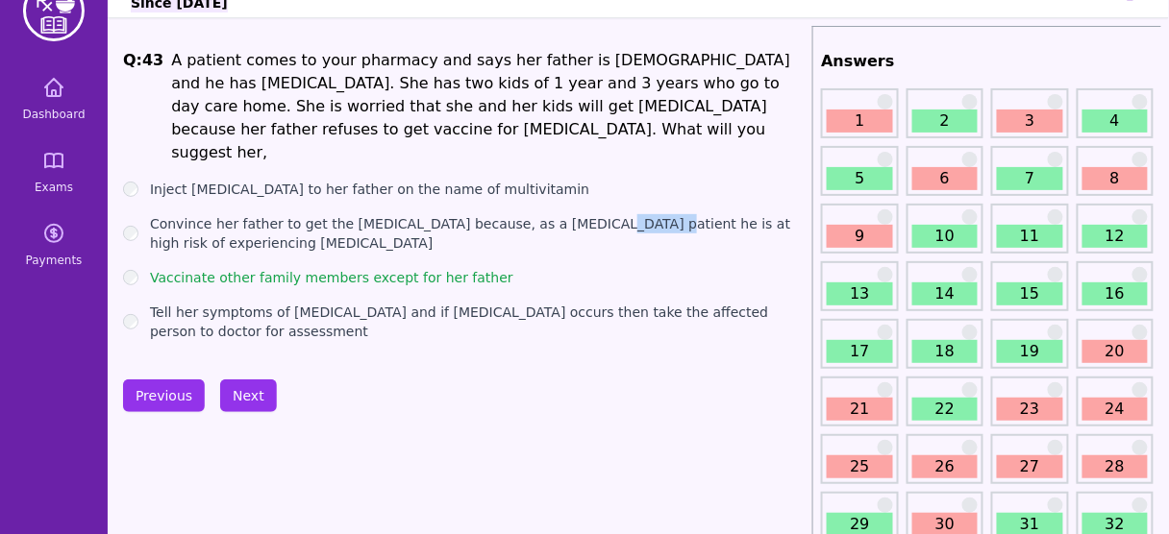
click at [569, 214] on label "Convince her father to get the Influenza vaccine because, as a COPD patient he …" at bounding box center [477, 233] width 654 height 38
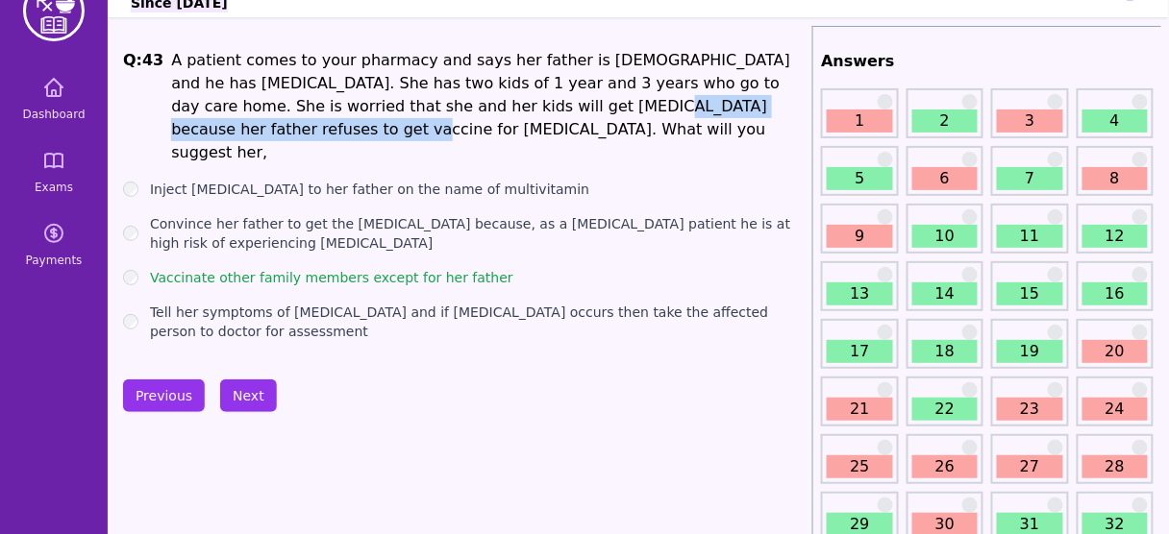
drag, startPoint x: 401, startPoint y: 99, endPoint x: 693, endPoint y: 111, distance: 292.4
click at [693, 111] on li "A patient comes to your pharmacy and says her father is 70 years old and he has…" at bounding box center [487, 106] width 633 height 115
click at [240, 392] on button "Next" at bounding box center [248, 396] width 57 height 33
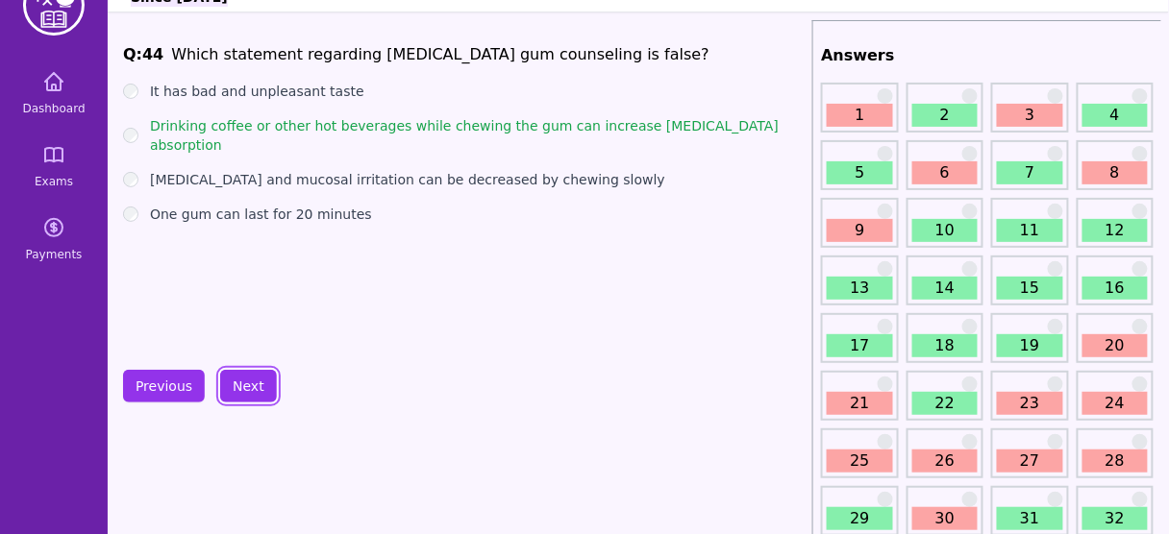
scroll to position [66, 0]
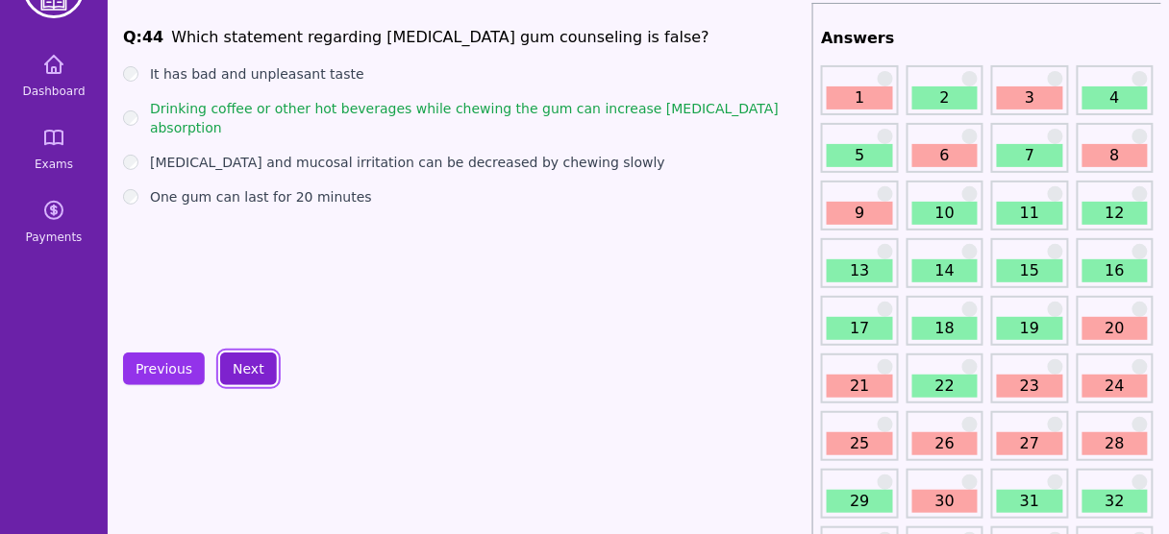
click at [244, 360] on button "Next" at bounding box center [248, 369] width 57 height 33
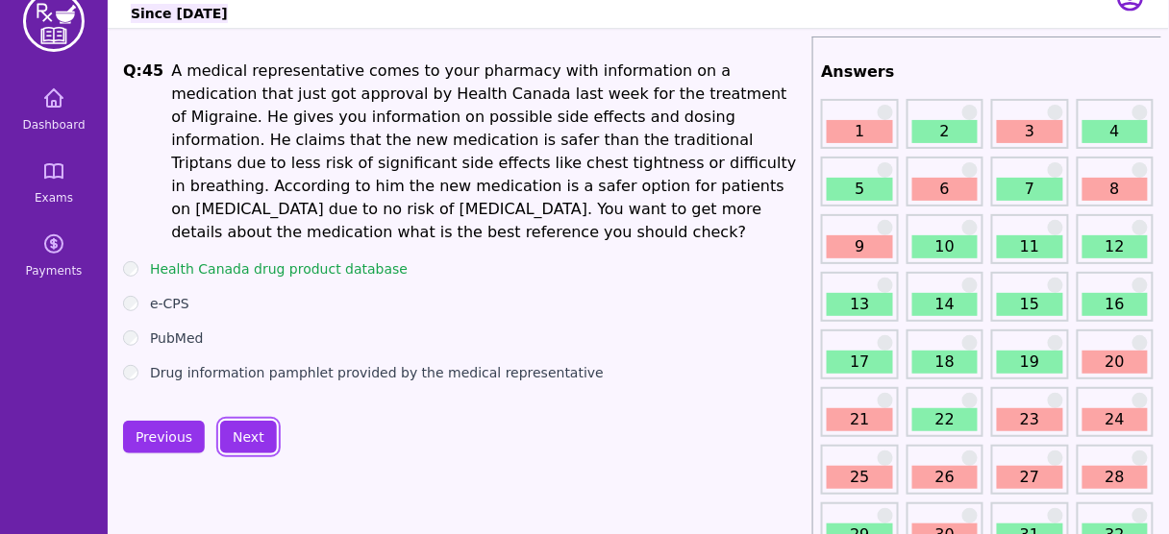
scroll to position [34, 0]
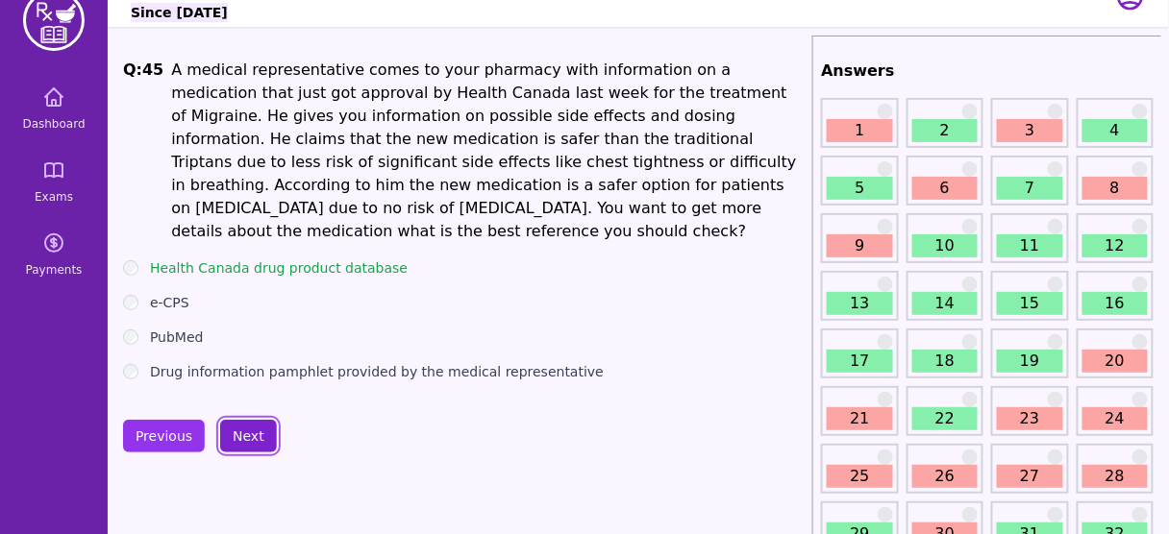
click at [238, 420] on button "Next" at bounding box center [248, 436] width 57 height 33
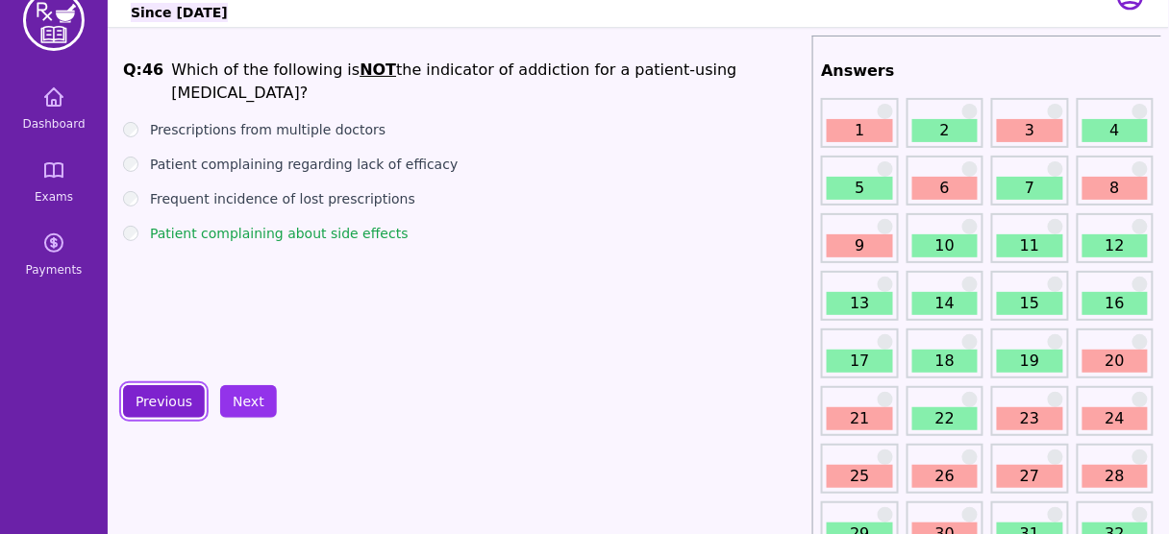
click at [173, 392] on button "Previous" at bounding box center [164, 401] width 82 height 33
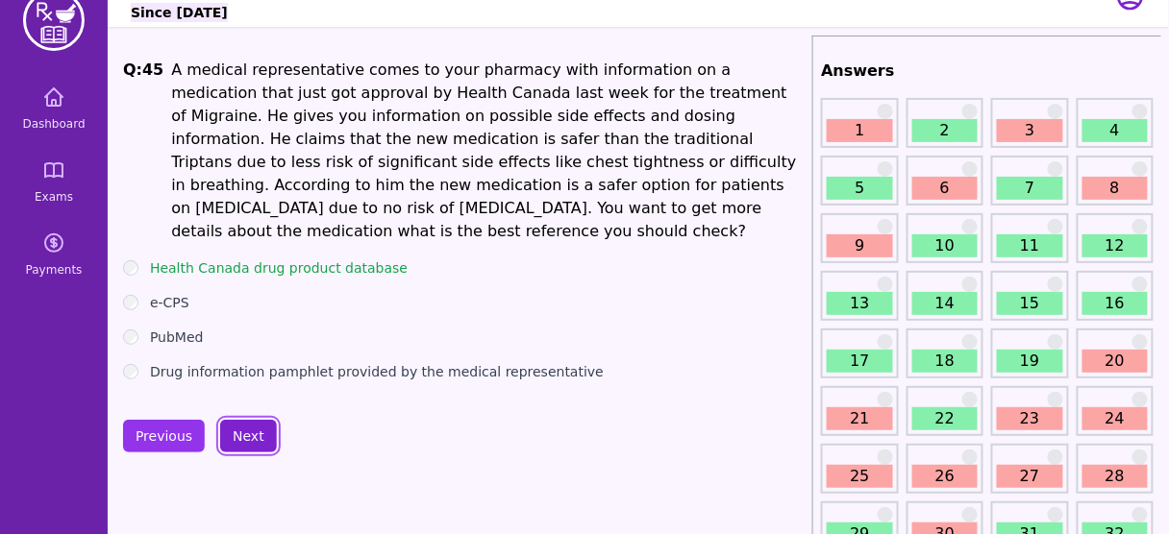
click at [245, 420] on button "Next" at bounding box center [248, 436] width 57 height 33
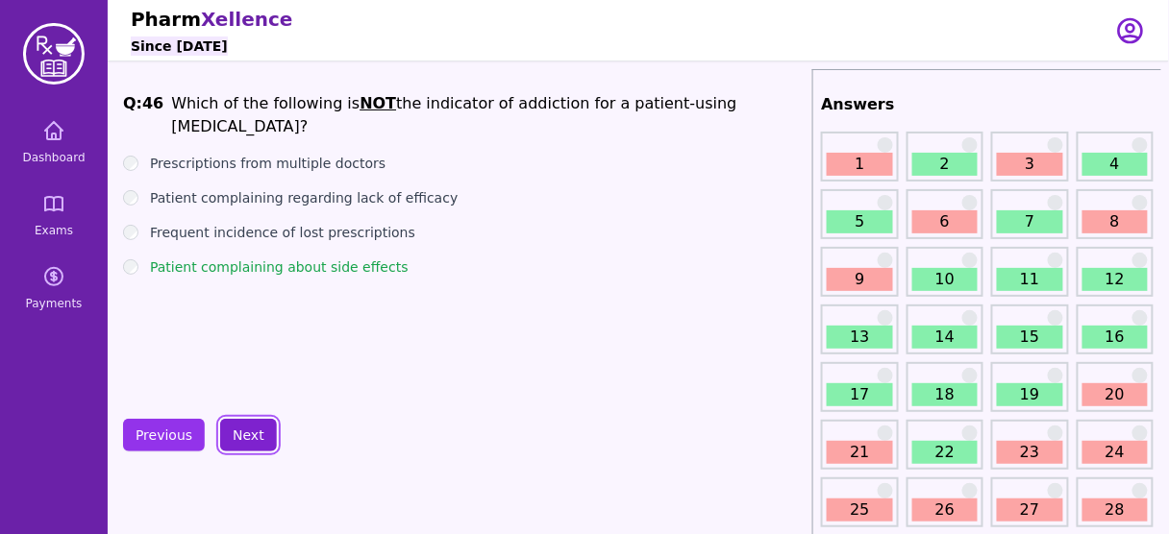
click at [235, 438] on button "Next" at bounding box center [248, 435] width 57 height 33
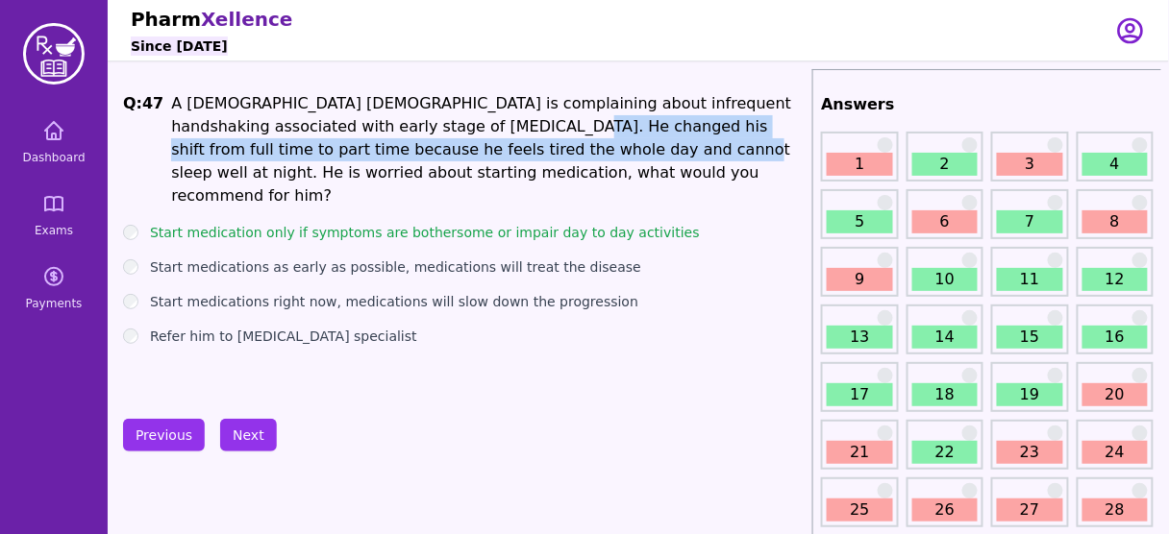
drag, startPoint x: 403, startPoint y: 125, endPoint x: 444, endPoint y: 145, distance: 46.0
click at [444, 145] on li "A 55 years old male is complaining about infrequent handshaking associated with…" at bounding box center [487, 149] width 633 height 115
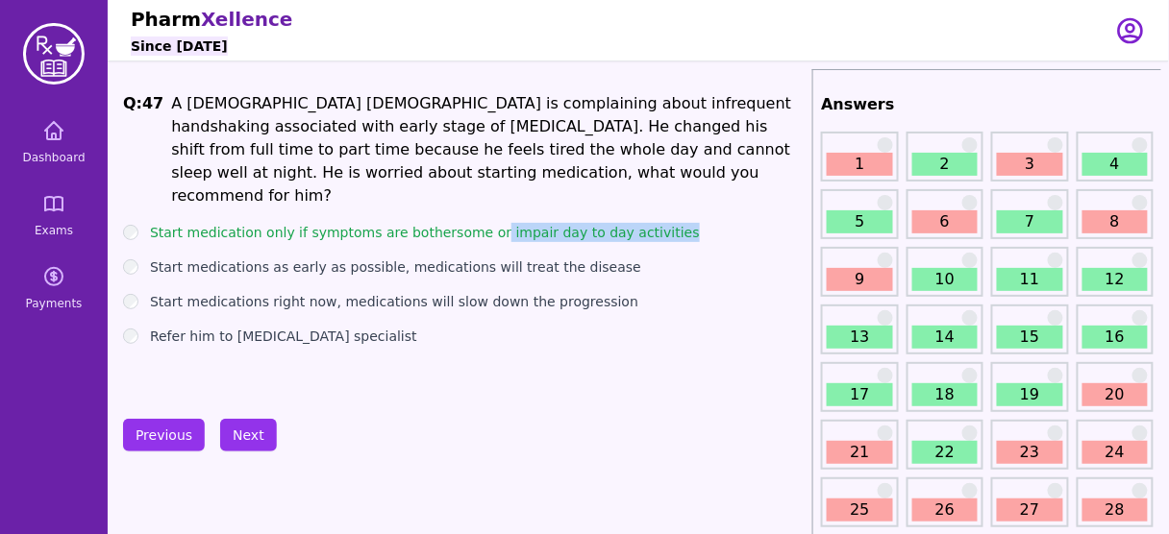
drag, startPoint x: 657, startPoint y: 210, endPoint x: 478, endPoint y: 206, distance: 179.8
click at [478, 223] on div "Start medication only if symptoms are bothersome or impair day to day activities" at bounding box center [463, 232] width 681 height 19
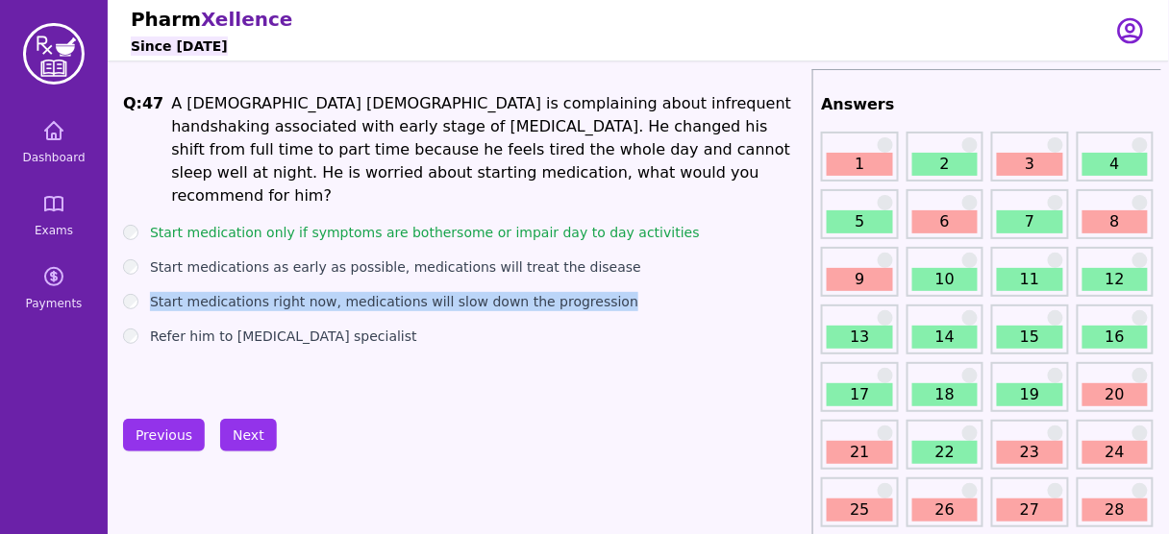
drag, startPoint x: 602, startPoint y: 277, endPoint x: 150, endPoint y: 283, distance: 451.7
click at [150, 292] on div "Start medications right now, medications will slow down the progression" at bounding box center [463, 301] width 681 height 19
click at [250, 428] on button "Next" at bounding box center [248, 435] width 57 height 33
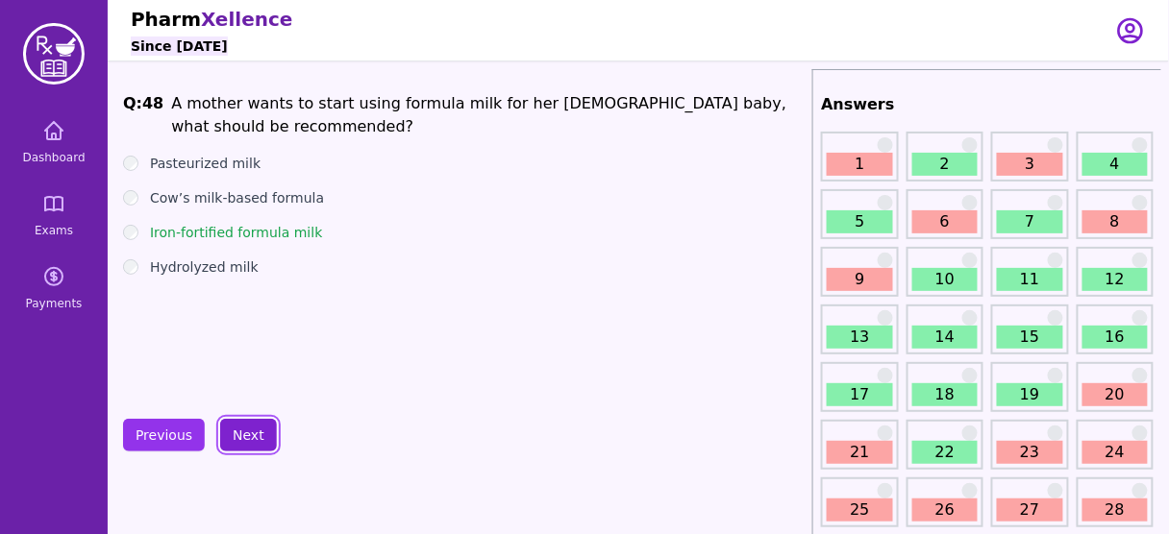
click at [240, 433] on button "Next" at bounding box center [248, 435] width 57 height 33
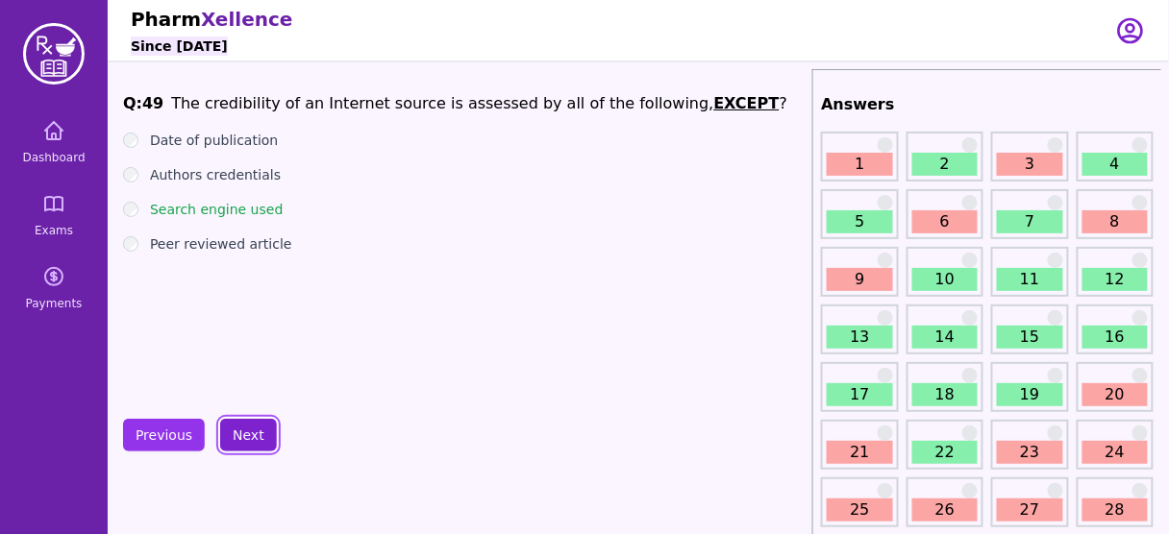
click at [231, 435] on button "Next" at bounding box center [248, 435] width 57 height 33
